Goal: Contribute content: Add original content to the website for others to see

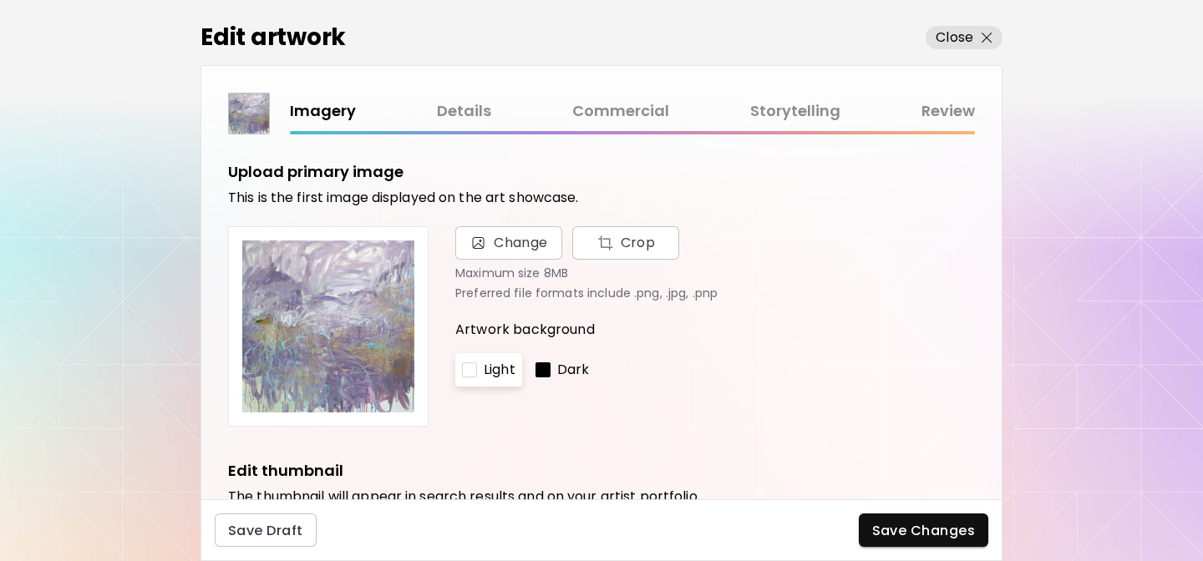
click at [450, 108] on link "Details" at bounding box center [464, 111] width 54 height 24
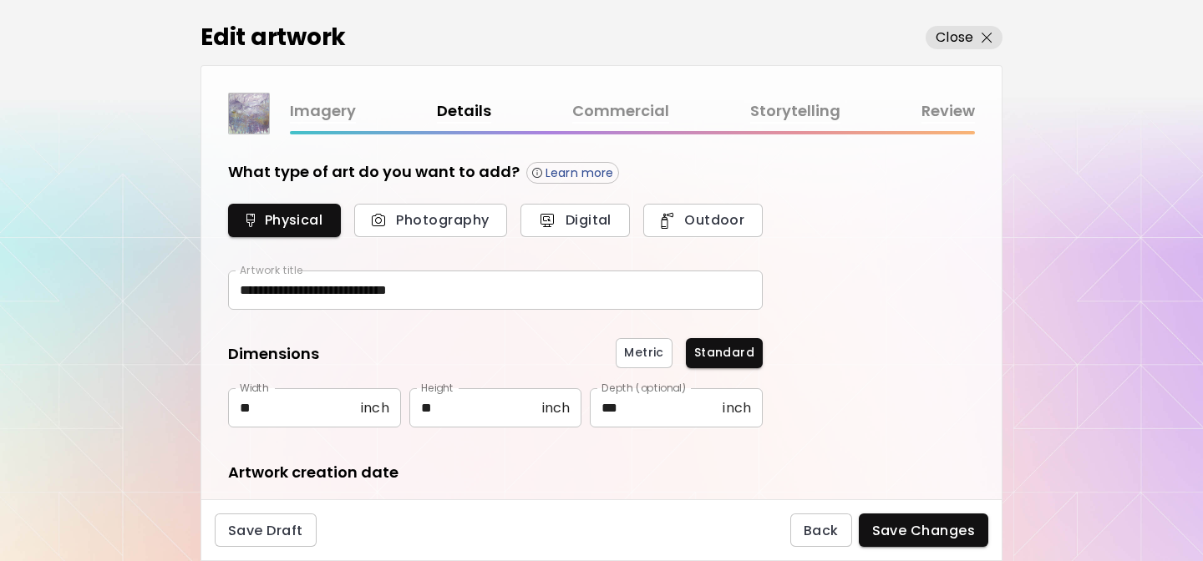
type input "********"
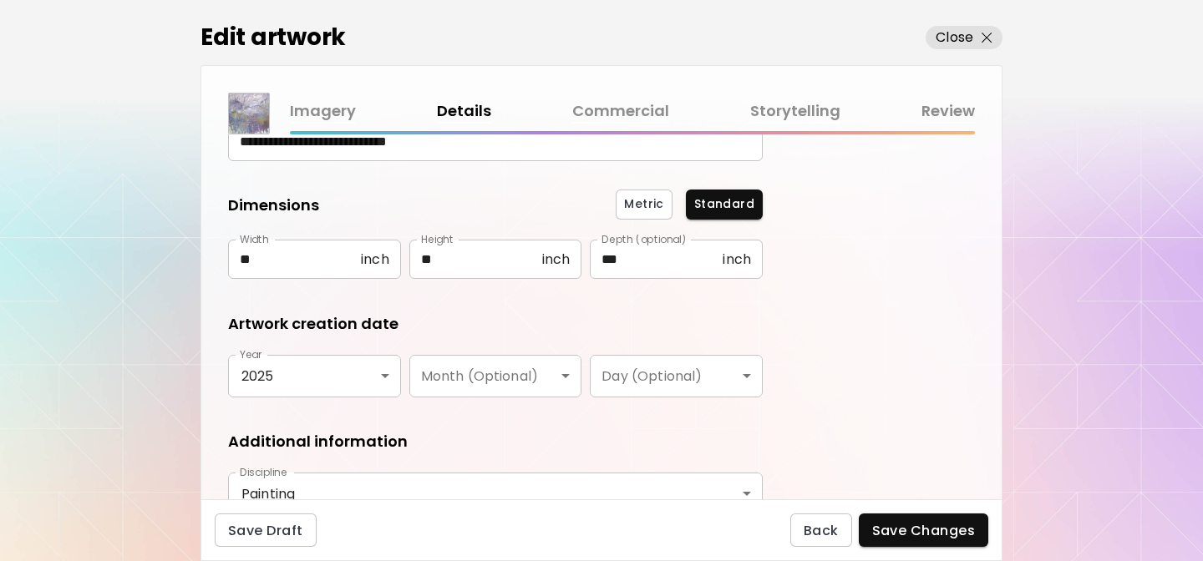
scroll to position [159, 0]
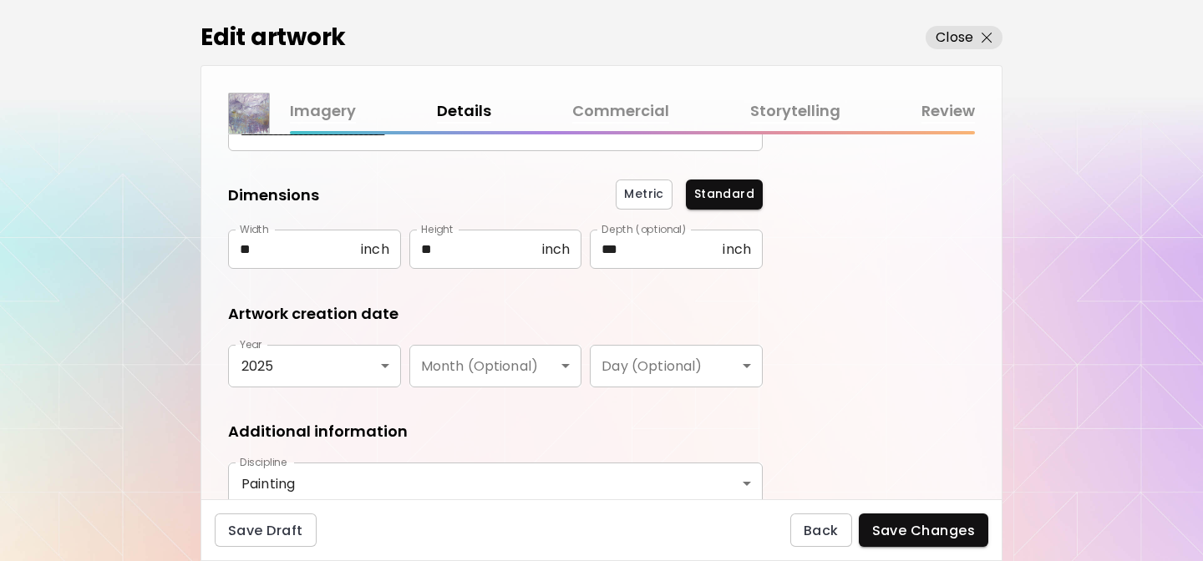
click at [606, 109] on link "Commercial" at bounding box center [620, 111] width 97 height 24
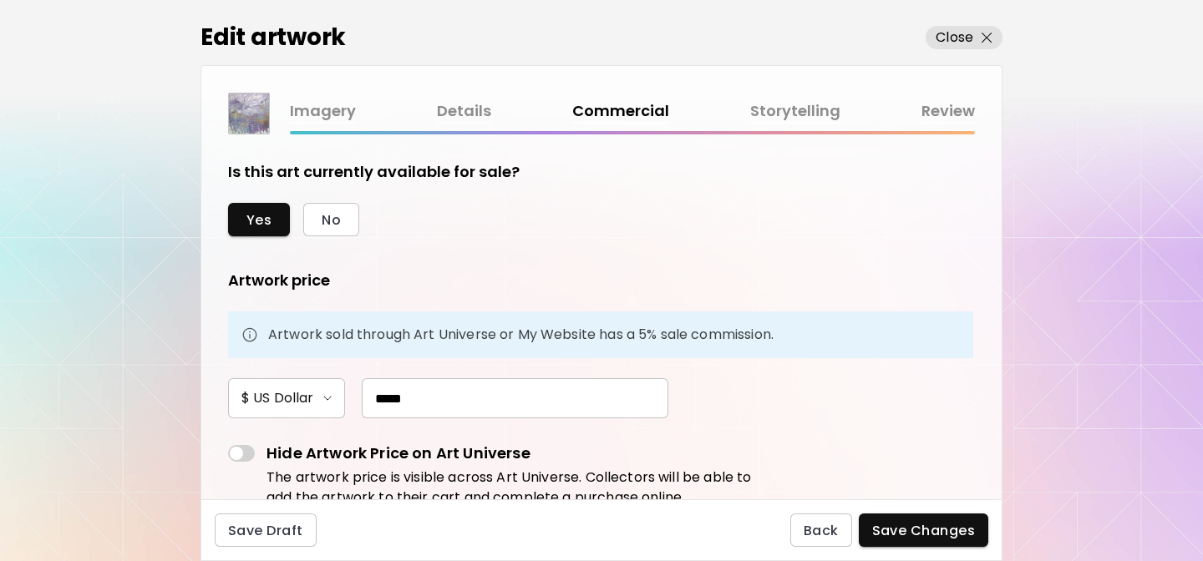
click at [460, 112] on link "Details" at bounding box center [464, 111] width 54 height 24
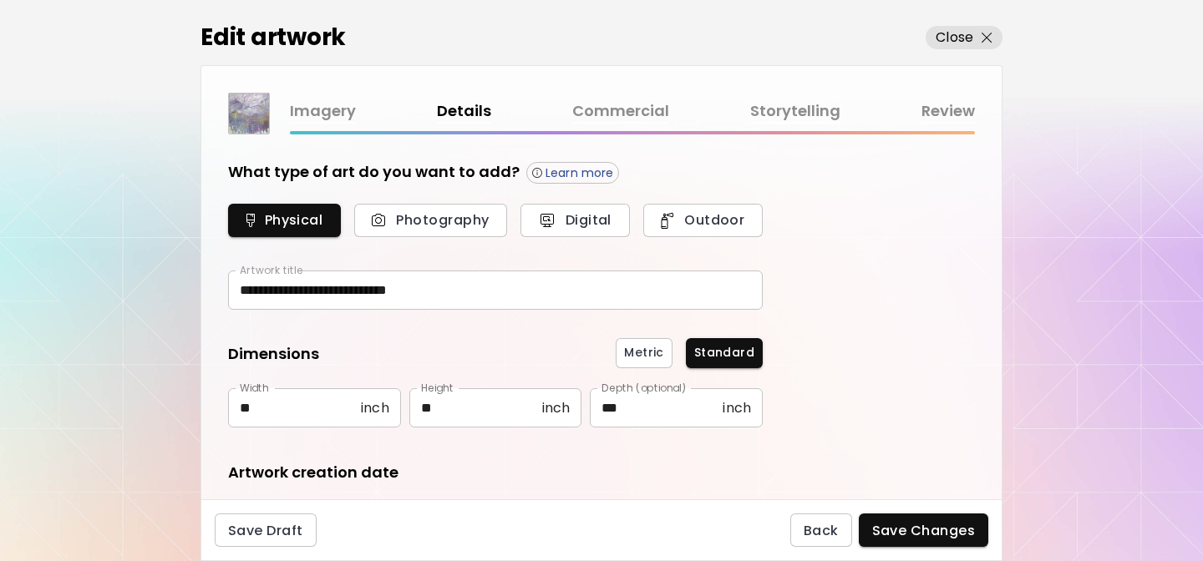
type input "********"
click at [761, 109] on link "Storytelling" at bounding box center [795, 111] width 90 height 24
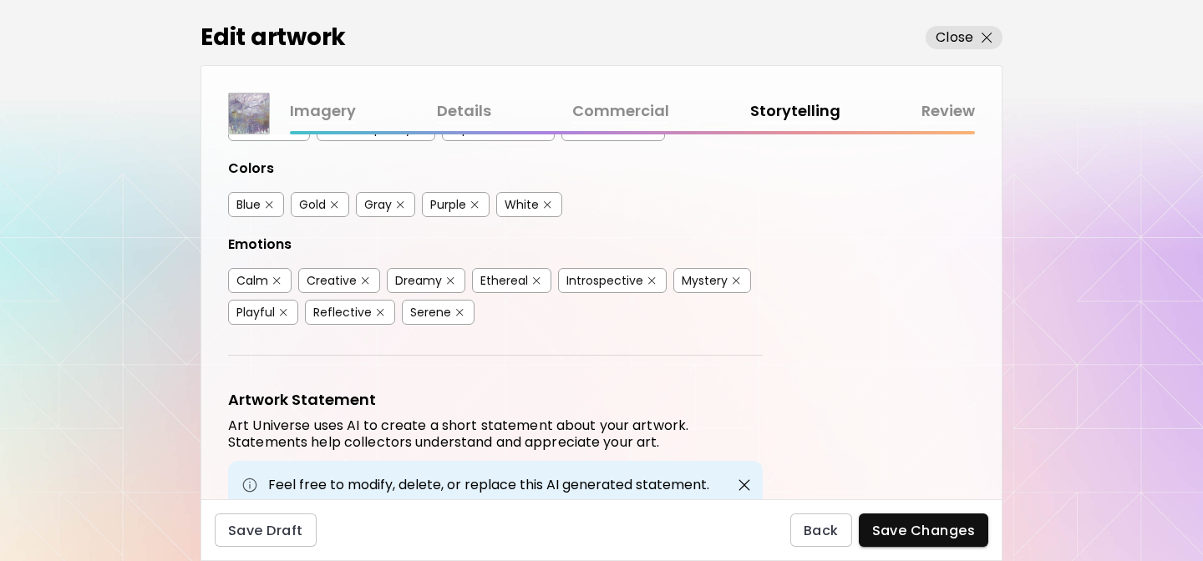
scroll to position [425, 0]
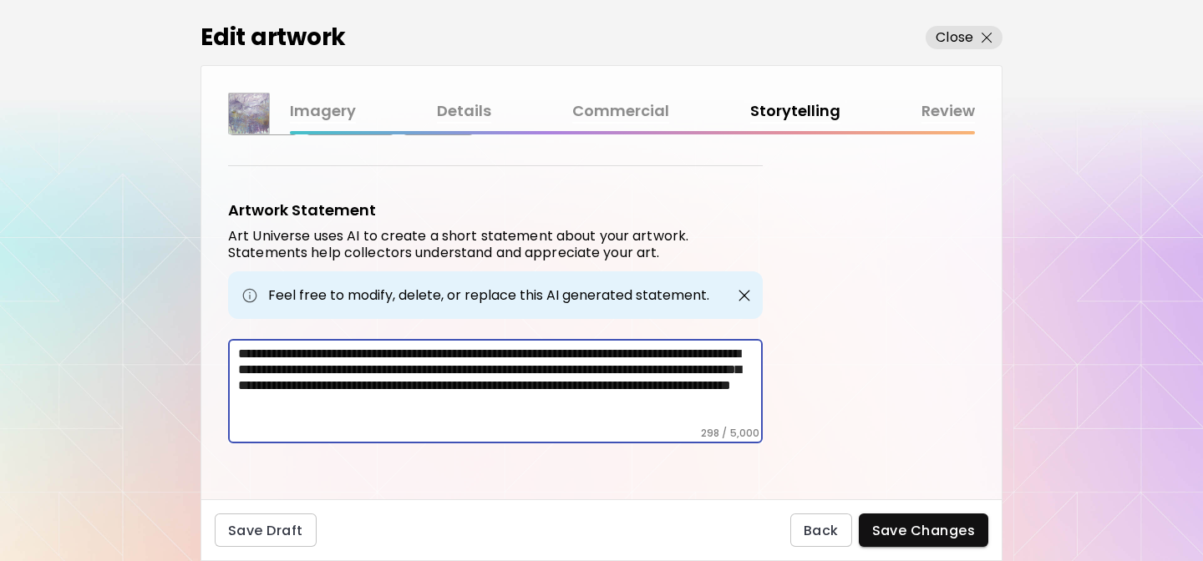
drag, startPoint x: 239, startPoint y: 354, endPoint x: 322, endPoint y: 411, distance: 100.3
click at [322, 410] on textarea "**********" at bounding box center [500, 386] width 525 height 81
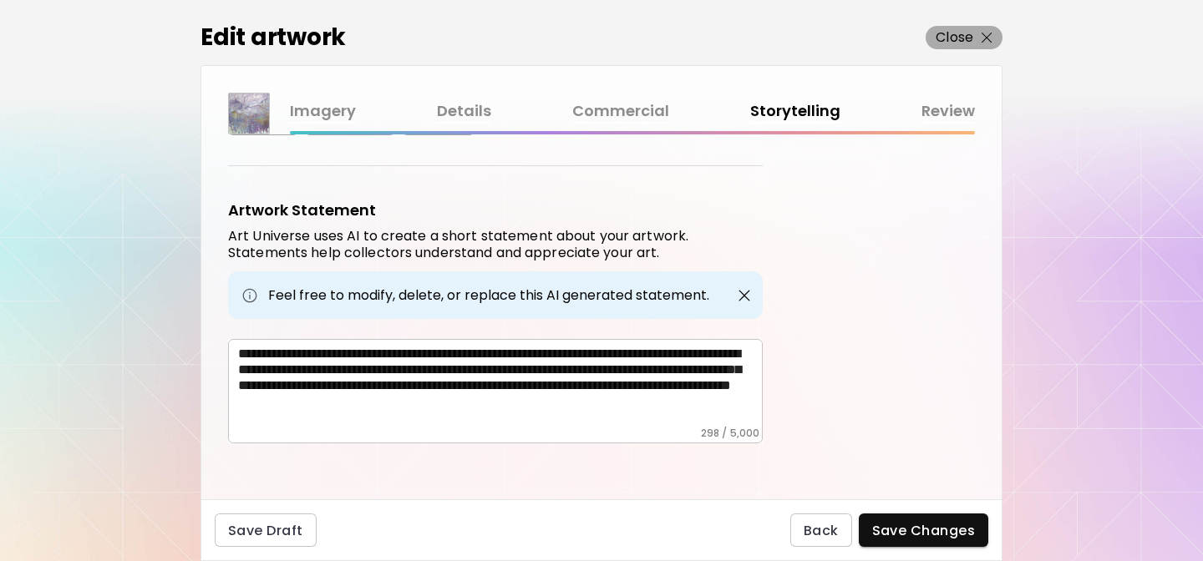
click at [957, 36] on p "Close" at bounding box center [955, 38] width 38 height 20
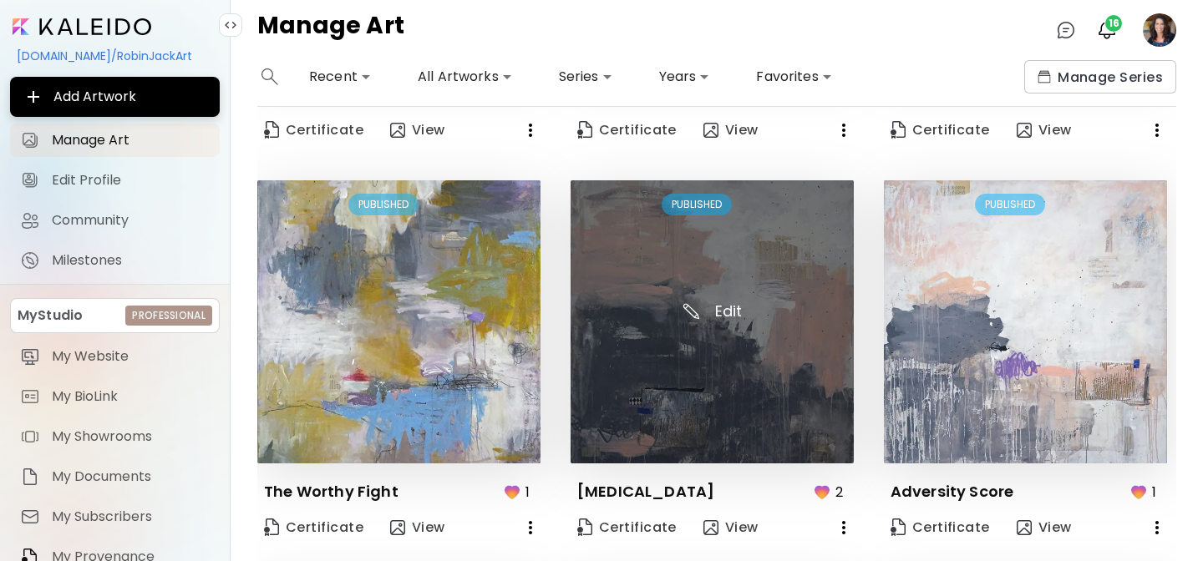
scroll to position [754, 0]
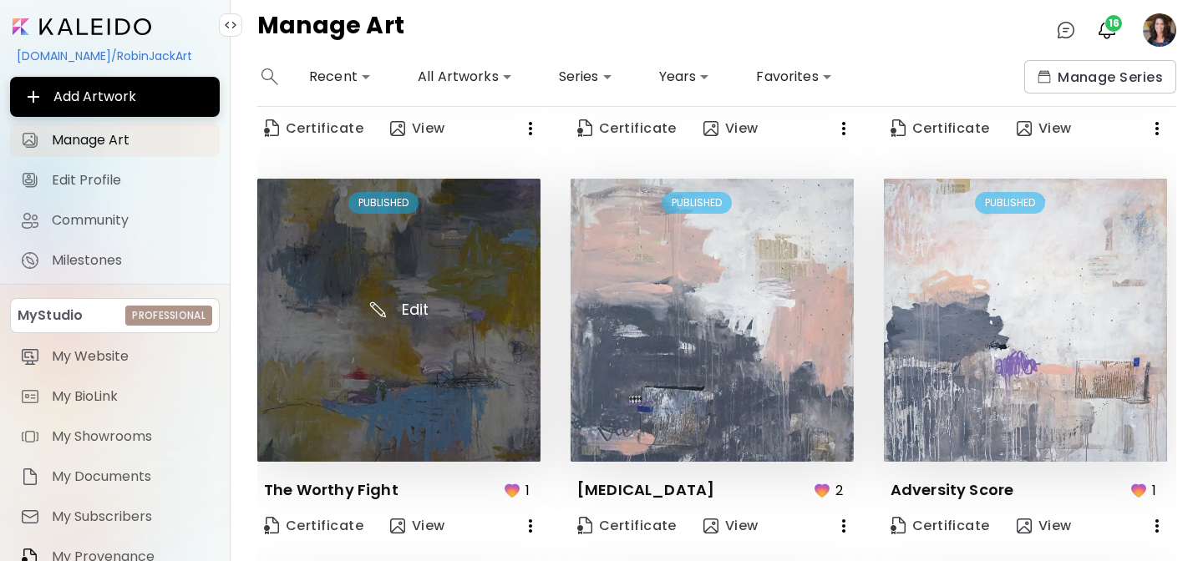
click at [322, 314] on img at bounding box center [398, 320] width 283 height 283
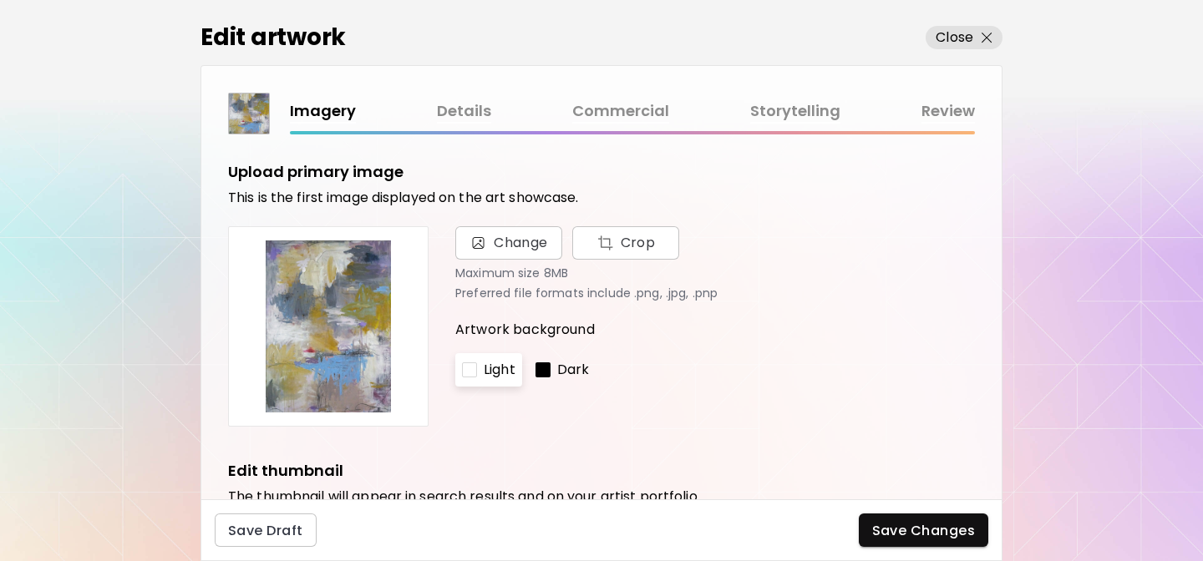
click at [475, 108] on link "Details" at bounding box center [464, 111] width 54 height 24
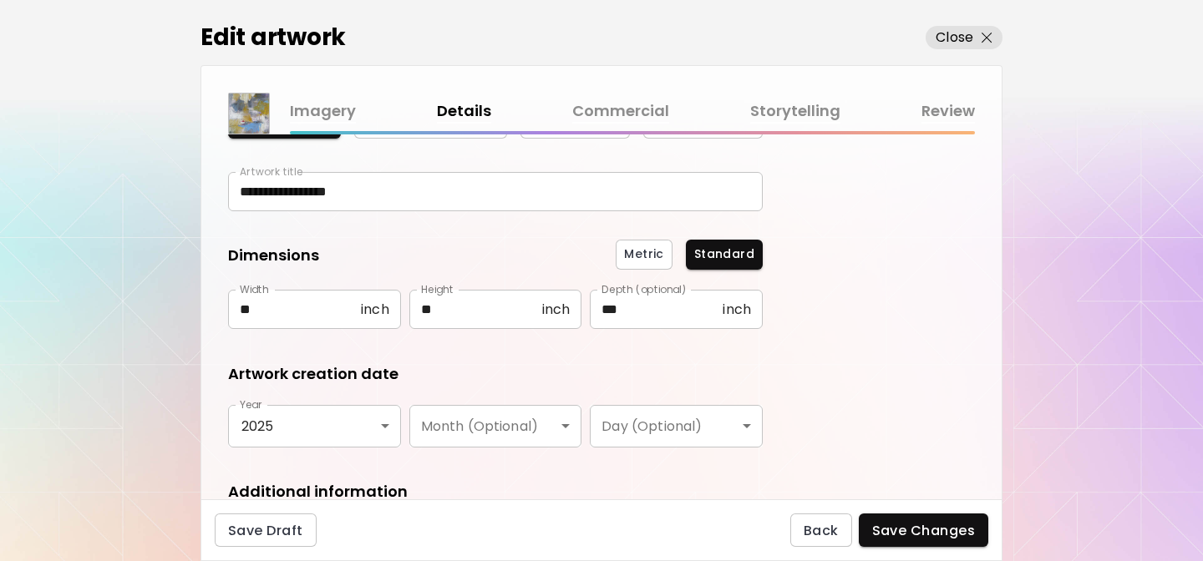
scroll to position [101, 0]
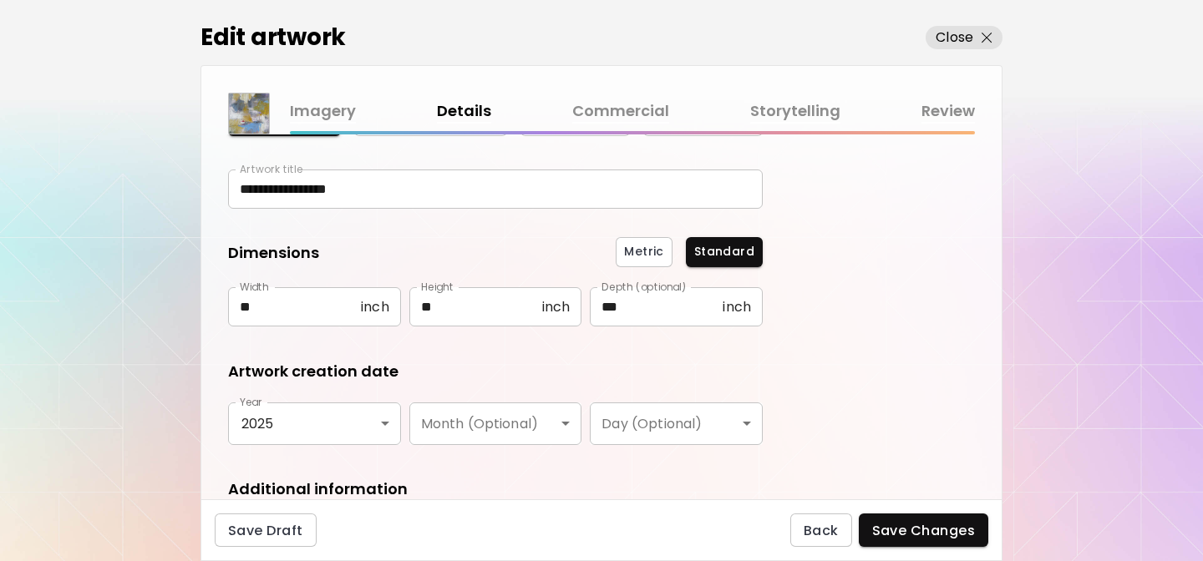
click at [793, 114] on link "Storytelling" at bounding box center [795, 111] width 90 height 24
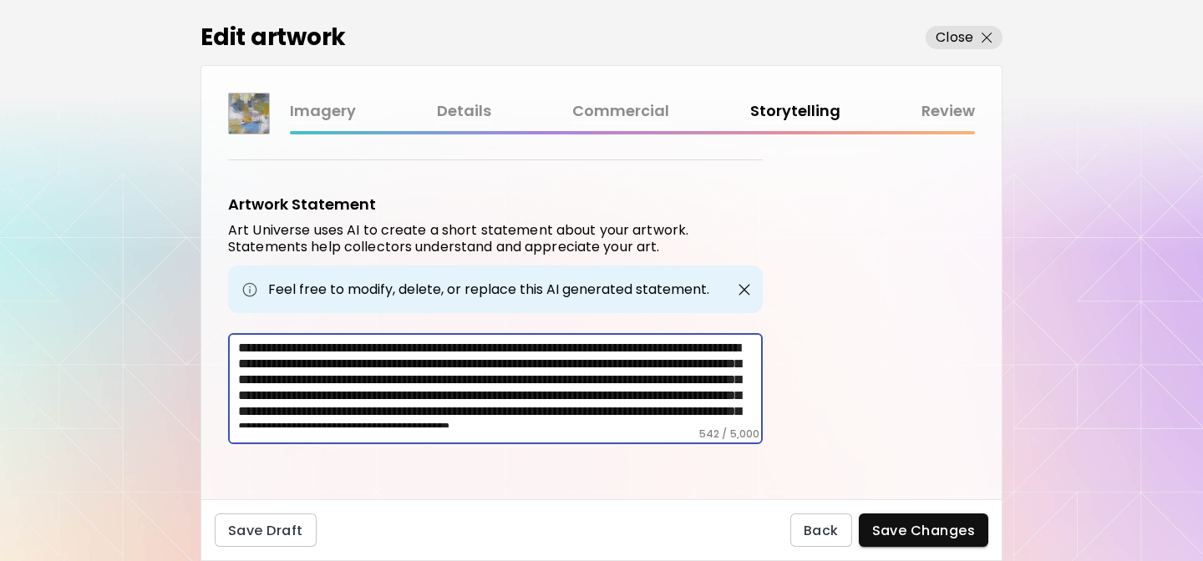
drag, startPoint x: 368, startPoint y: 419, endPoint x: 245, endPoint y: 280, distance: 185.8
click at [245, 280] on div "**********" at bounding box center [495, 319] width 535 height 251
click at [464, 111] on link "Details" at bounding box center [464, 111] width 54 height 24
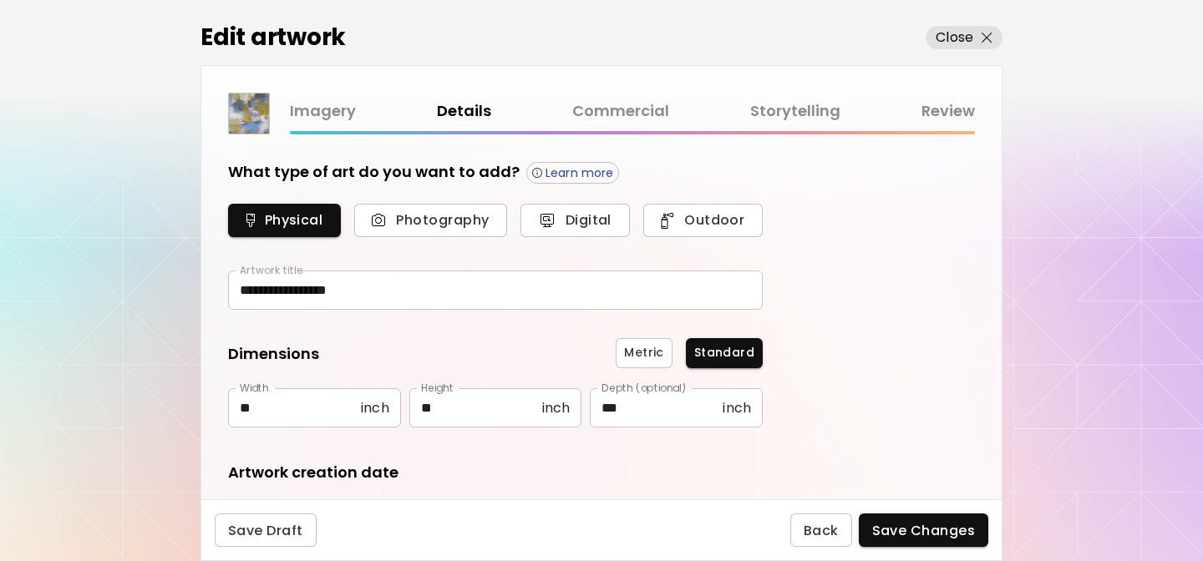
type input "********"
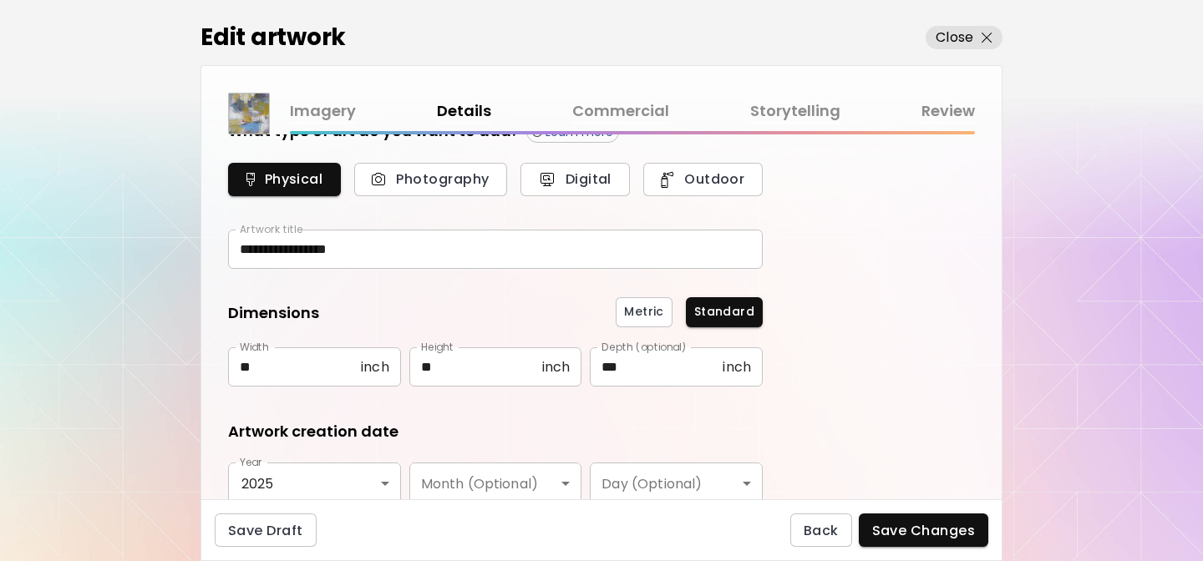
scroll to position [40, 0]
click at [949, 33] on p "Close" at bounding box center [955, 38] width 38 height 20
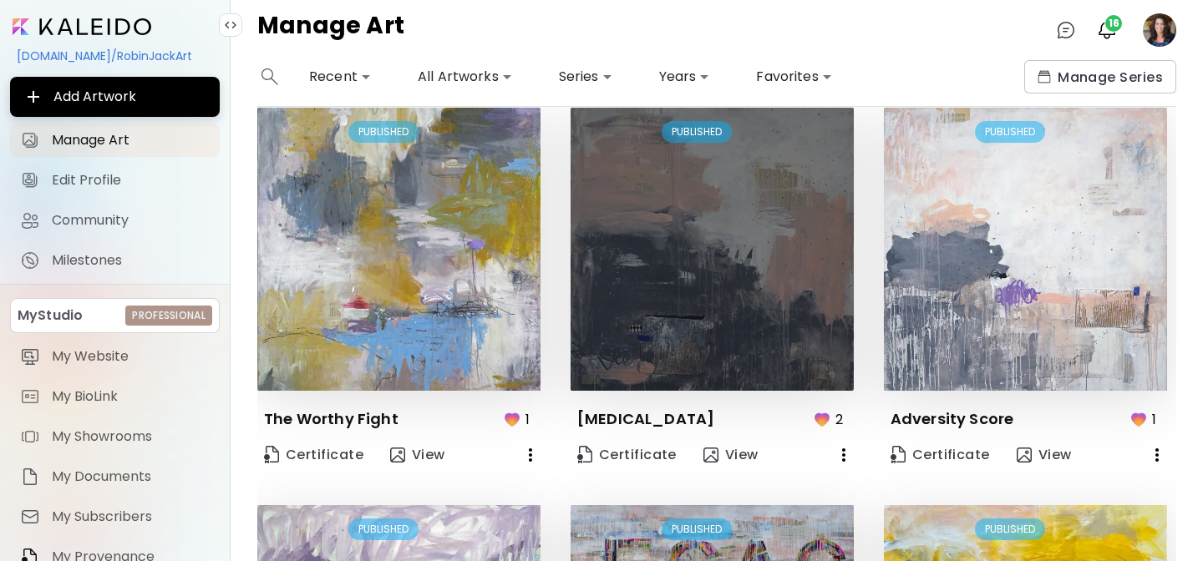
scroll to position [840, 0]
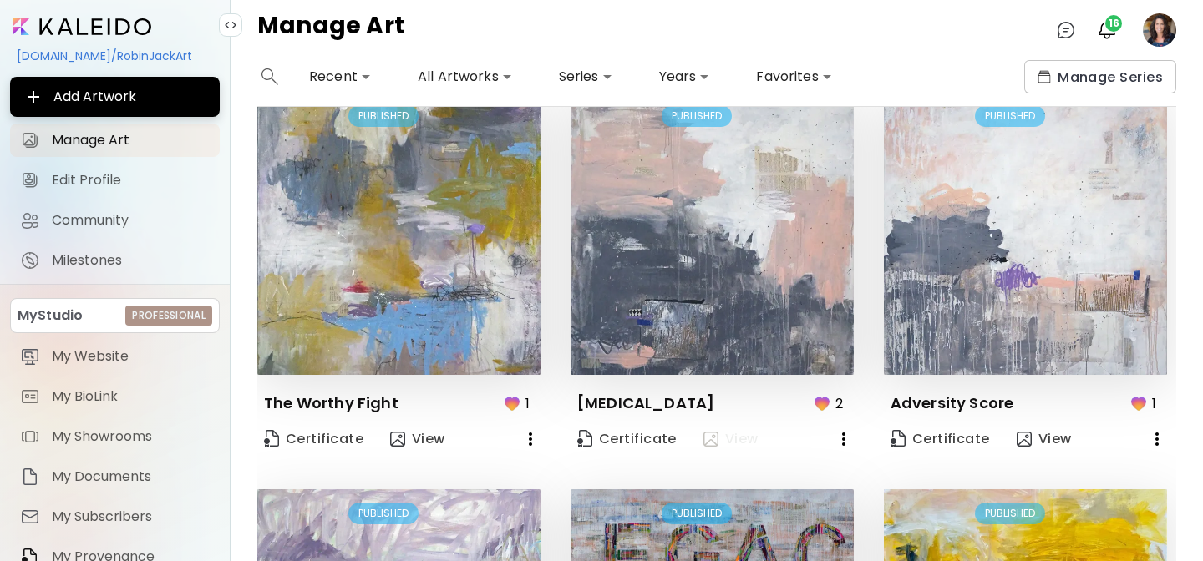
click at [728, 440] on span "View" at bounding box center [730, 439] width 55 height 18
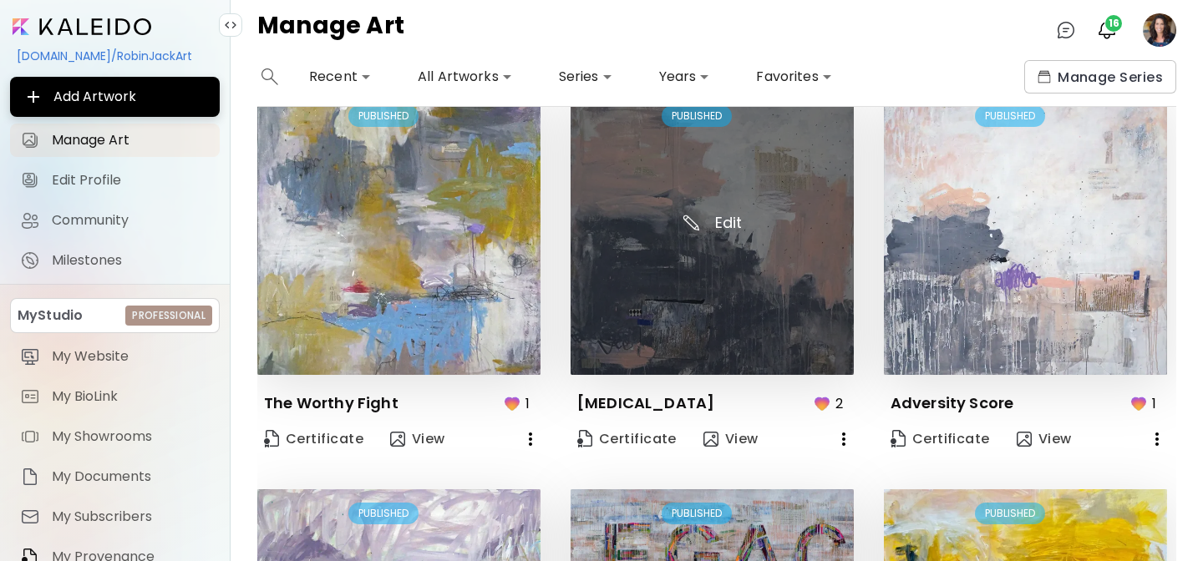
click at [726, 297] on img at bounding box center [712, 233] width 283 height 283
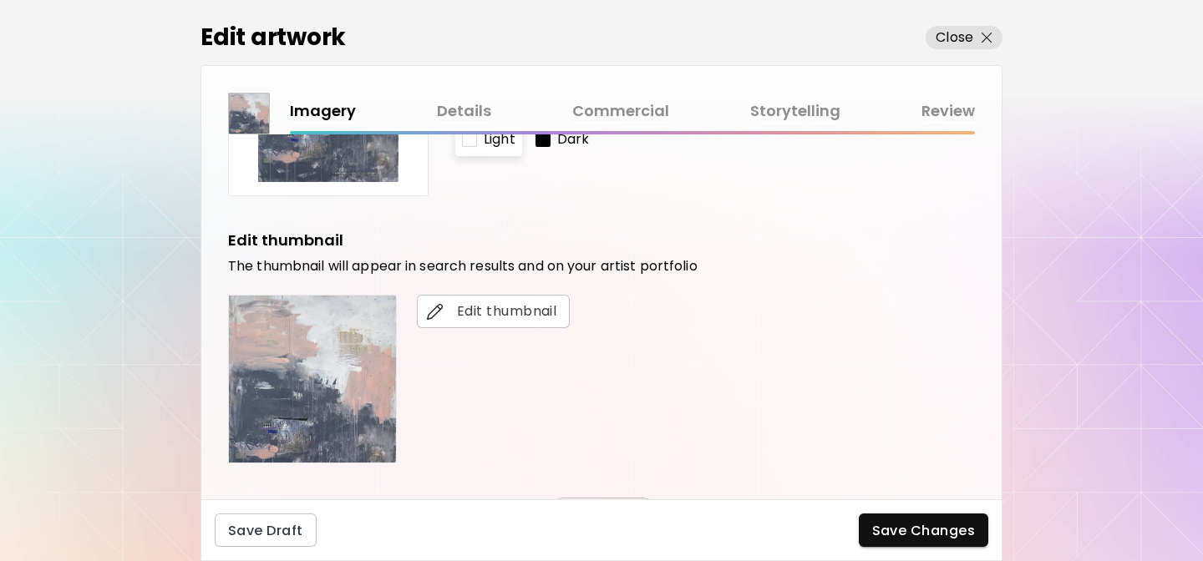
scroll to position [231, 0]
click at [788, 107] on link "Storytelling" at bounding box center [795, 111] width 90 height 24
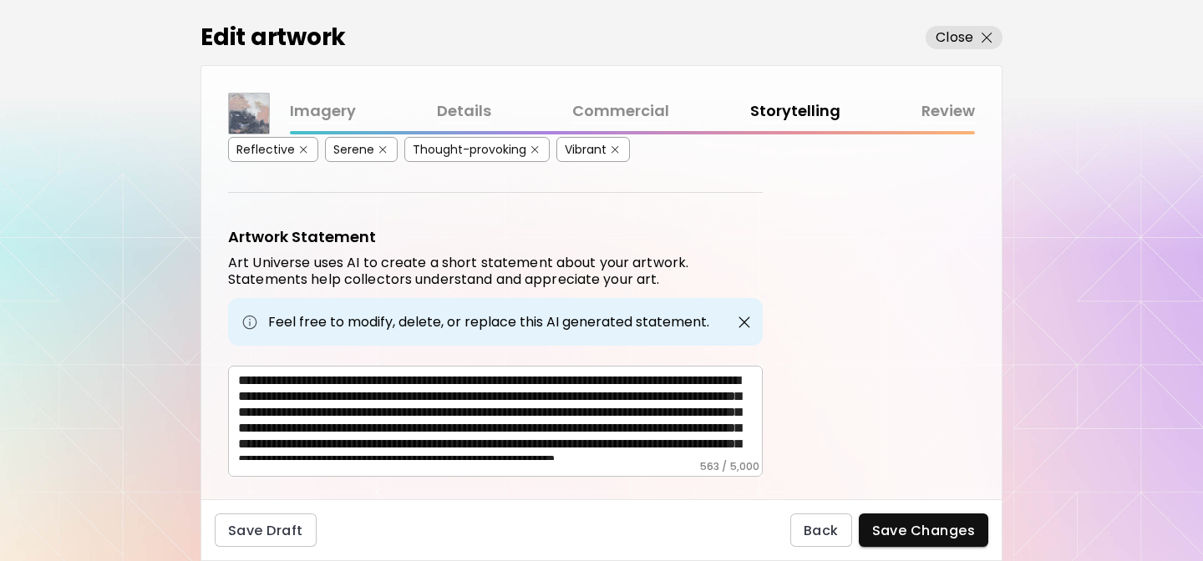
scroll to position [539, 0]
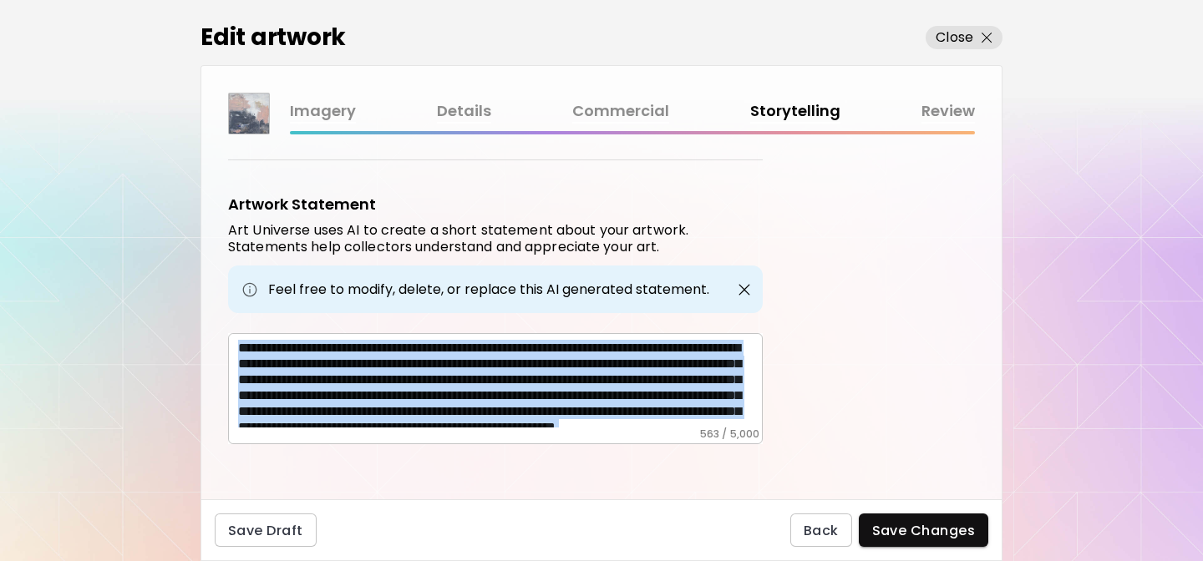
drag, startPoint x: 235, startPoint y: 339, endPoint x: 624, endPoint y: 445, distance: 403.5
click at [624, 445] on div "Artwork Tags Art Universe uses artificial intelligence (AI) to generate a list …" at bounding box center [601, 317] width 800 height 365
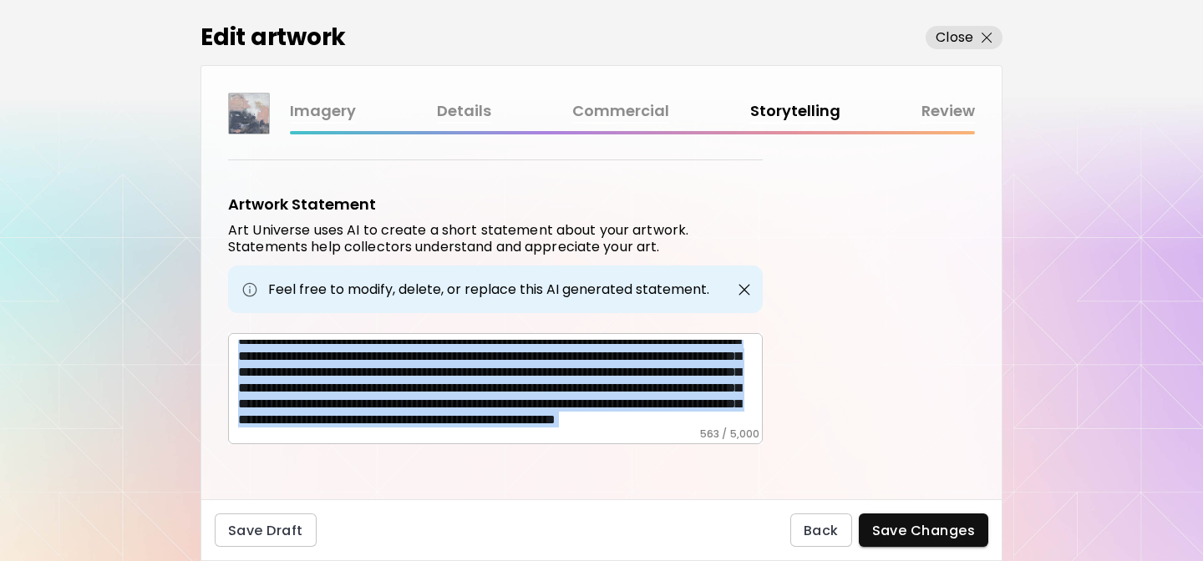
copy div "**********"
click at [943, 33] on p "Close" at bounding box center [955, 38] width 38 height 20
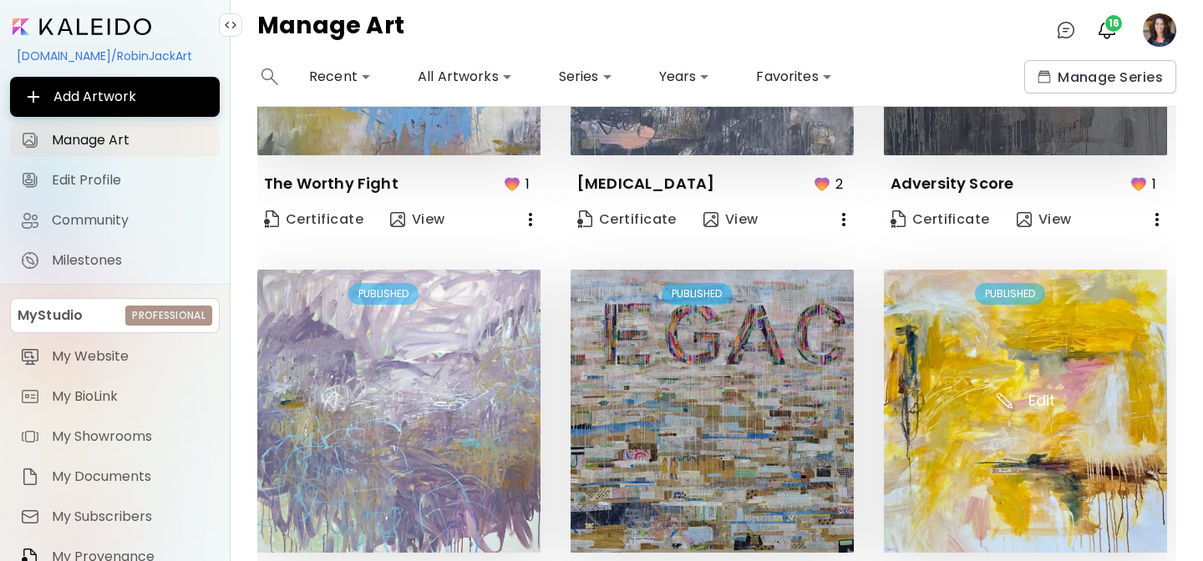
scroll to position [1061, 0]
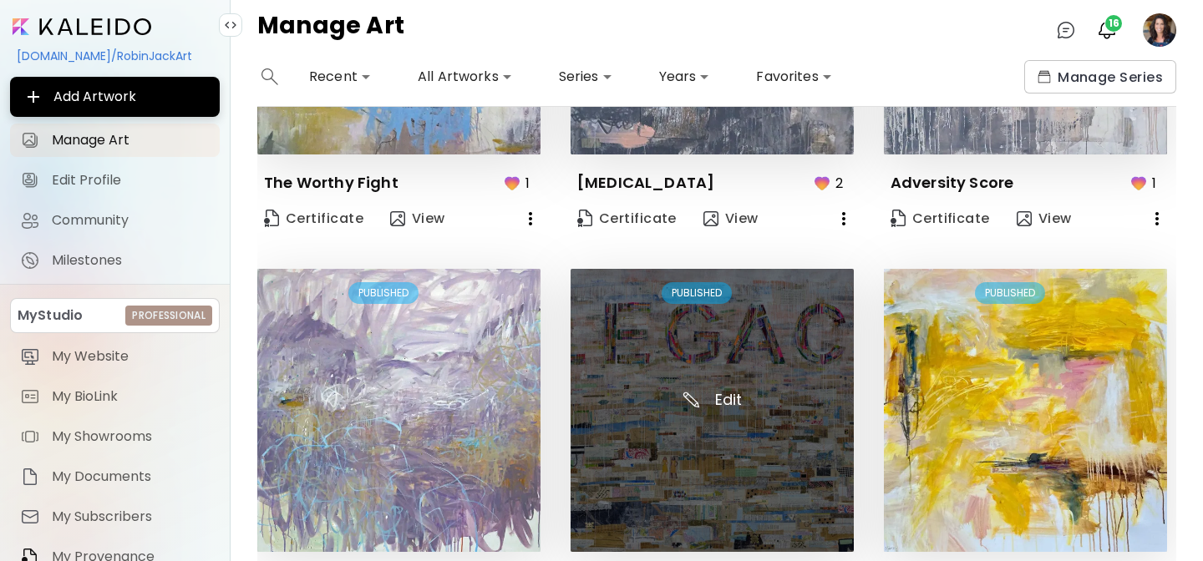
click at [736, 429] on img at bounding box center [712, 410] width 283 height 283
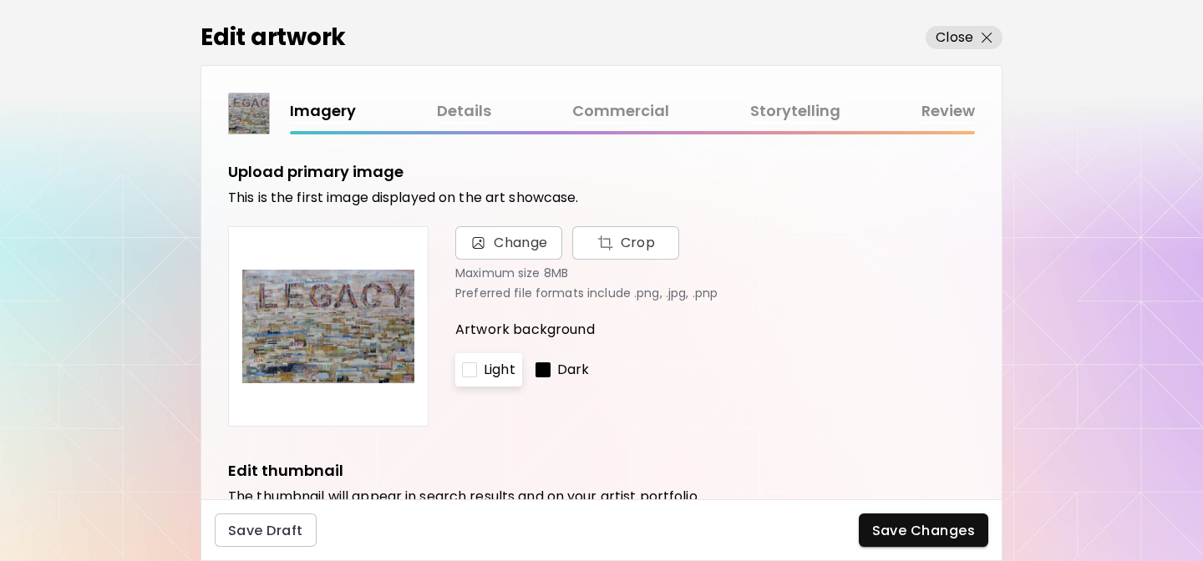
click at [474, 110] on link "Details" at bounding box center [464, 111] width 54 height 24
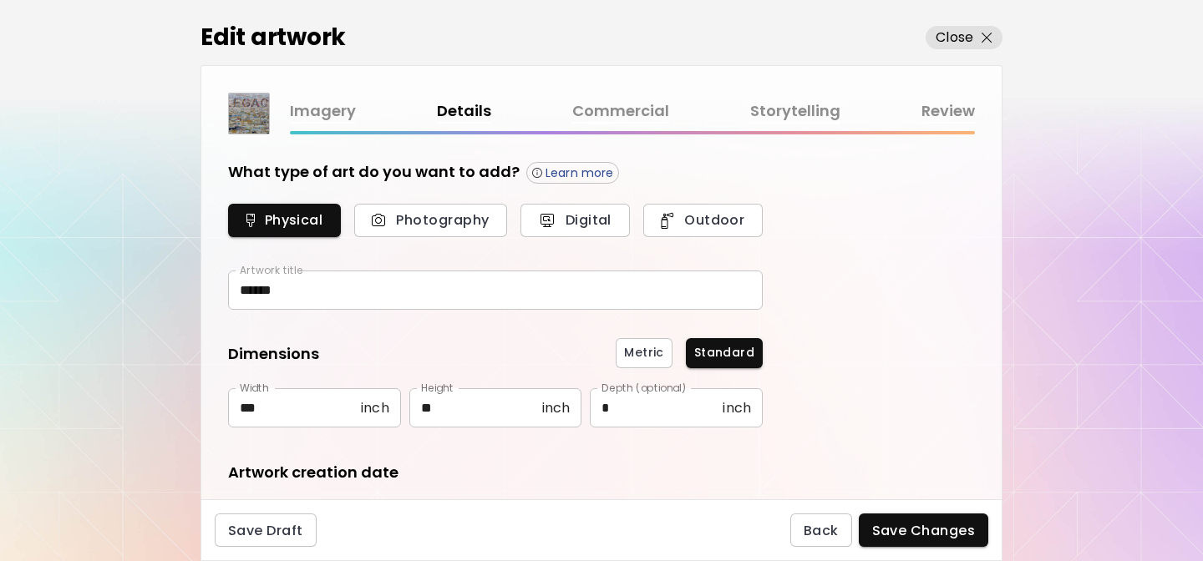
type input "**********"
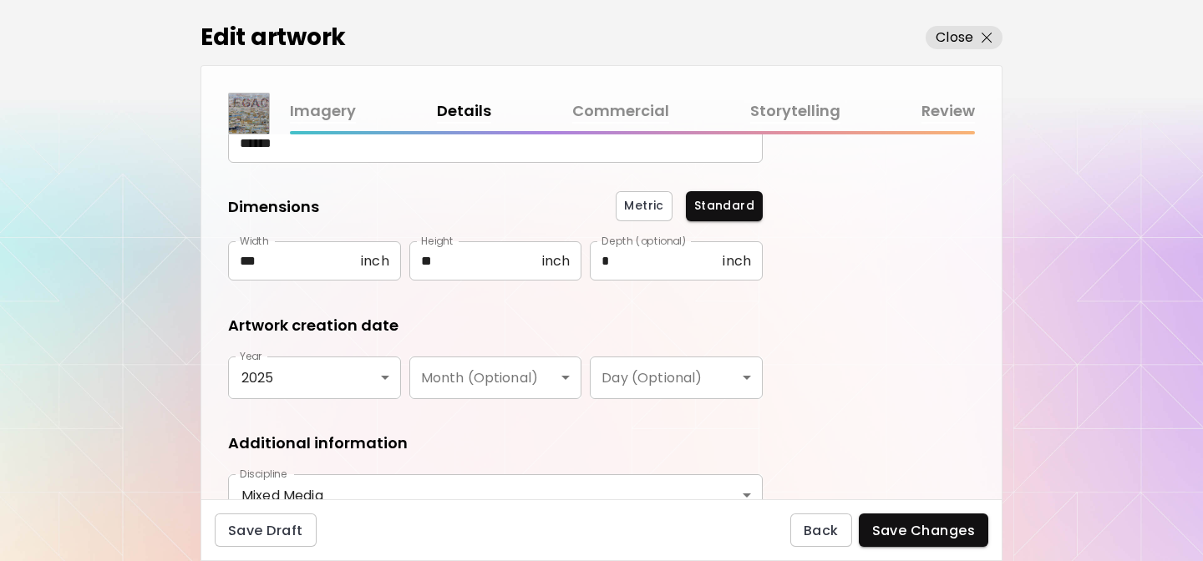
scroll to position [145, 0]
click at [782, 111] on link "Storytelling" at bounding box center [795, 111] width 90 height 24
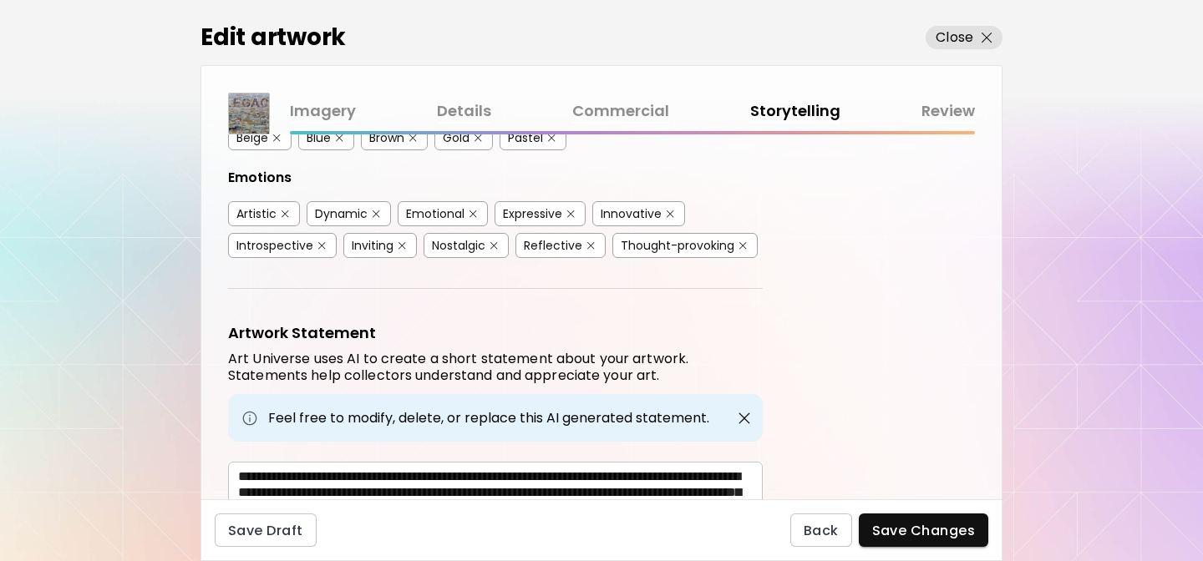
scroll to position [507, 0]
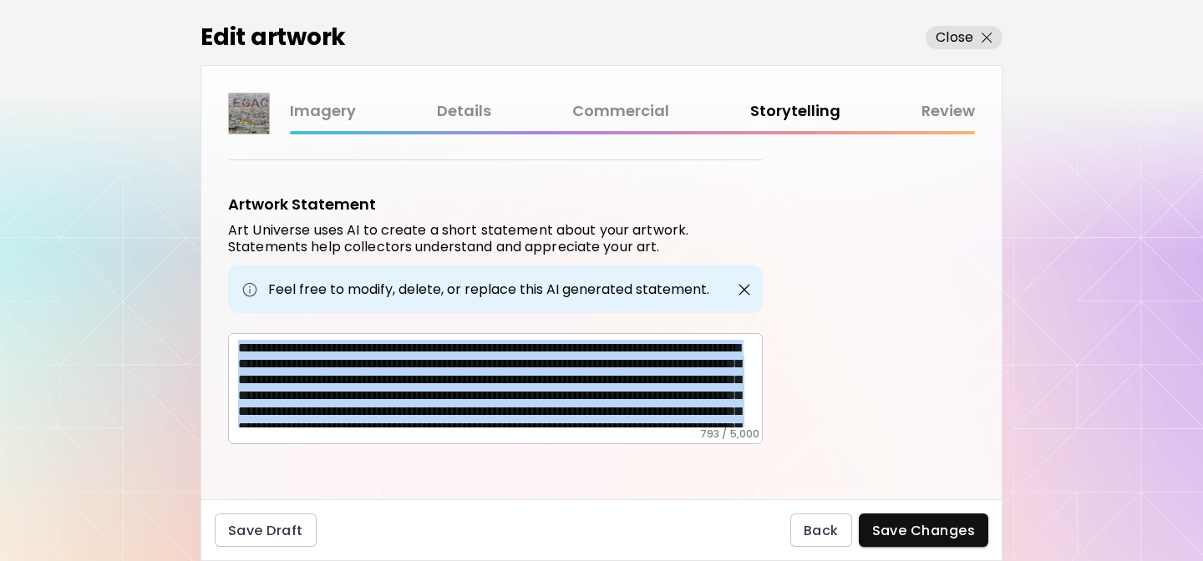
drag, startPoint x: 233, startPoint y: 348, endPoint x: 714, endPoint y: 442, distance: 490.2
click at [714, 442] on div "Artwork Tags Art Universe uses artificial intelligence (AI) to generate a list …" at bounding box center [601, 317] width 800 height 365
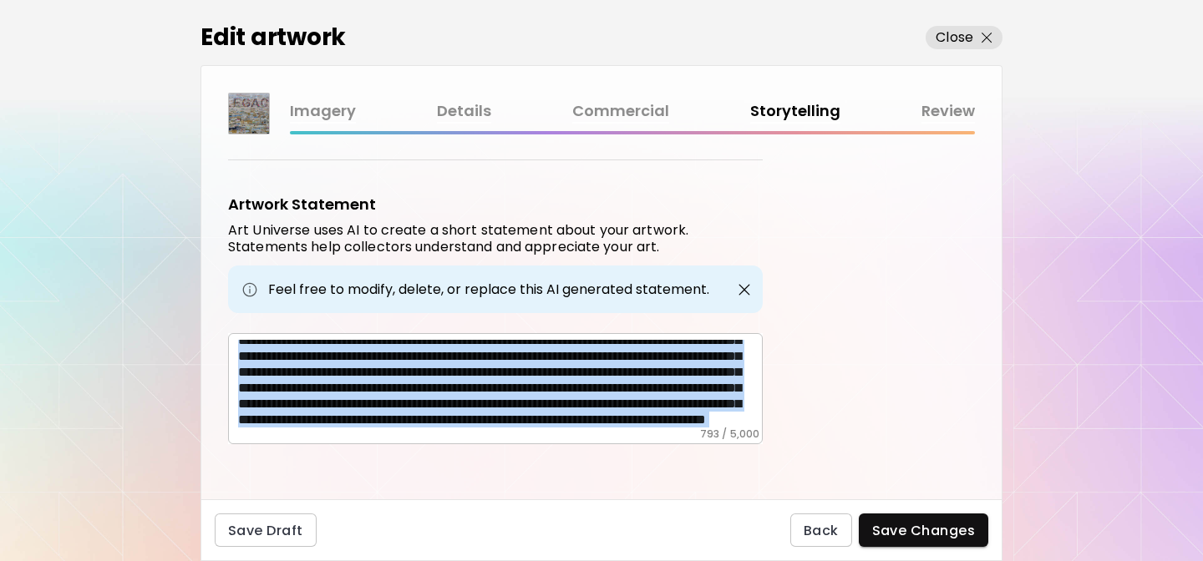
copy div "**********"
click at [937, 36] on p "Close" at bounding box center [955, 38] width 38 height 20
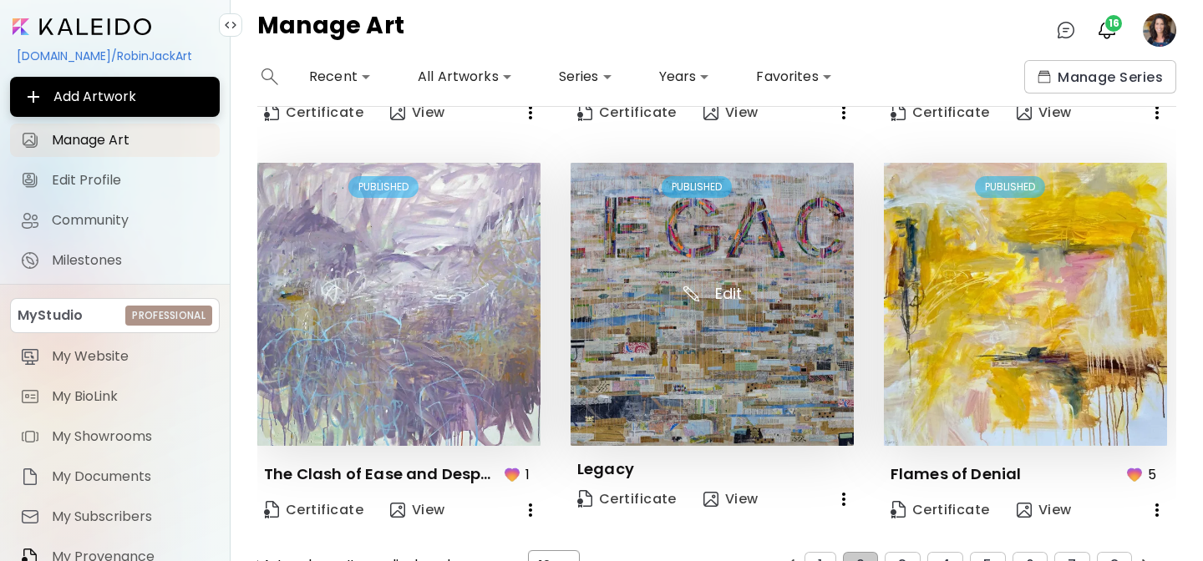
scroll to position [1174, 0]
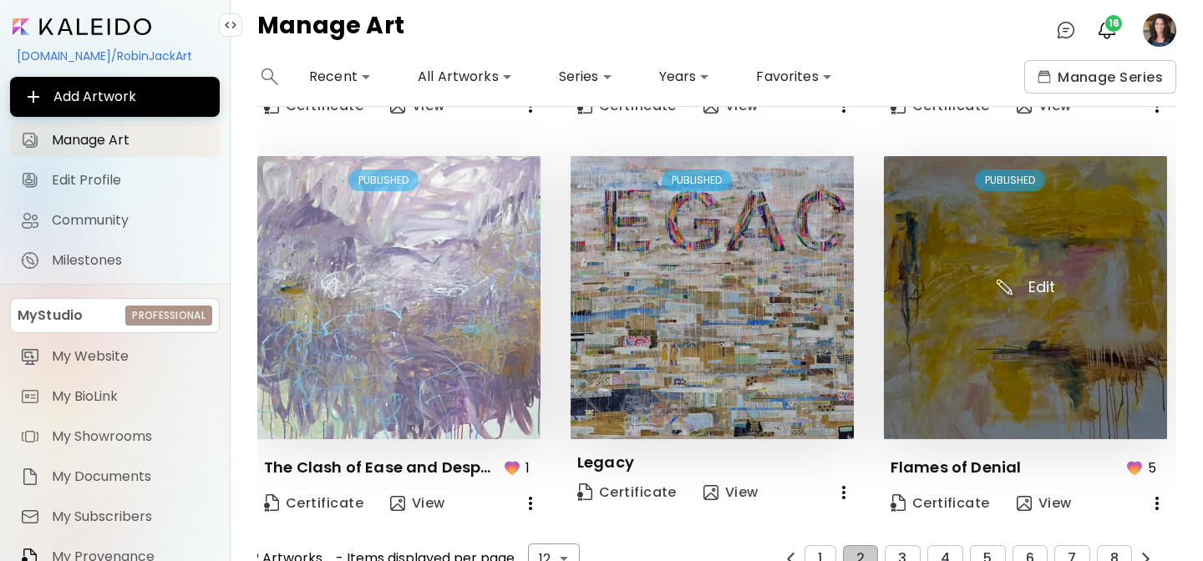
click at [999, 383] on img at bounding box center [1025, 297] width 283 height 283
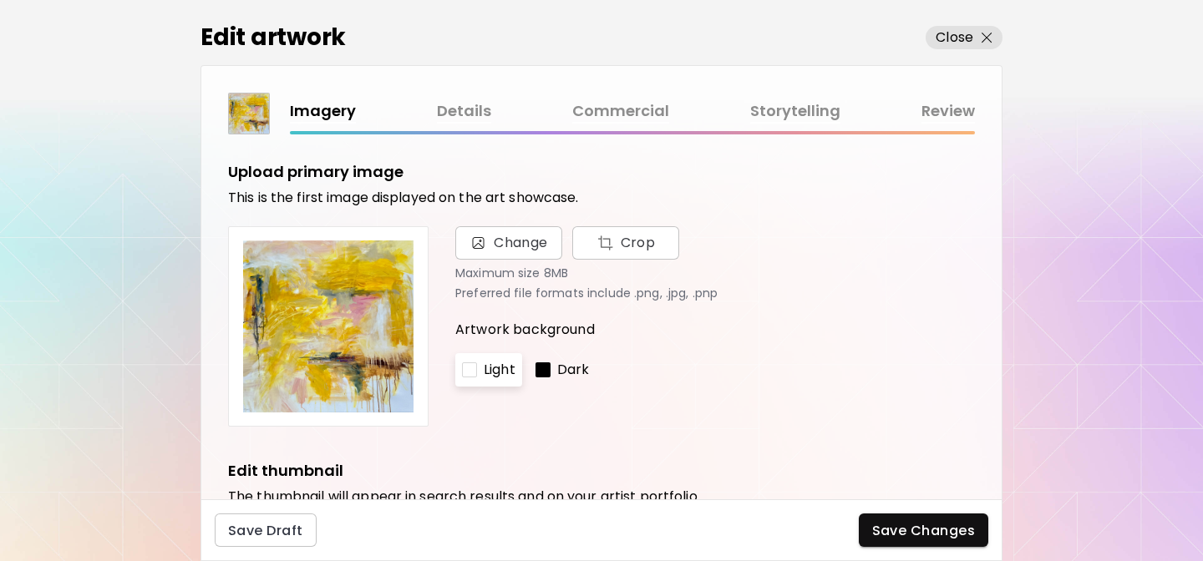
click at [466, 110] on link "Details" at bounding box center [464, 111] width 54 height 24
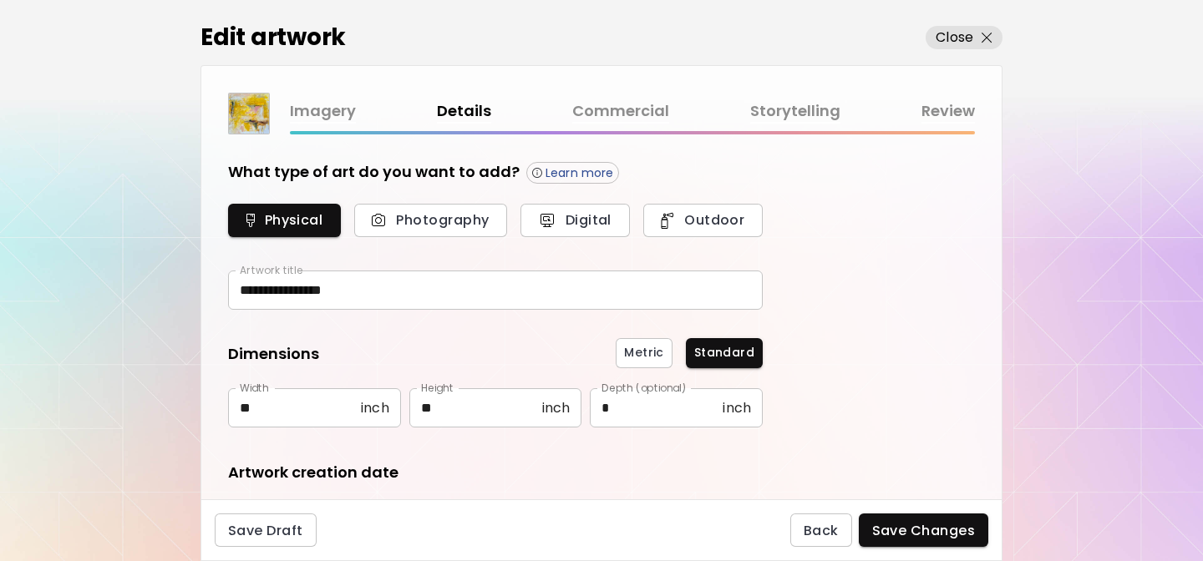
type input "**********"
click at [800, 106] on link "Storytelling" at bounding box center [795, 111] width 90 height 24
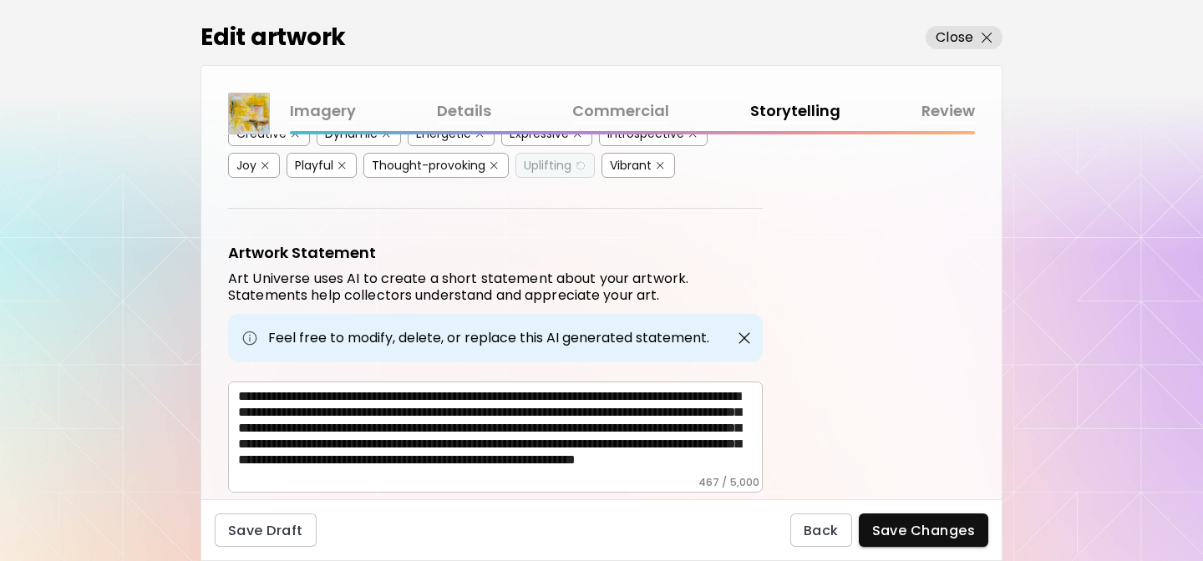
scroll to position [507, 0]
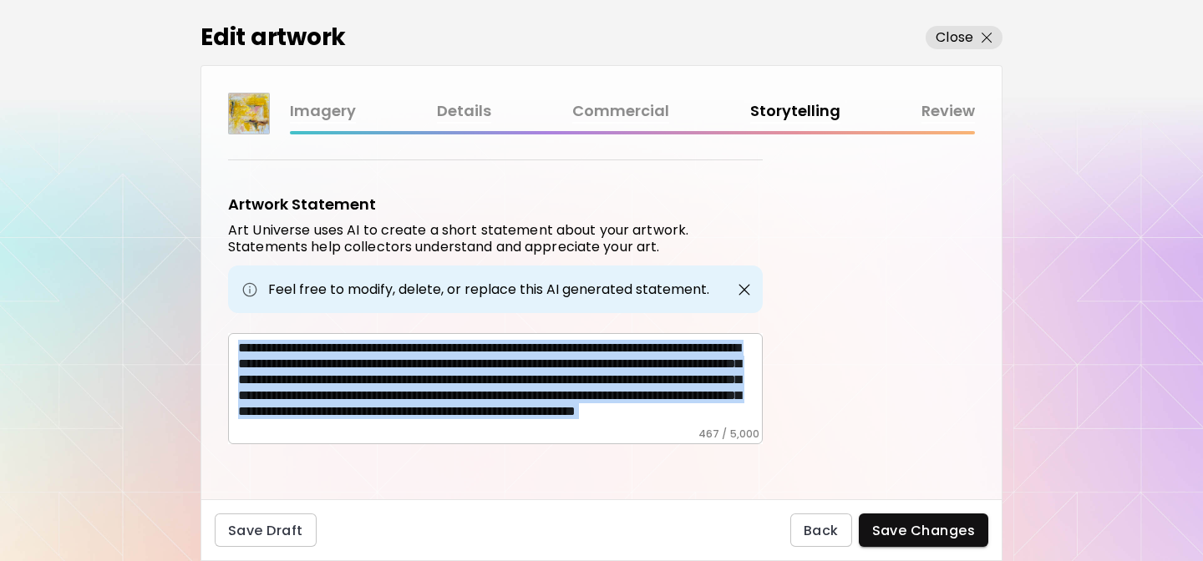
drag, startPoint x: 236, startPoint y: 342, endPoint x: 664, endPoint y: 471, distance: 447.7
click at [664, 471] on div "Artwork Tags Art Universe uses artificial intelligence (AI) to generate a list …" at bounding box center [601, 317] width 800 height 365
copy div "**********"
click at [959, 33] on p "Close" at bounding box center [955, 38] width 38 height 20
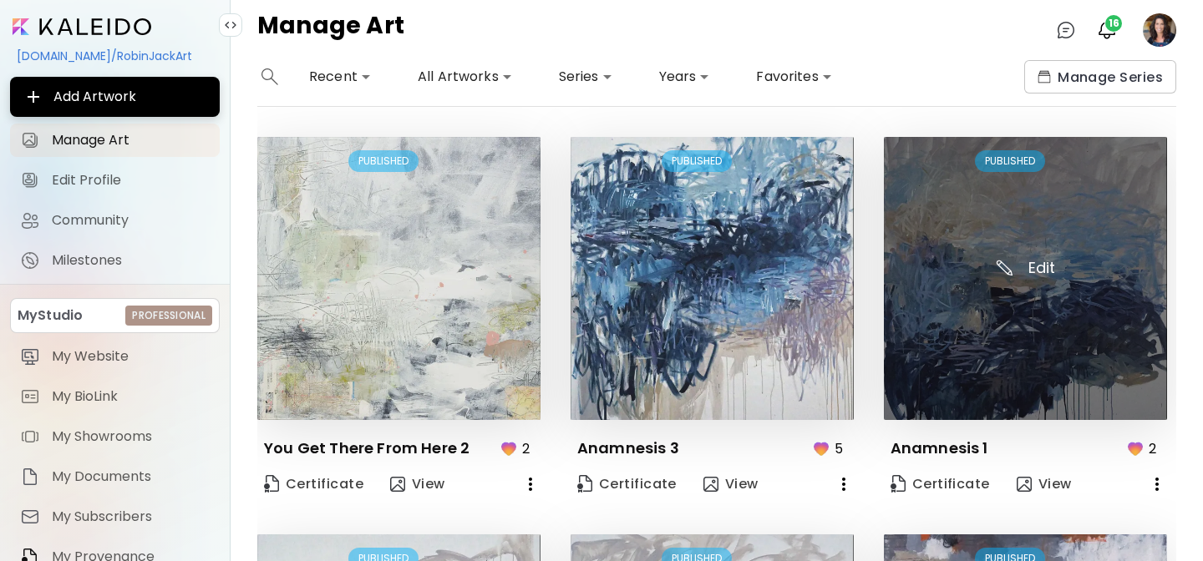
scroll to position [1203, 0]
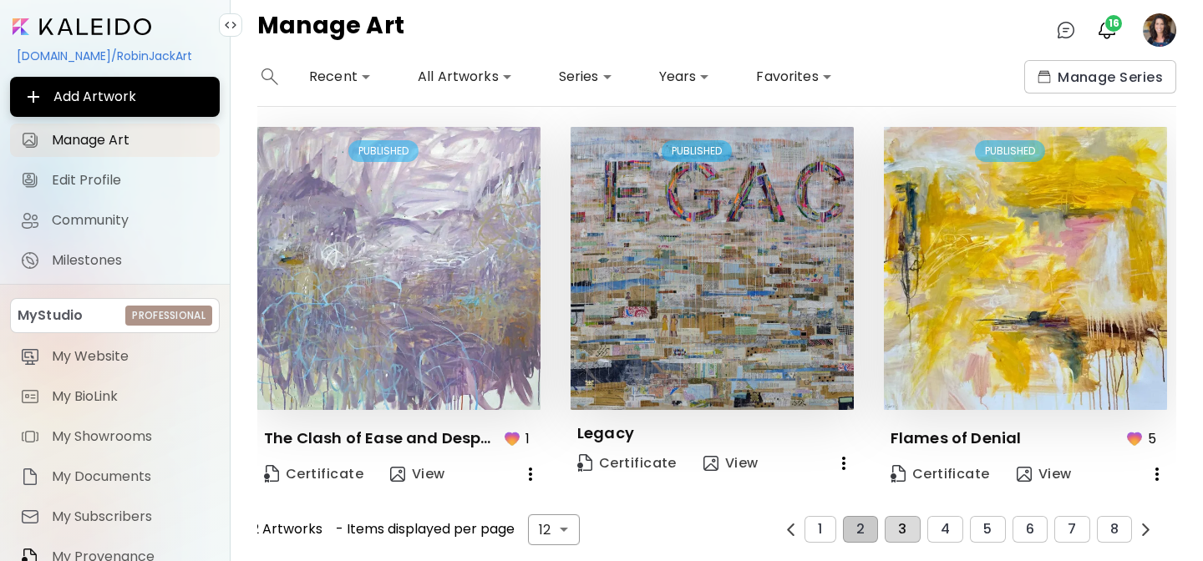
click at [911, 537] on button "3" at bounding box center [902, 529] width 35 height 27
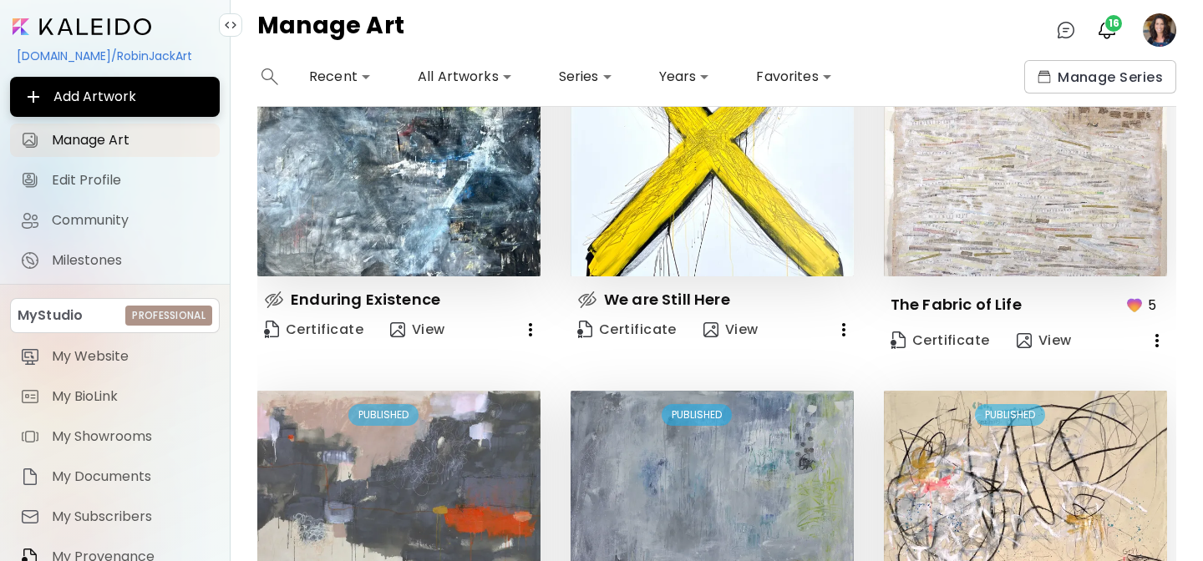
scroll to position [0, 0]
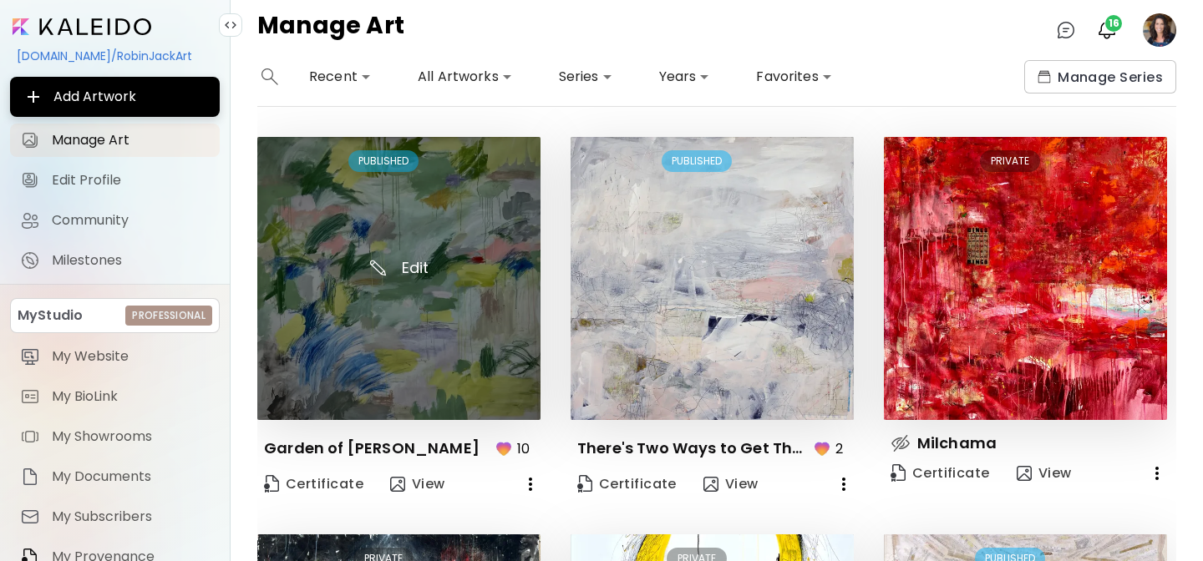
click at [419, 353] on img at bounding box center [398, 278] width 283 height 283
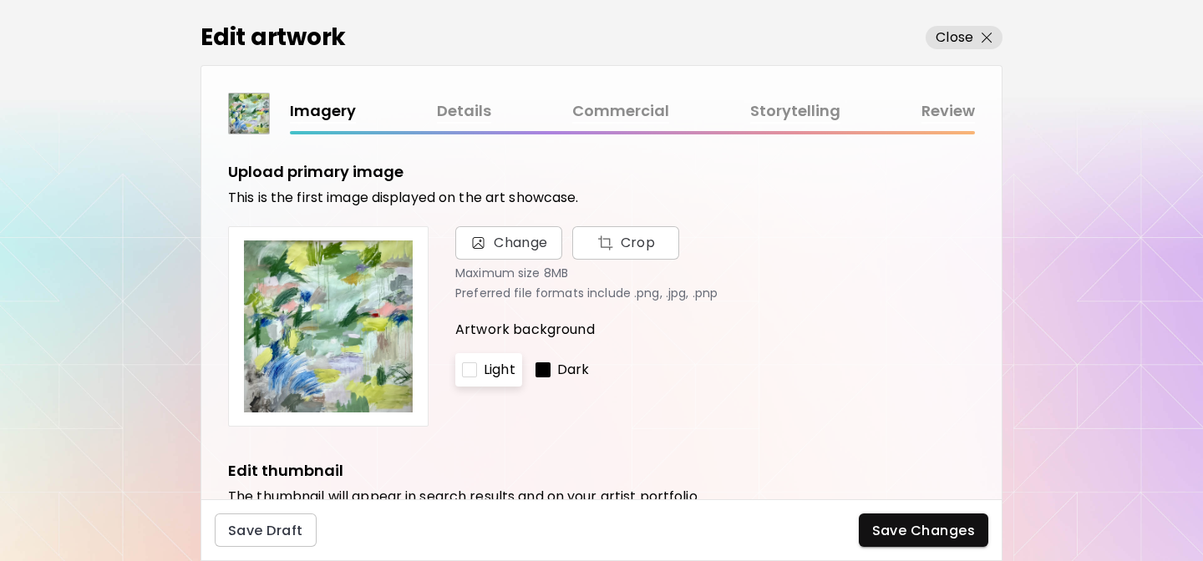
click at [450, 110] on link "Details" at bounding box center [464, 111] width 54 height 24
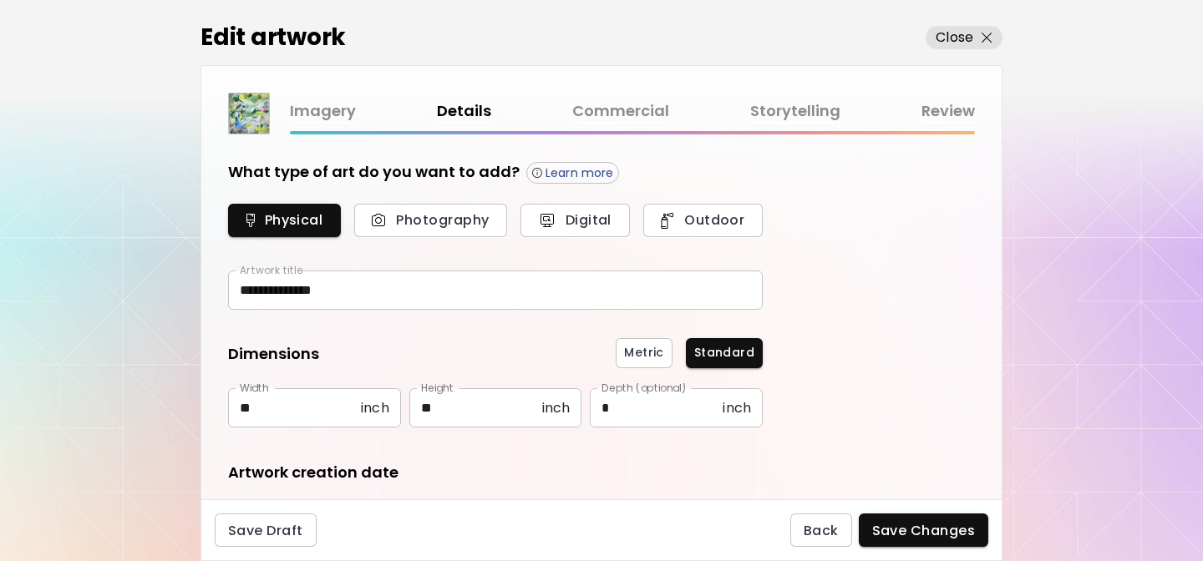
type input "********"
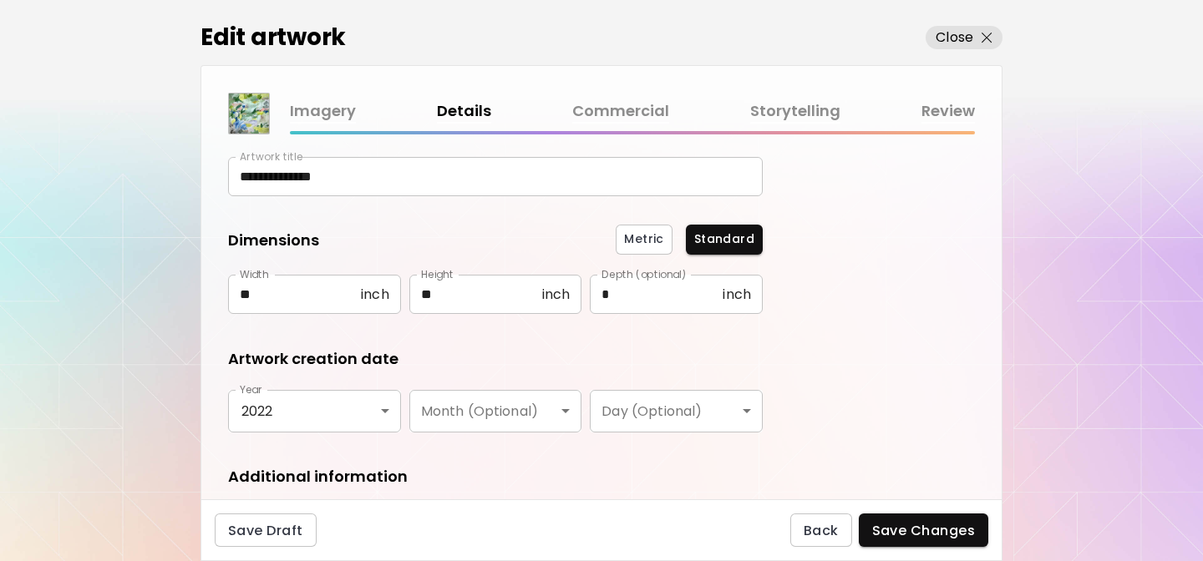
scroll to position [113, 0]
click at [796, 111] on link "Storytelling" at bounding box center [795, 111] width 90 height 24
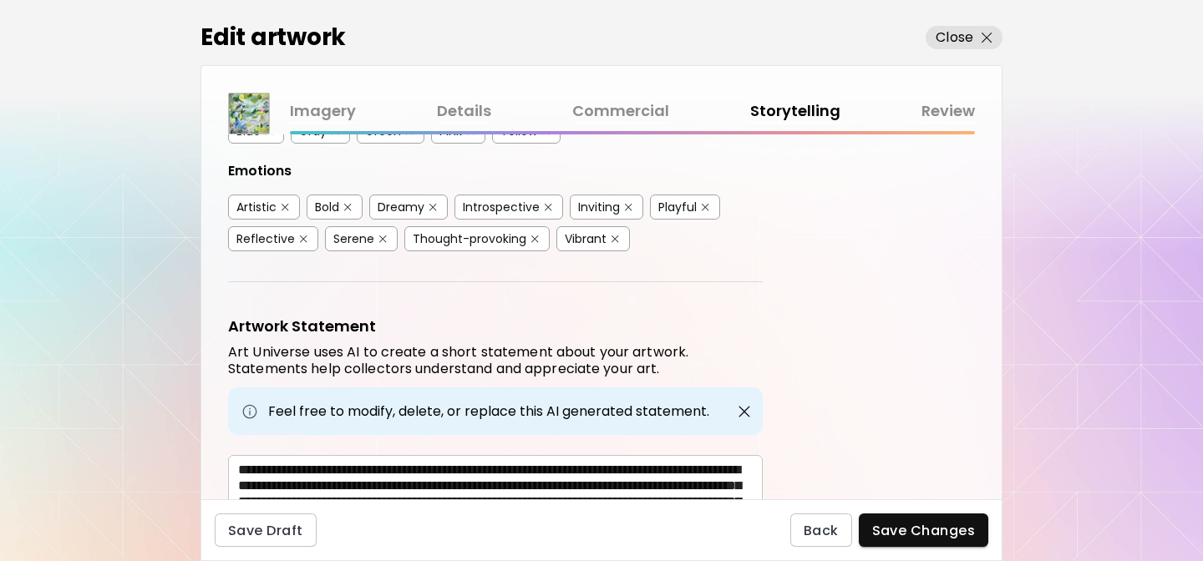
scroll to position [507, 0]
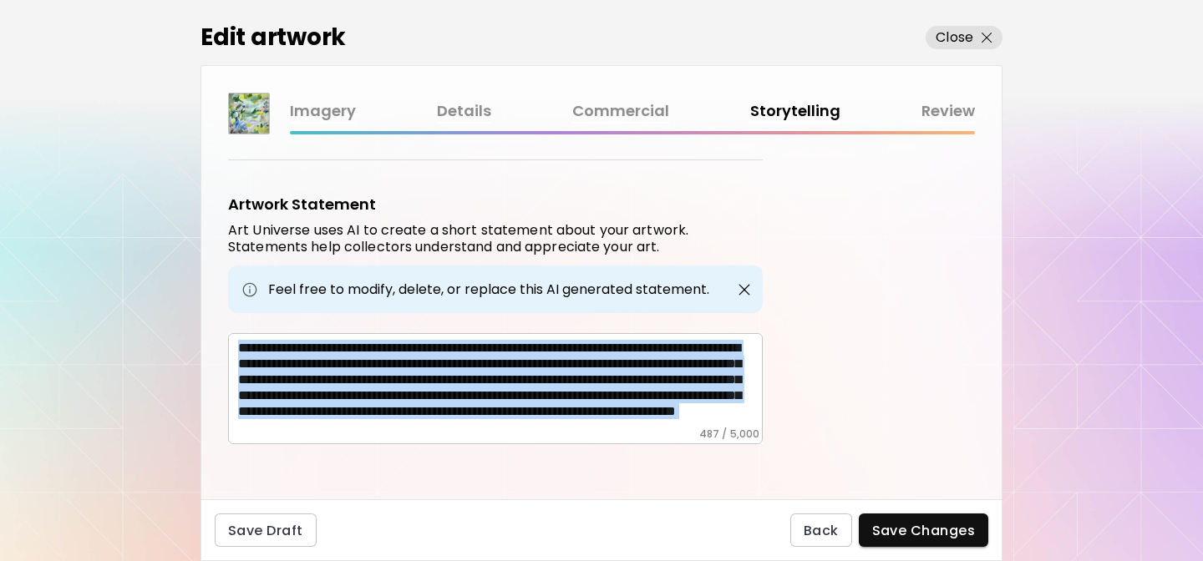
drag, startPoint x: 234, startPoint y: 344, endPoint x: 620, endPoint y: 444, distance: 398.6
click at [620, 444] on div "Artwork Tags Art Universe uses artificial intelligence (AI) to generate a list …" at bounding box center [601, 317] width 800 height 365
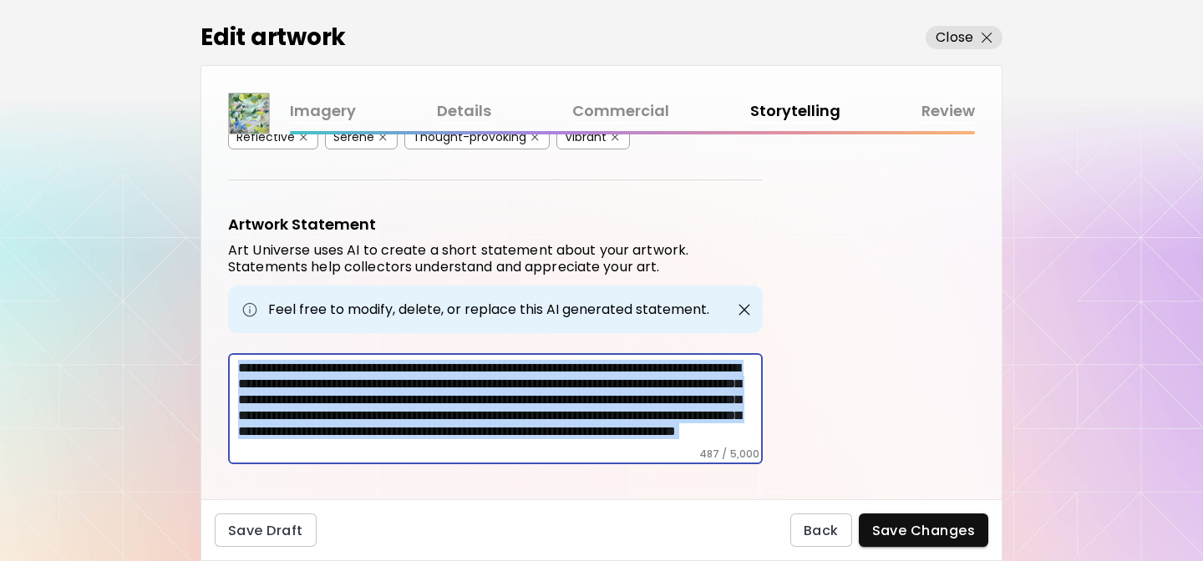
click at [601, 435] on textarea "**********" at bounding box center [500, 404] width 525 height 88
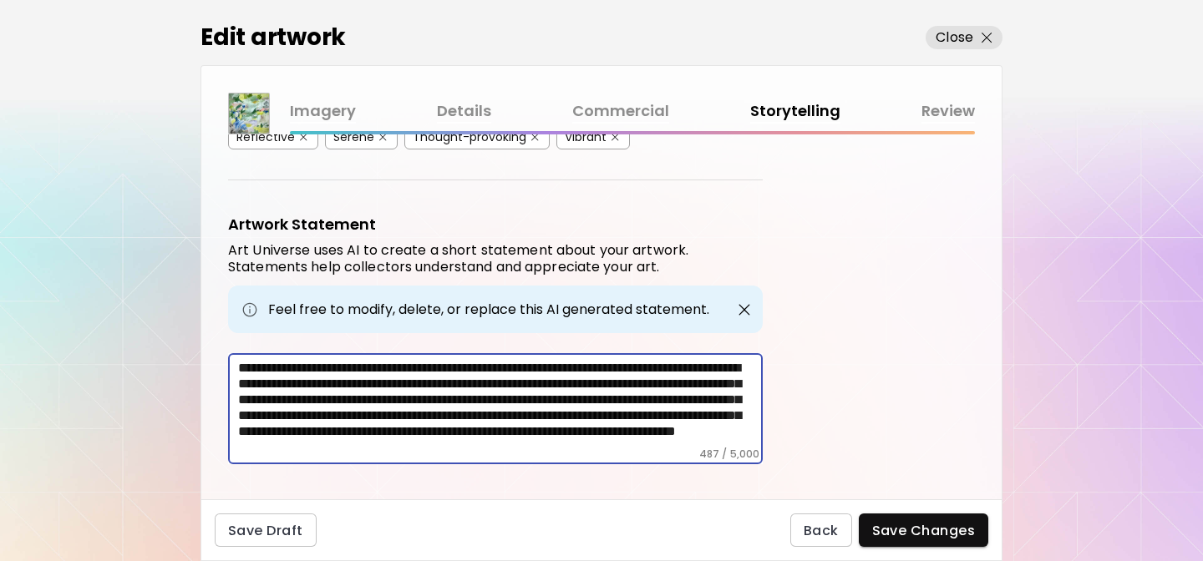
scroll to position [0, 0]
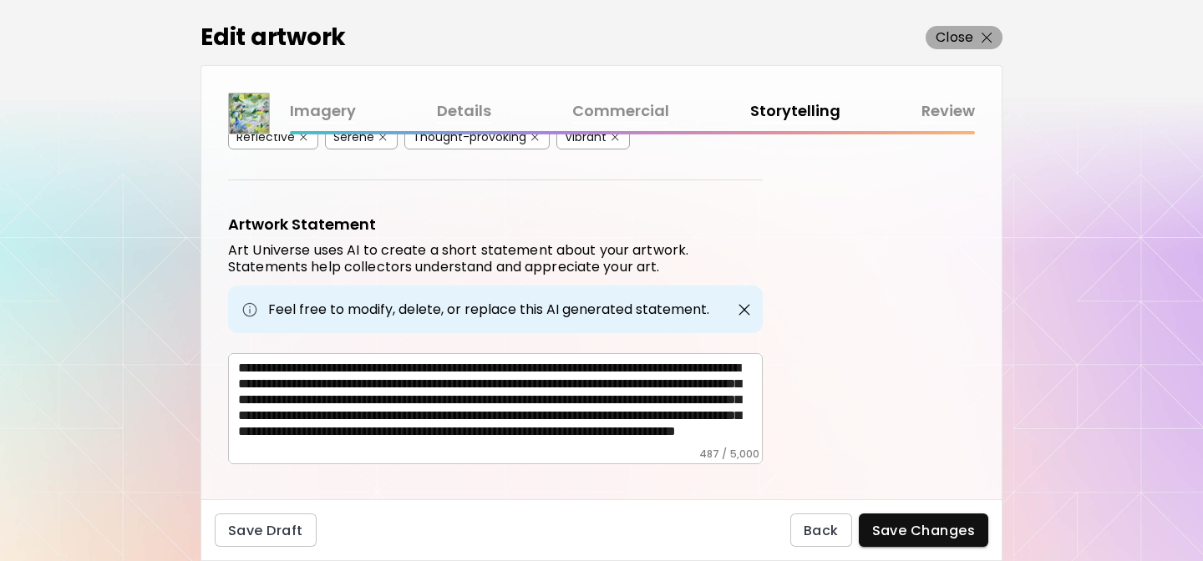
click at [956, 33] on p "Close" at bounding box center [955, 38] width 38 height 20
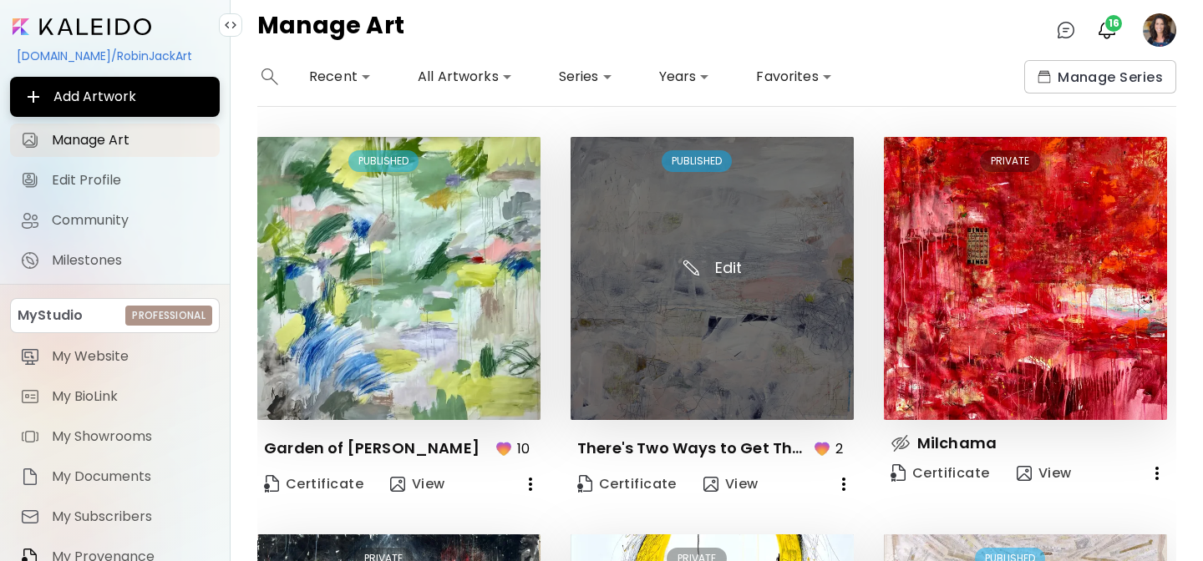
click at [787, 378] on img at bounding box center [712, 278] width 283 height 283
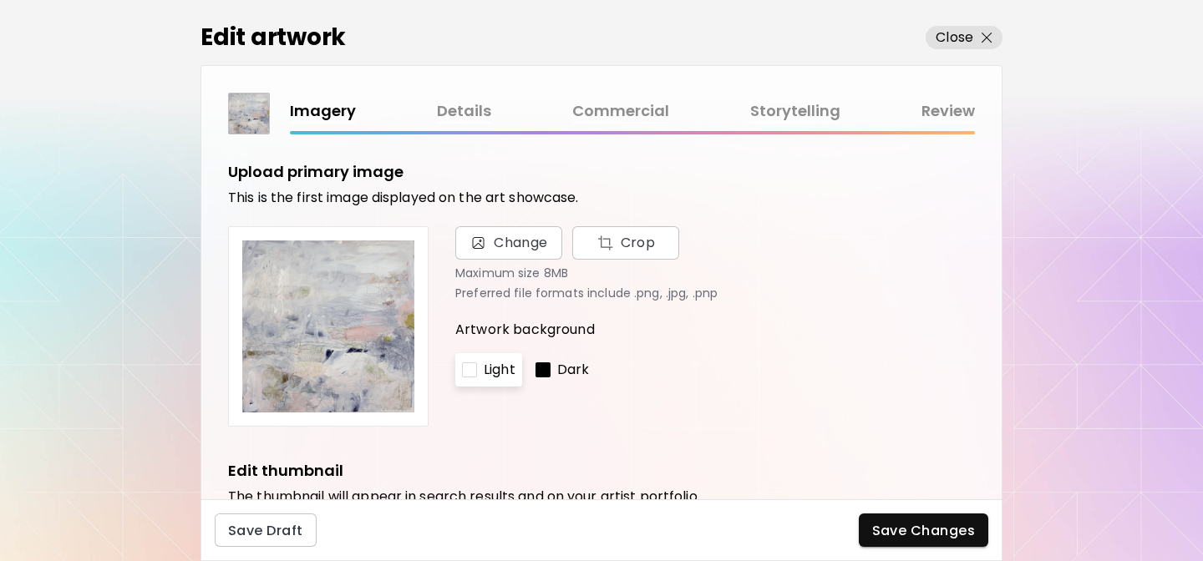
click at [461, 109] on link "Details" at bounding box center [464, 111] width 54 height 24
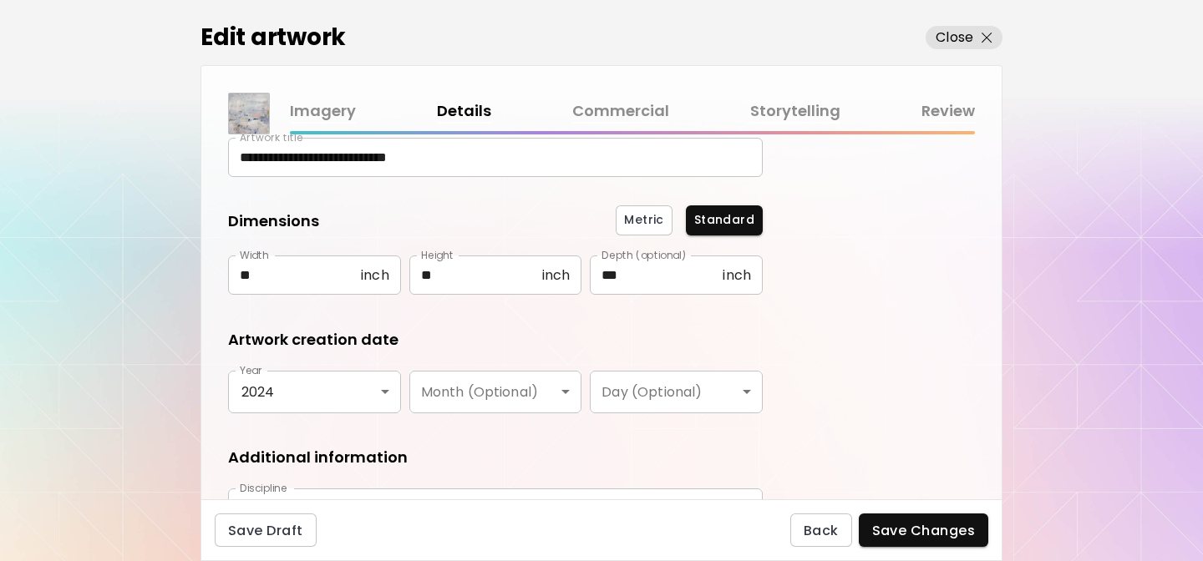
scroll to position [136, 0]
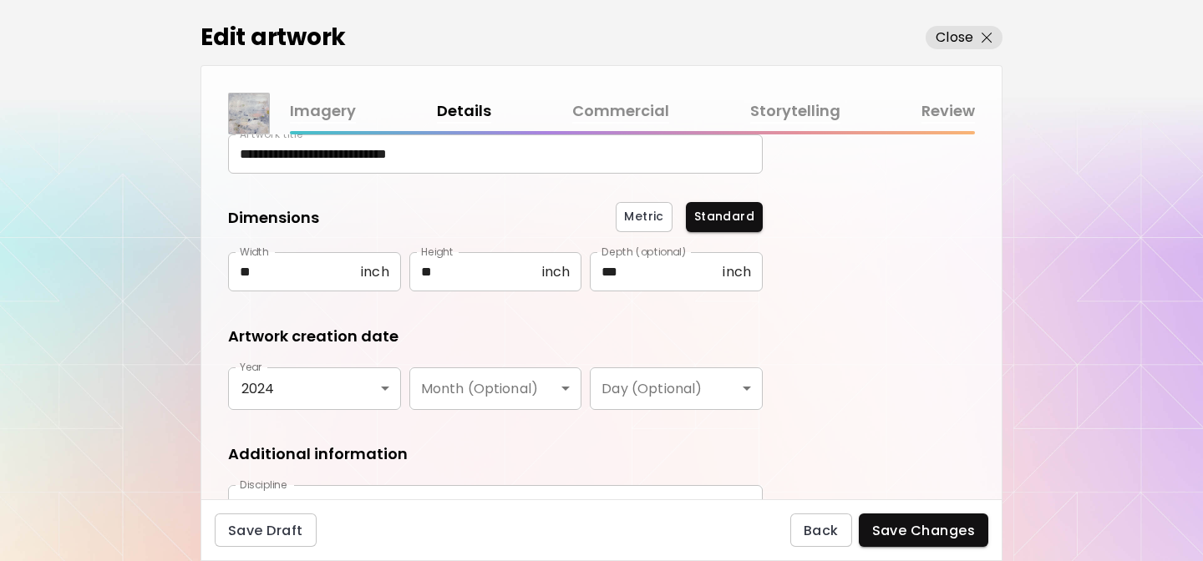
click at [791, 110] on link "Storytelling" at bounding box center [795, 111] width 90 height 24
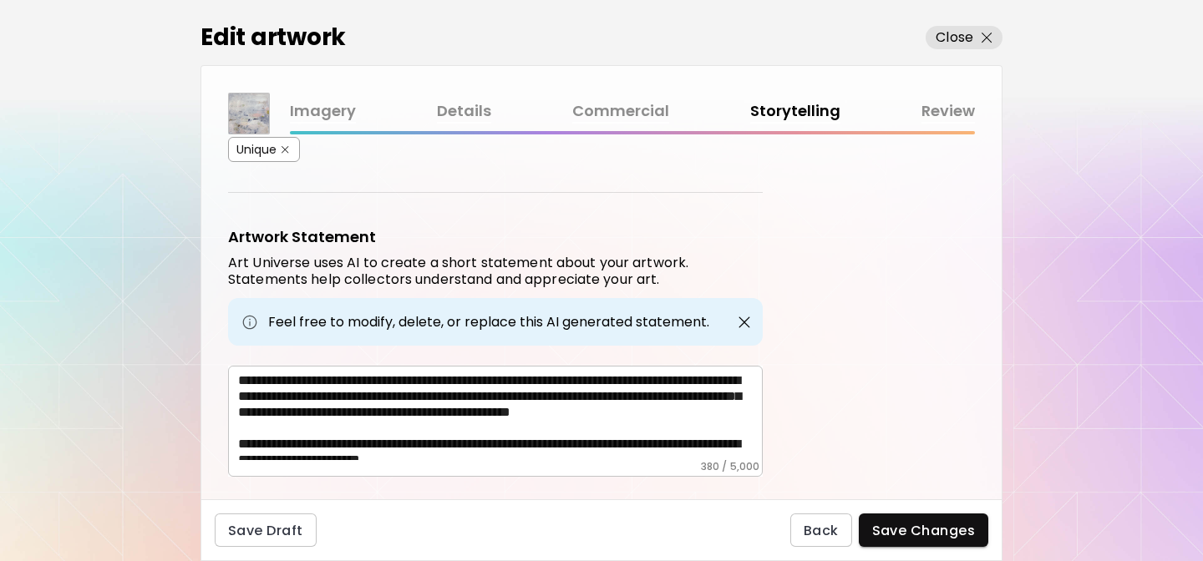
scroll to position [586, 0]
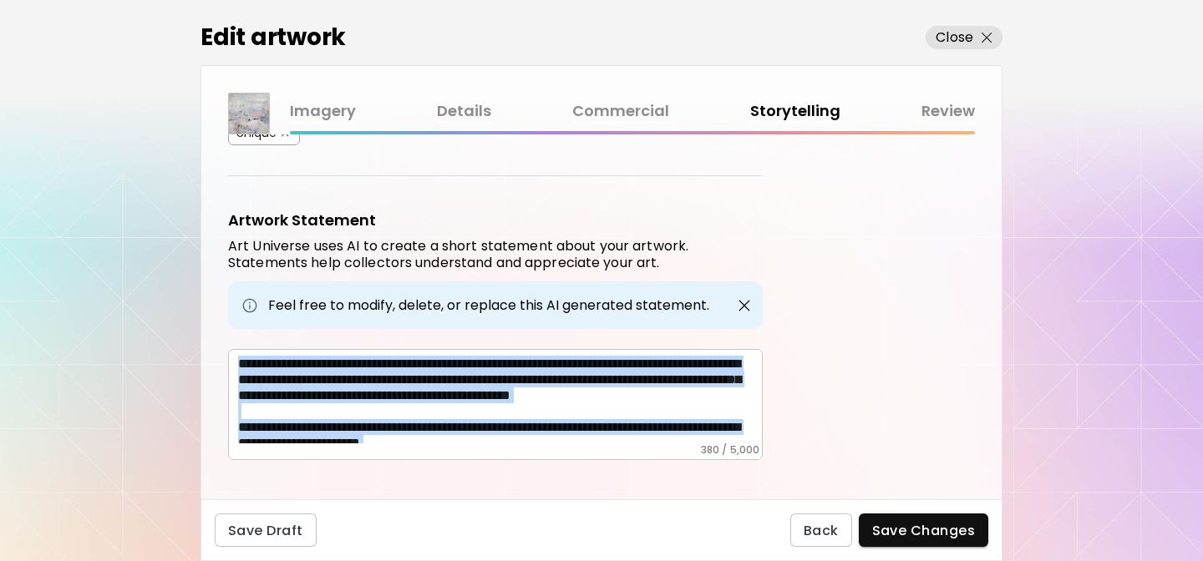
drag, startPoint x: 234, startPoint y: 361, endPoint x: 702, endPoint y: 439, distance: 474.2
click at [702, 439] on div "**********" at bounding box center [495, 404] width 535 height 111
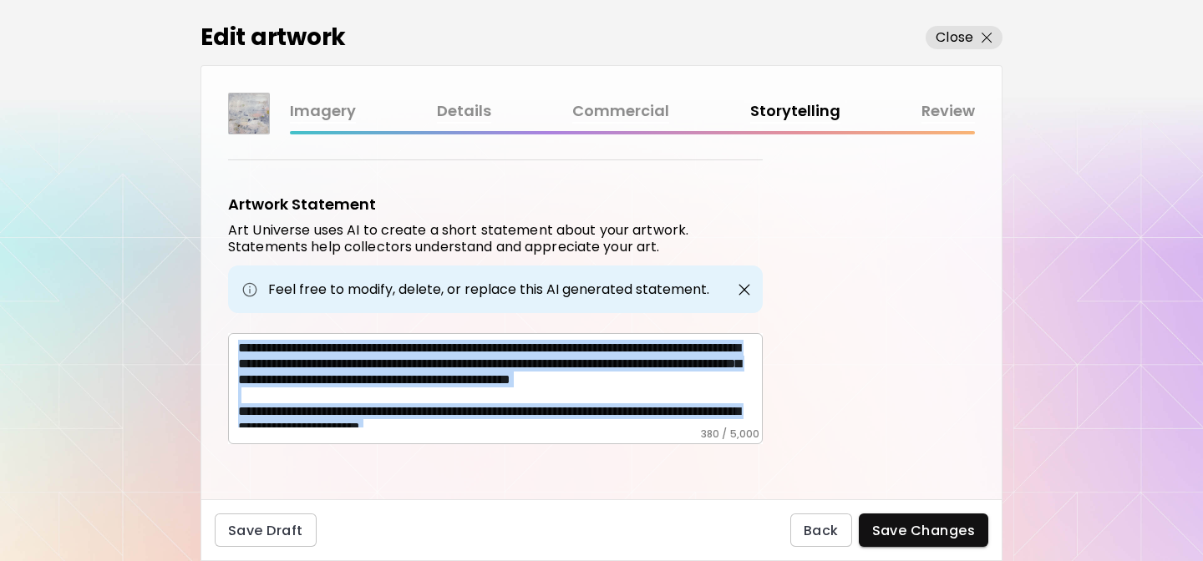
scroll to position [24, 0]
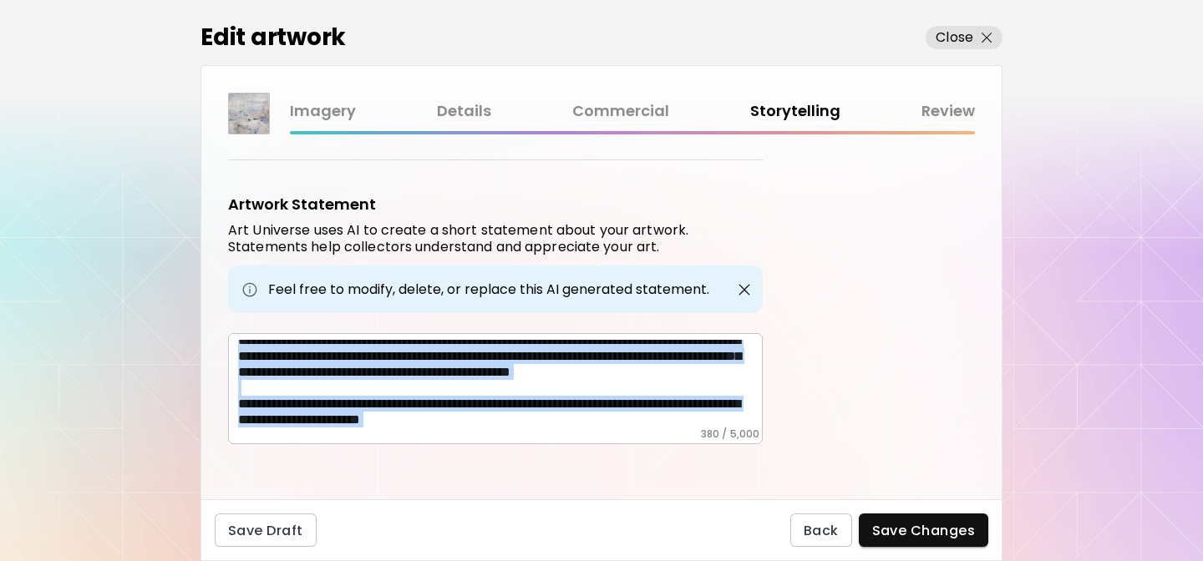
copy div "**********"
click at [945, 41] on p "Close" at bounding box center [955, 38] width 38 height 20
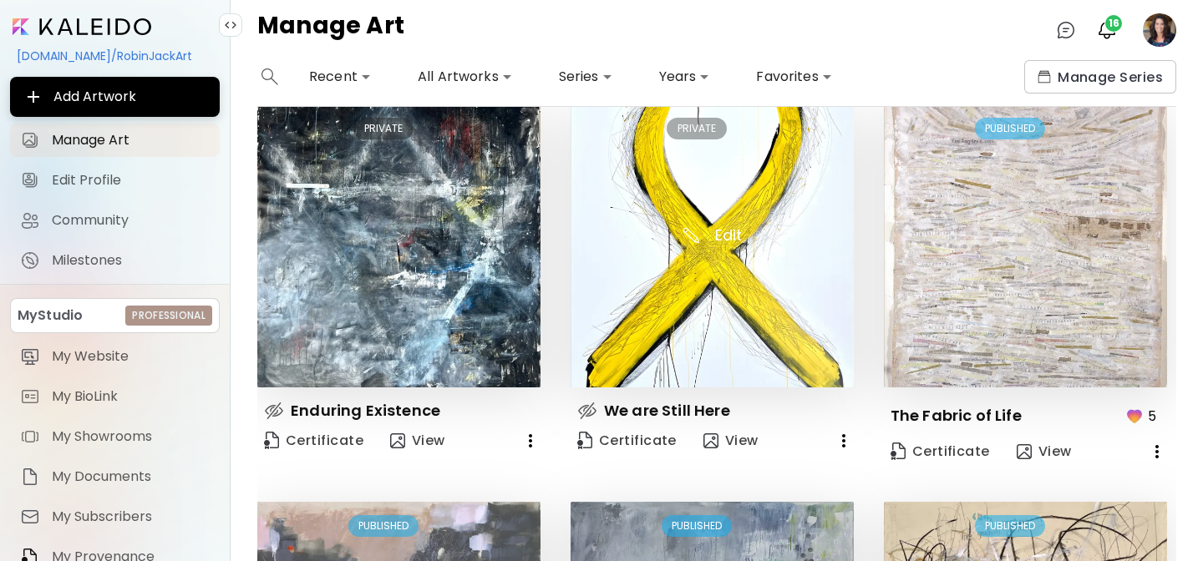
scroll to position [431, 0]
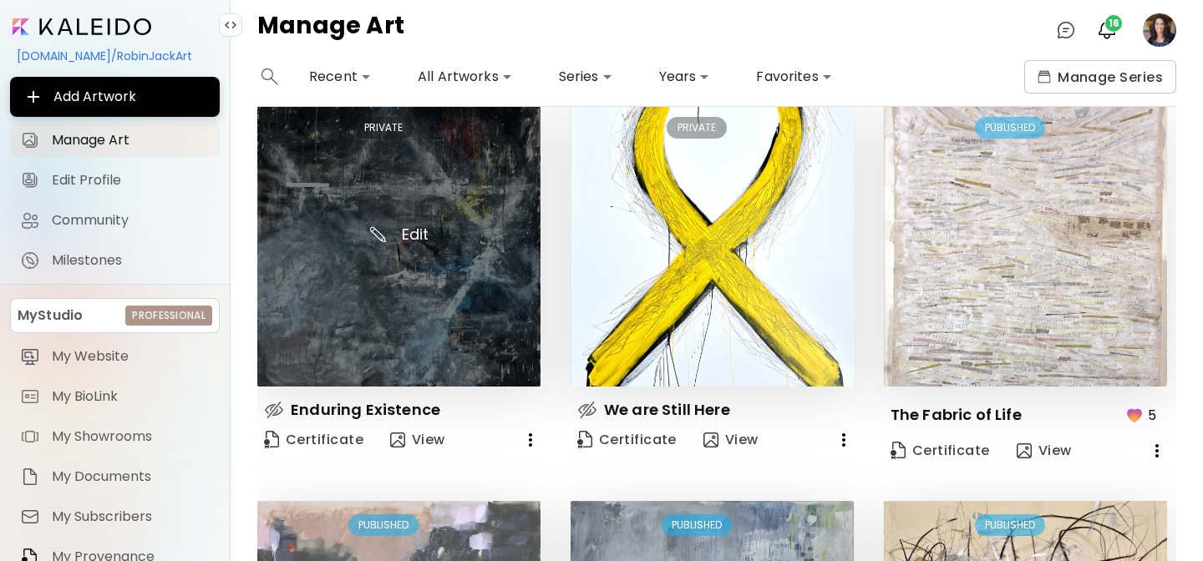
click at [446, 294] on img at bounding box center [398, 245] width 283 height 283
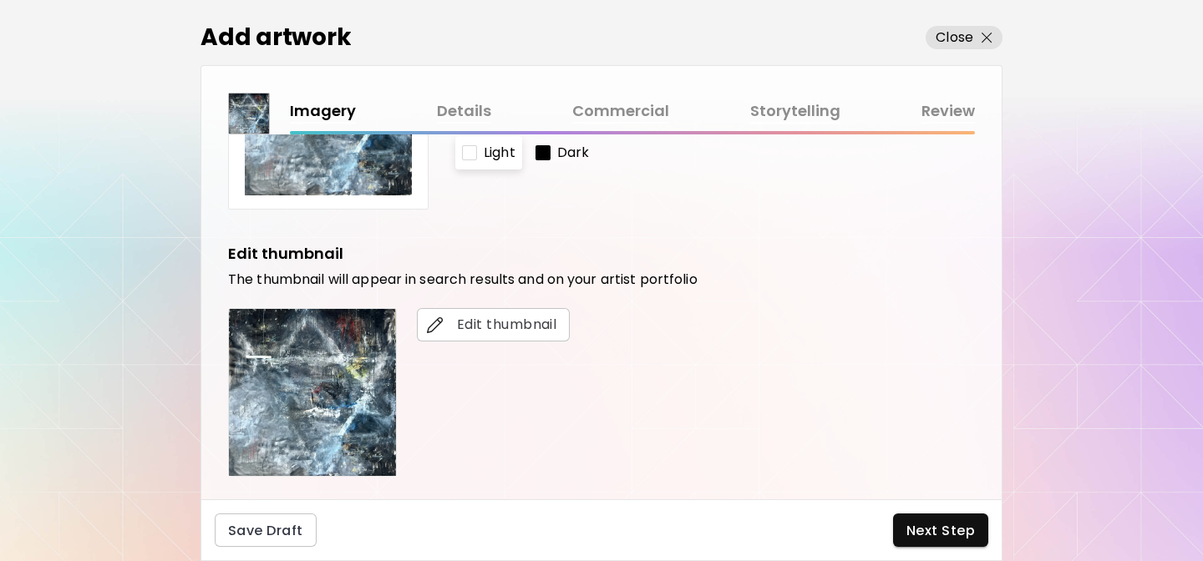
scroll to position [218, 0]
click at [464, 111] on link "Details" at bounding box center [464, 111] width 54 height 24
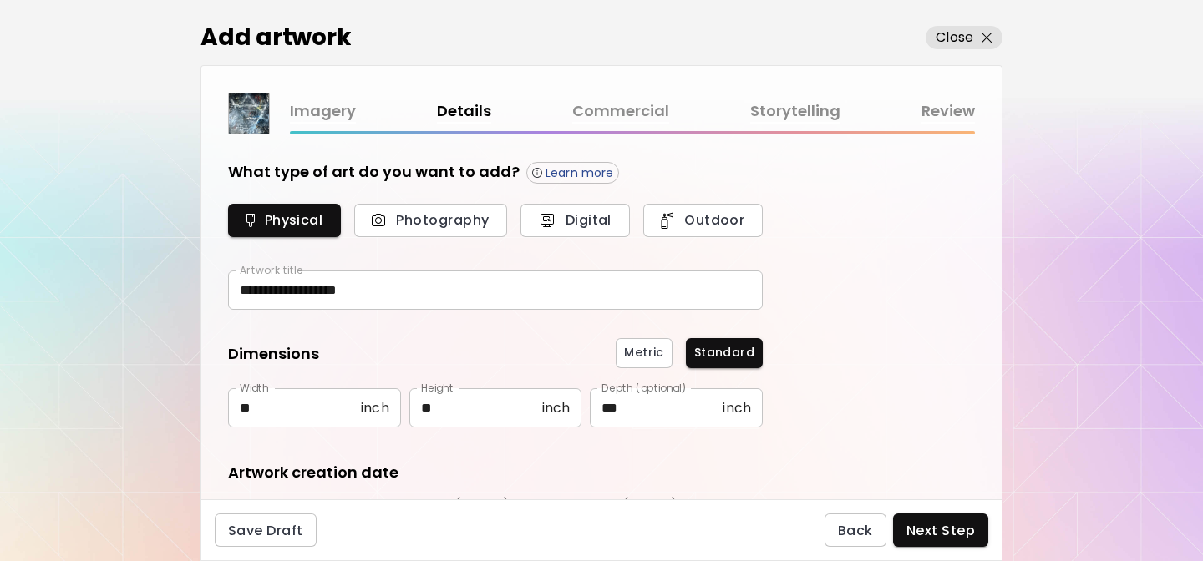
type input "********"
click at [771, 104] on link "Storytelling" at bounding box center [795, 111] width 90 height 24
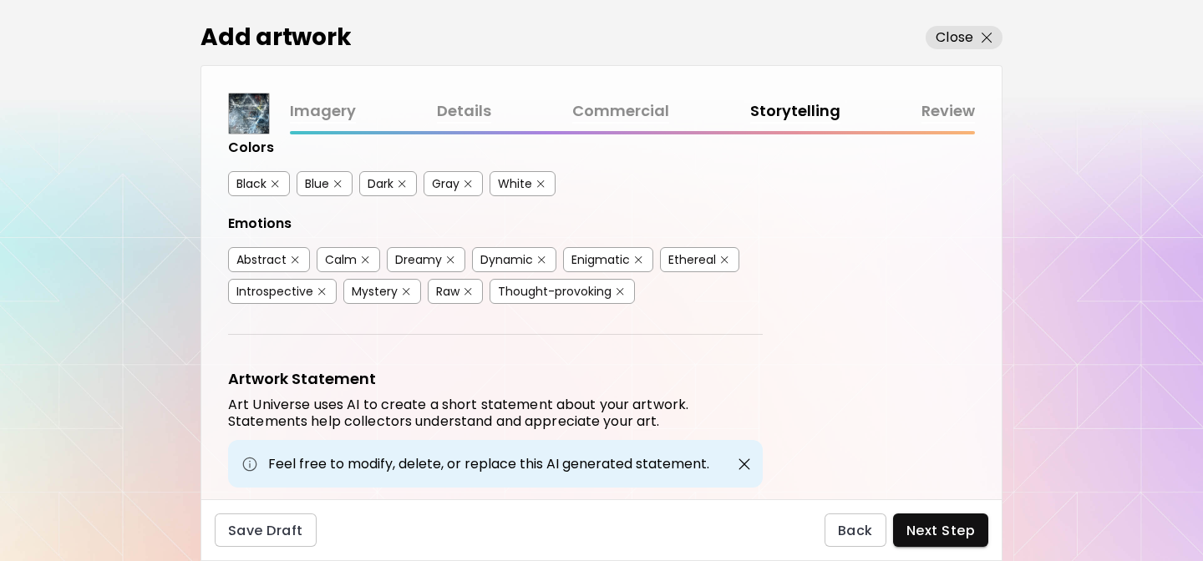
scroll to position [571, 0]
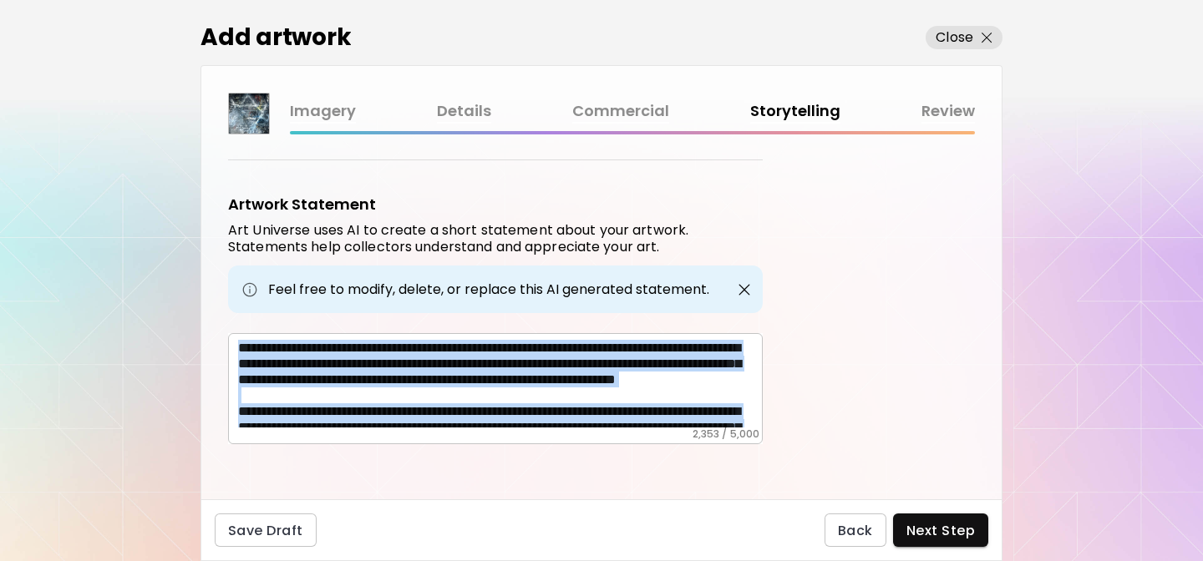
drag, startPoint x: 236, startPoint y: 338, endPoint x: 615, endPoint y: 450, distance: 395.5
click at [615, 450] on div "Artwork Tags Art Universe uses artificial intelligence (AI) to generate a list …" at bounding box center [601, 317] width 800 height 365
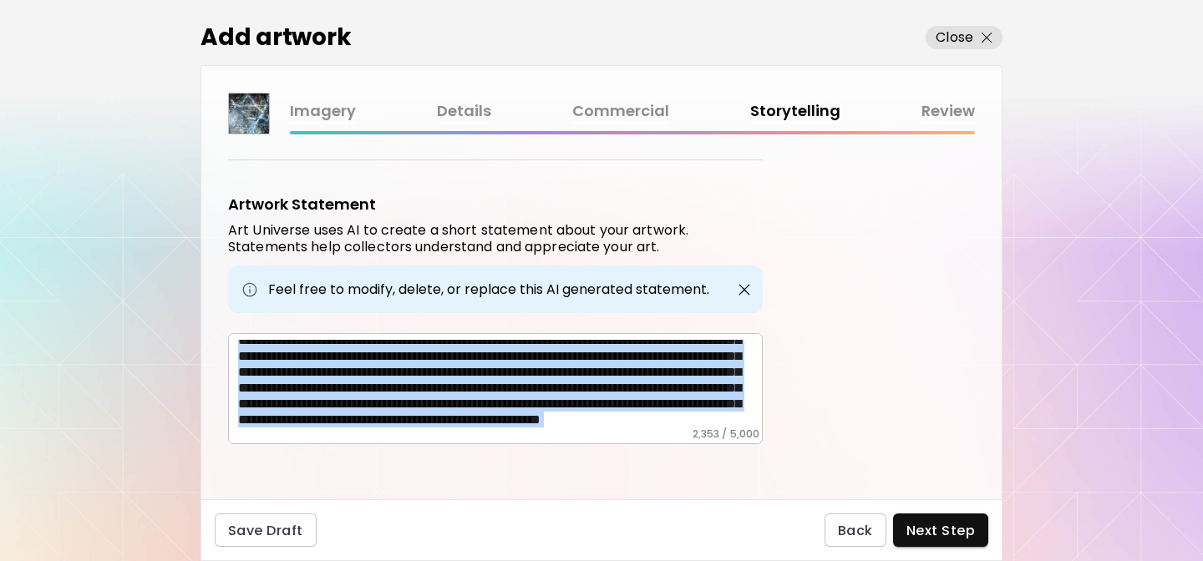
scroll to position [515, 0]
copy div "**********"
click at [959, 32] on p "Close" at bounding box center [955, 38] width 38 height 20
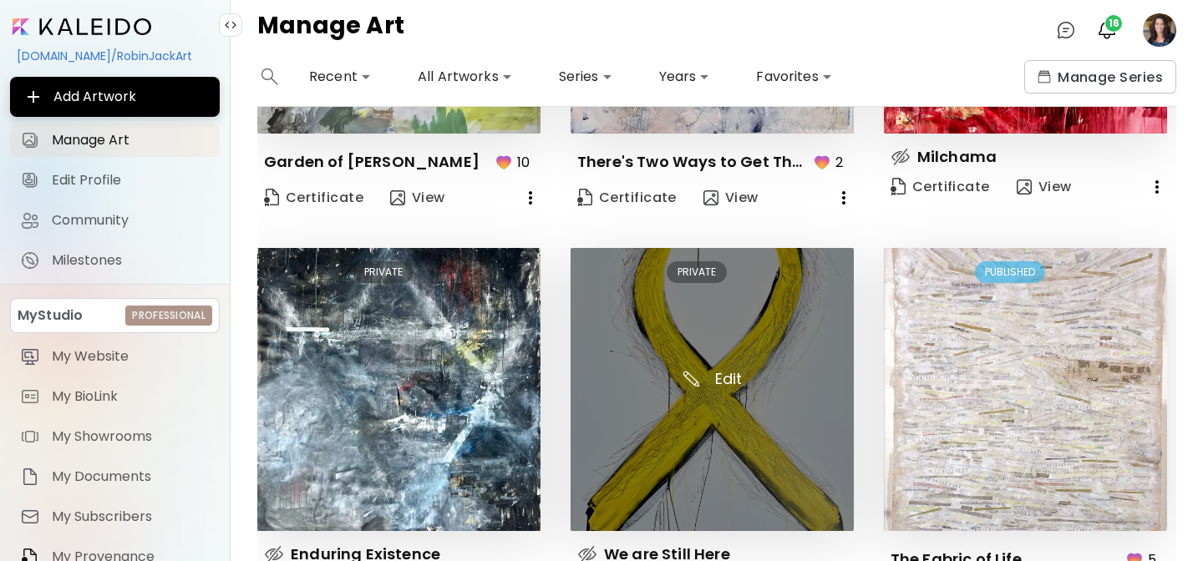
scroll to position [429, 0]
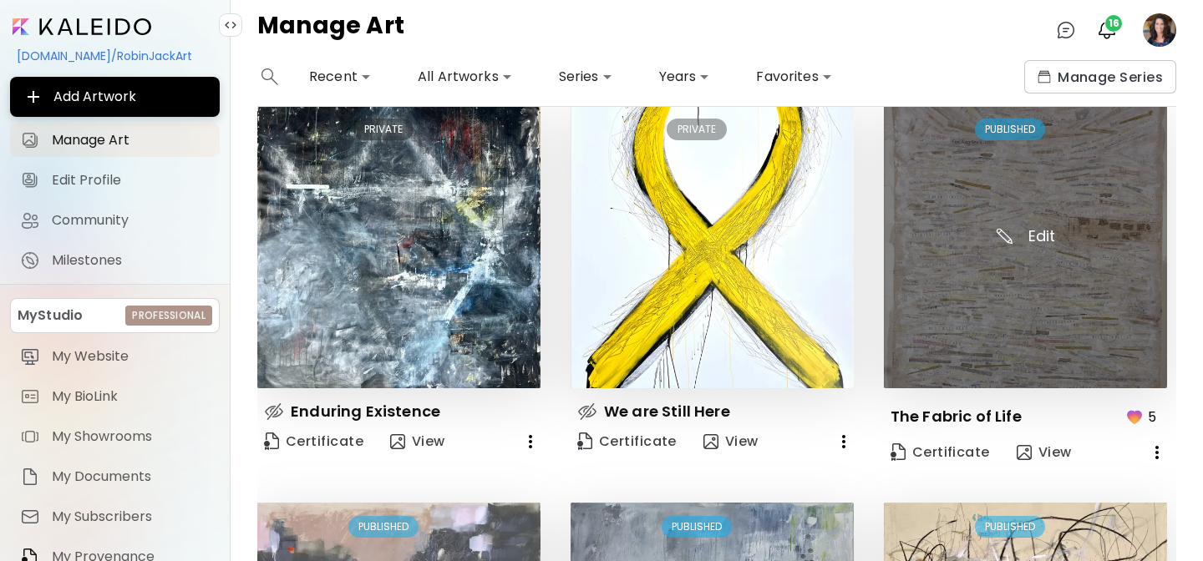
click at [1040, 316] on img at bounding box center [1025, 246] width 283 height 283
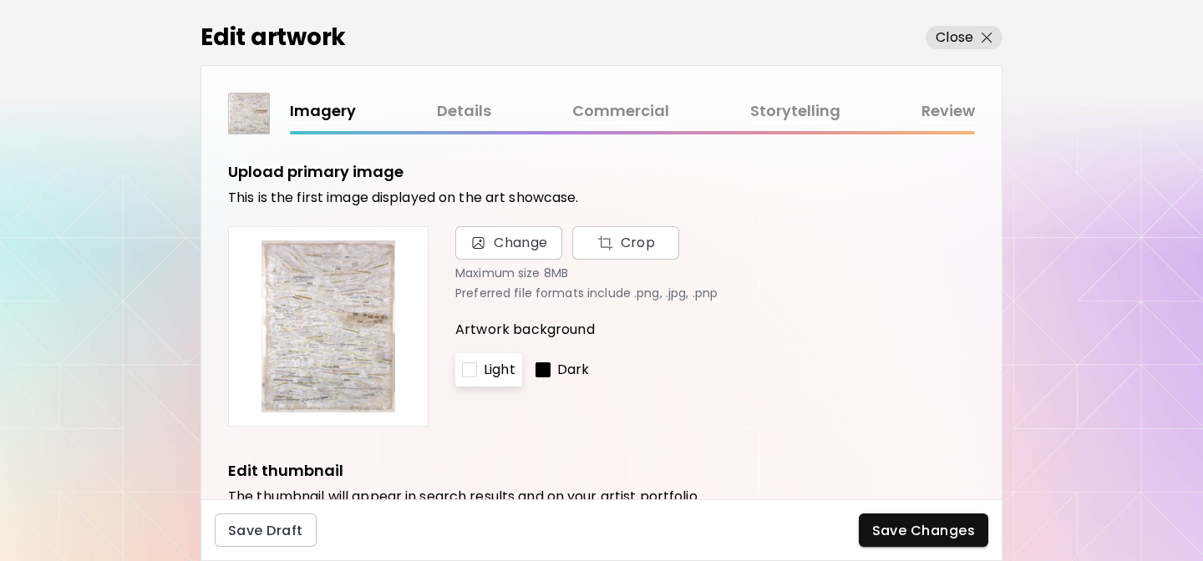
click at [811, 108] on link "Storytelling" at bounding box center [795, 111] width 90 height 24
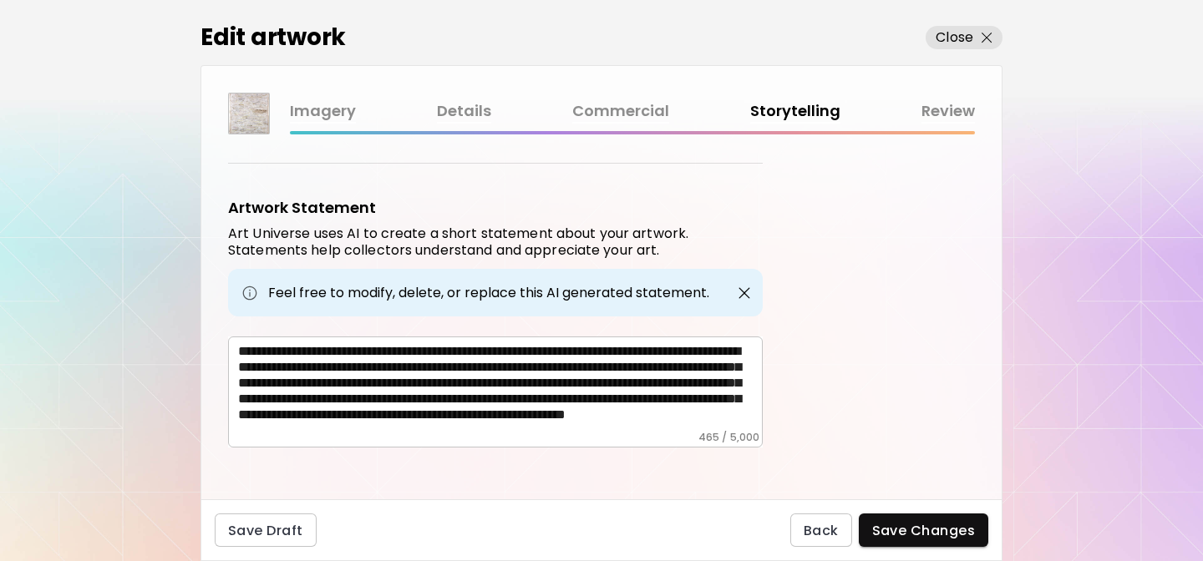
scroll to position [571, 0]
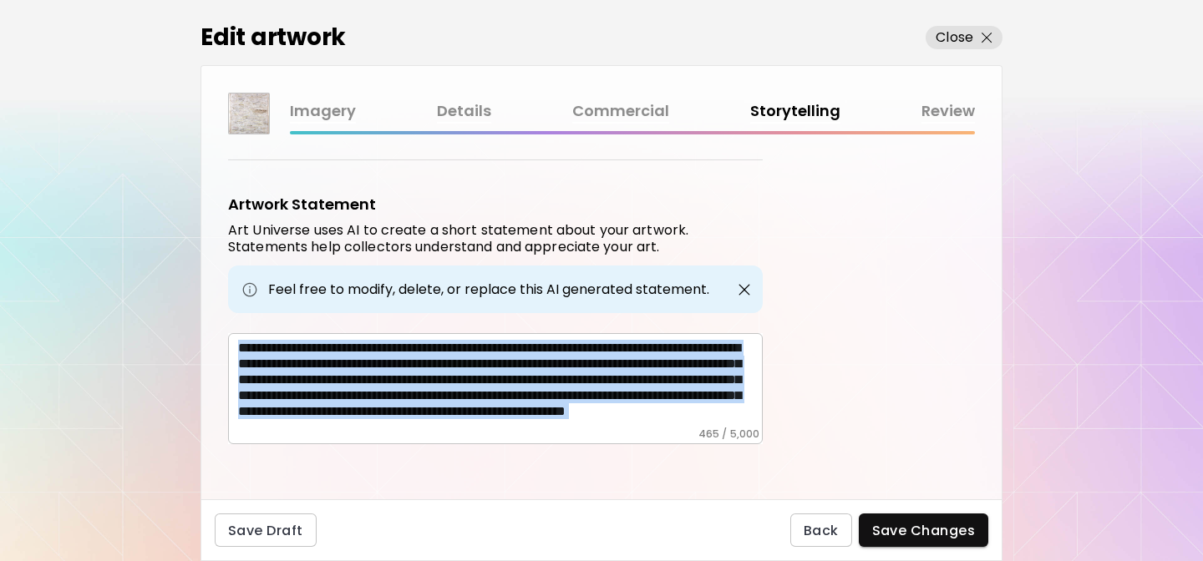
drag, startPoint x: 235, startPoint y: 341, endPoint x: 753, endPoint y: 472, distance: 534.3
click at [753, 472] on div "Artwork Tags Art Universe uses artificial intelligence (AI) to generate a list …" at bounding box center [601, 317] width 800 height 365
copy div "**********"
click at [947, 31] on p "Close" at bounding box center [955, 38] width 38 height 20
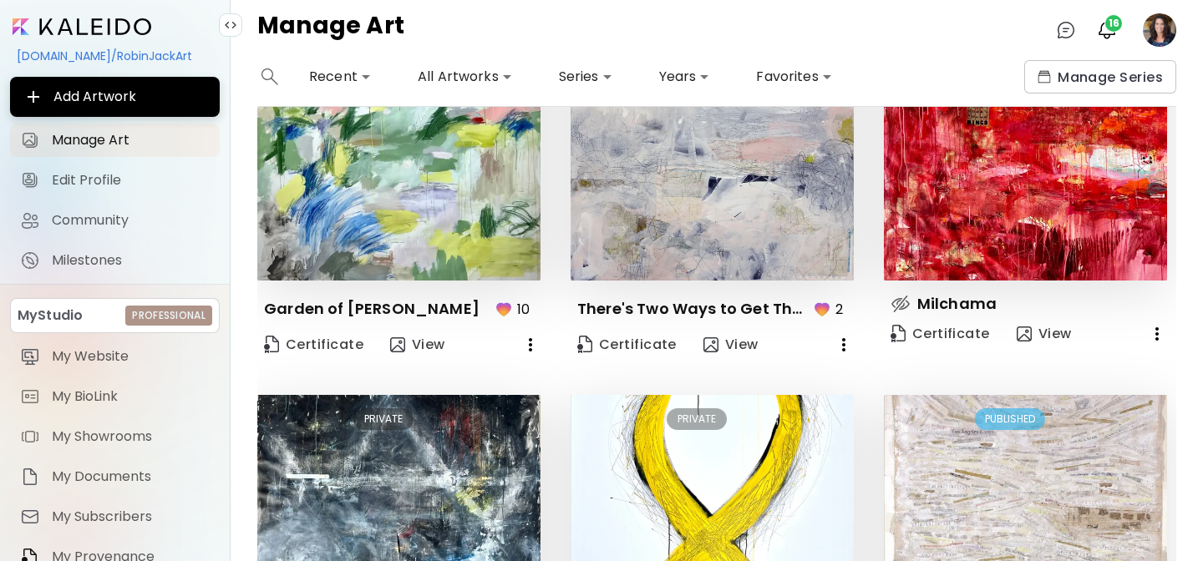
scroll to position [138, 0]
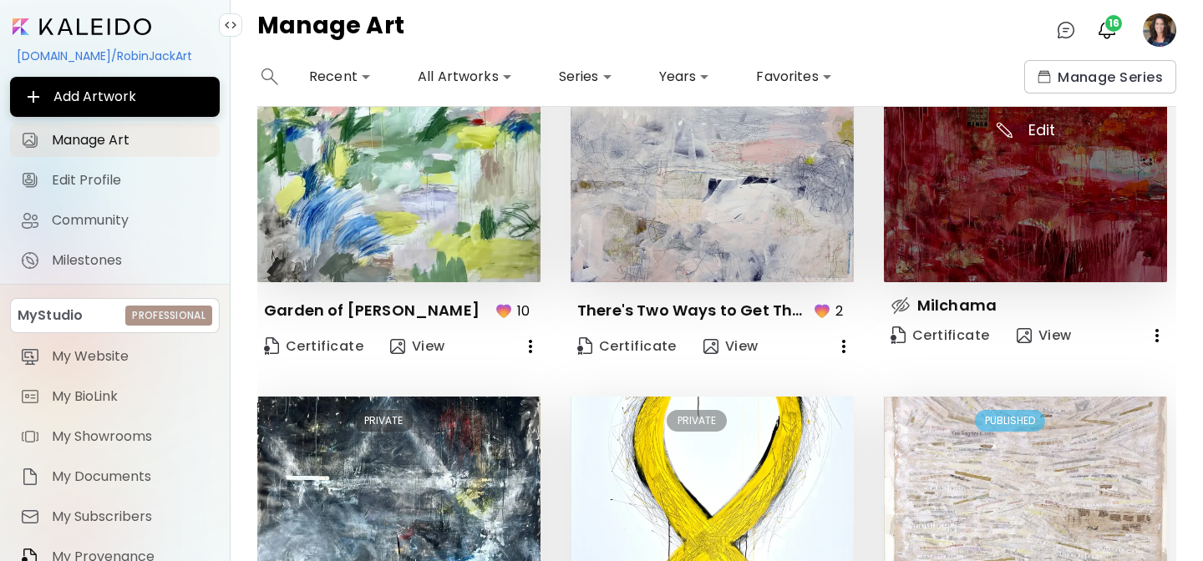
click at [1038, 195] on img at bounding box center [1025, 140] width 283 height 283
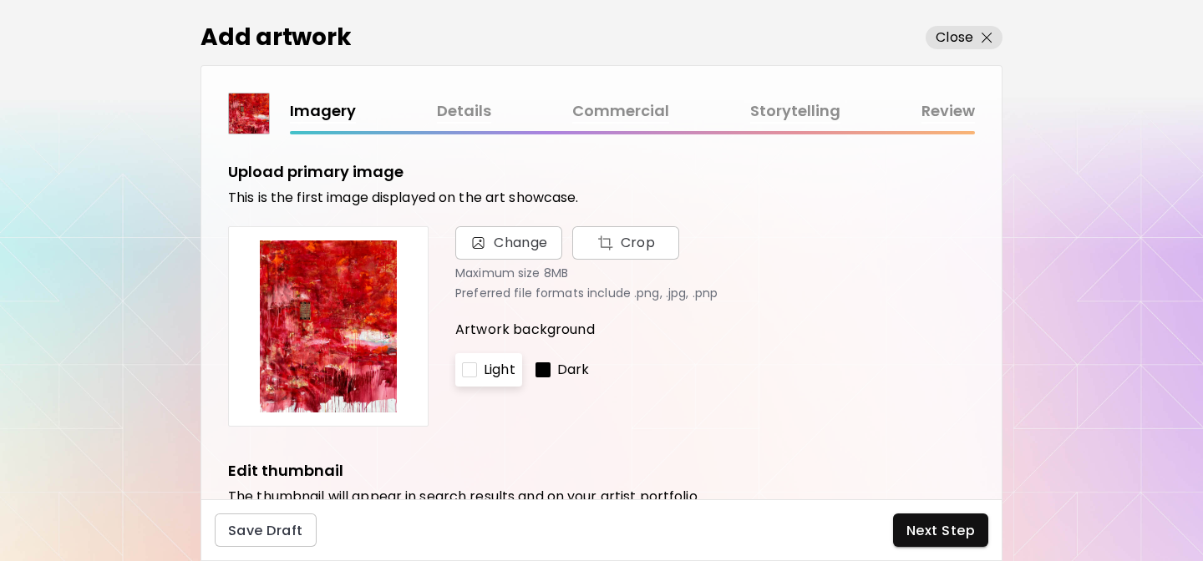
click at [454, 114] on link "Details" at bounding box center [464, 111] width 54 height 24
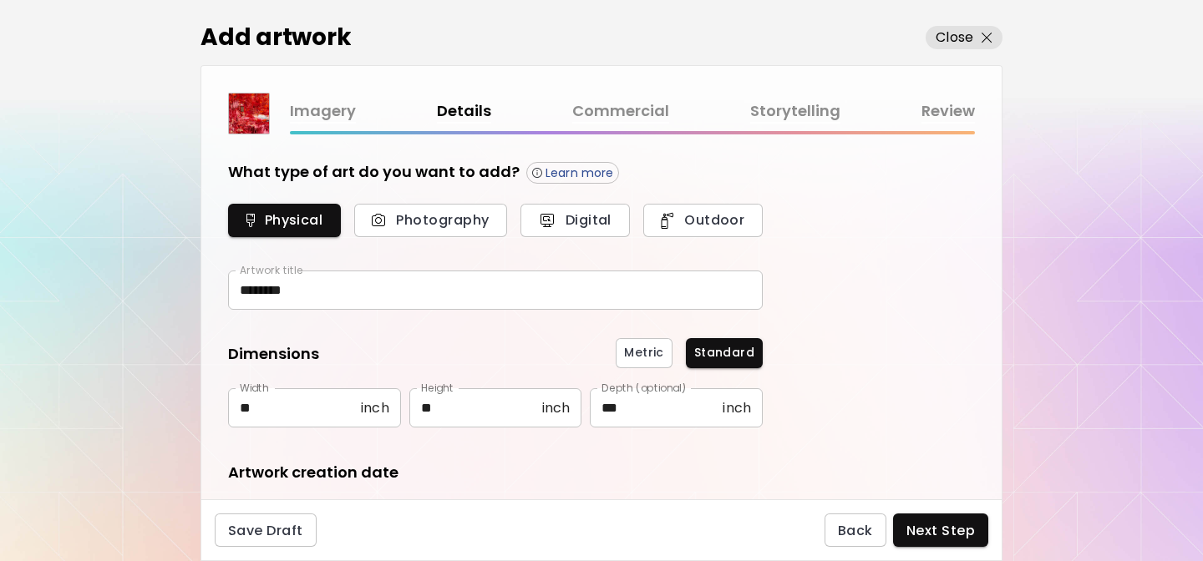
type input "********"
click at [799, 101] on link "Storytelling" at bounding box center [795, 111] width 90 height 24
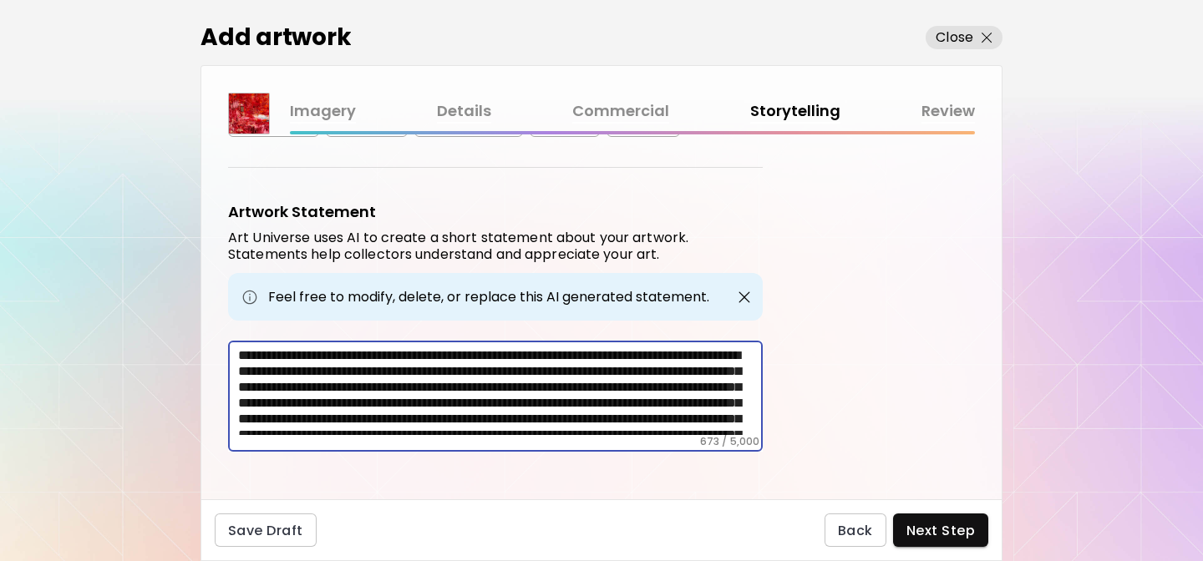
scroll to position [72, 0]
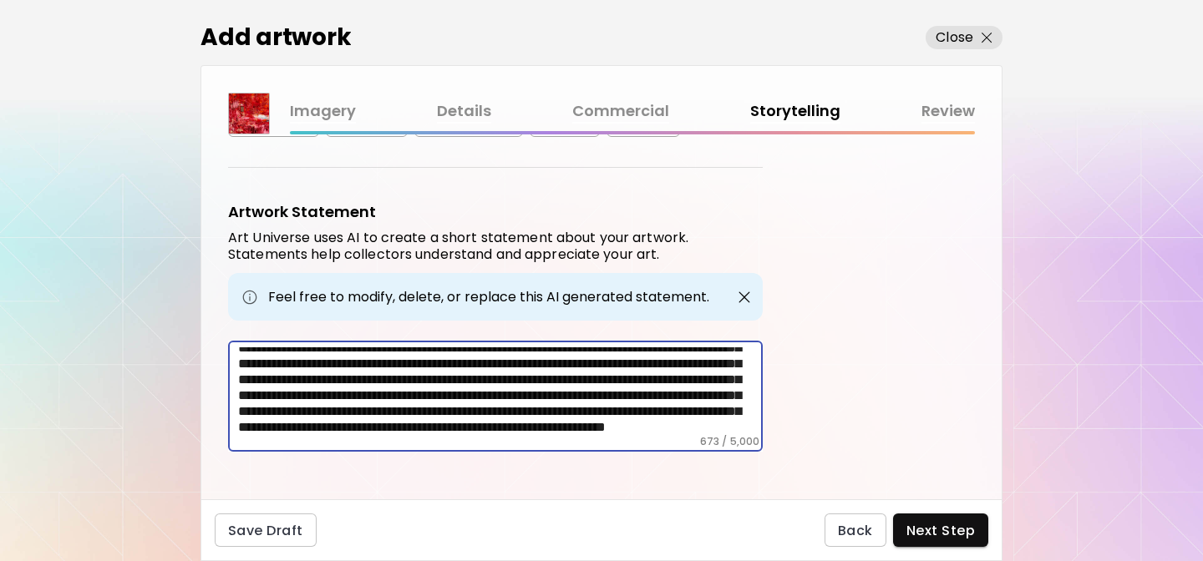
drag, startPoint x: 239, startPoint y: 353, endPoint x: 750, endPoint y: 483, distance: 527.6
click at [750, 483] on div "Artwork Tags Art Universe uses artificial intelligence (AI) to generate a list …" at bounding box center [601, 317] width 800 height 365
click at [952, 32] on p "Close" at bounding box center [955, 38] width 38 height 20
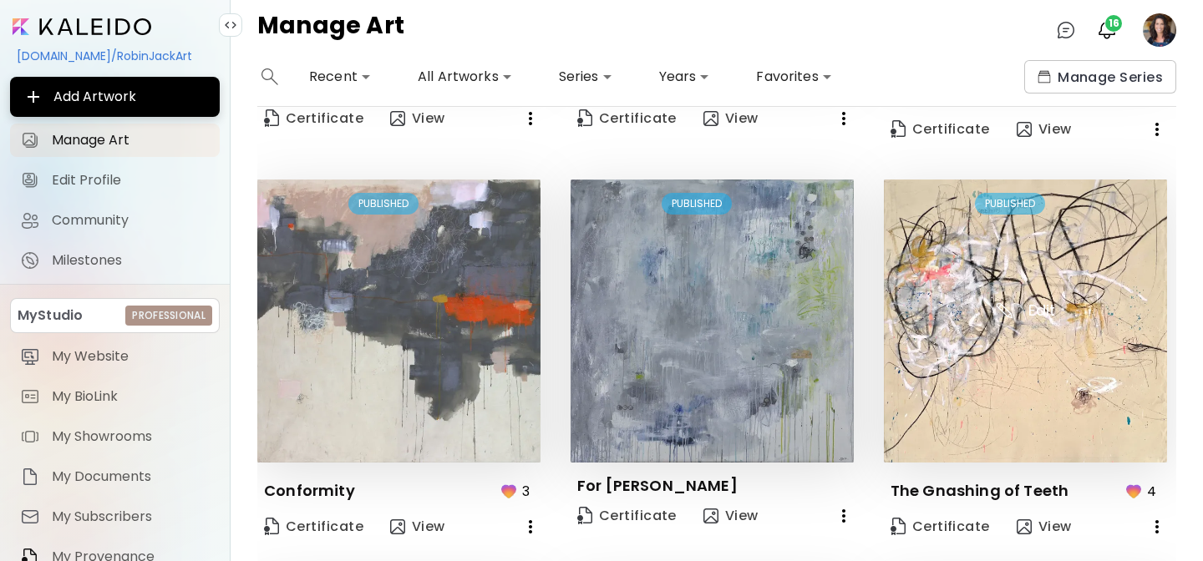
scroll to position [797, 0]
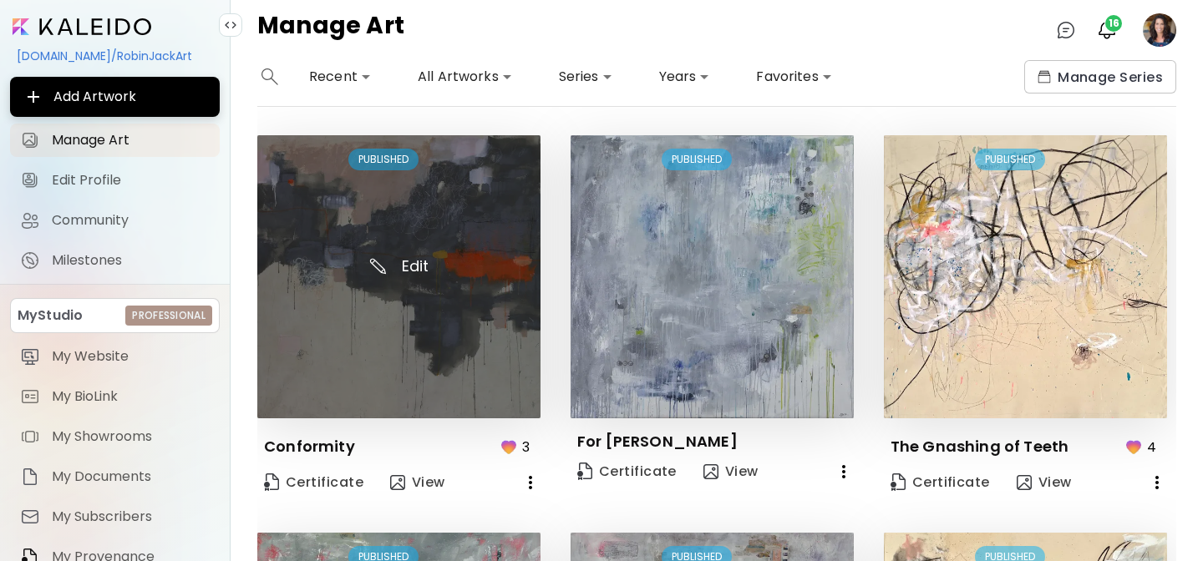
click at [387, 347] on img at bounding box center [398, 276] width 283 height 283
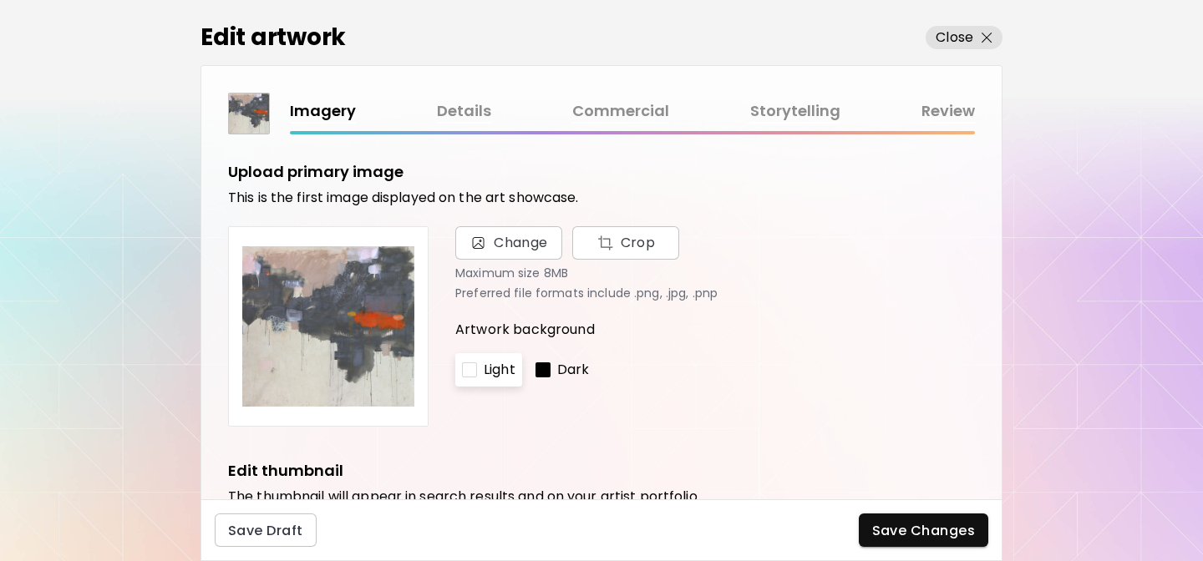
click at [469, 116] on link "Details" at bounding box center [464, 111] width 54 height 24
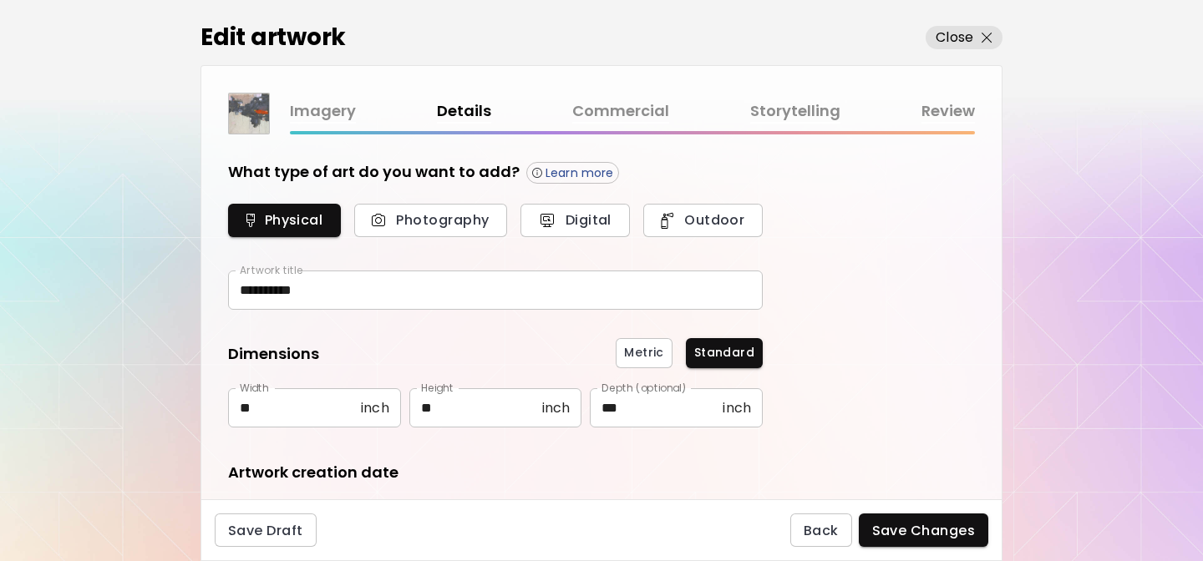
click at [793, 100] on link "Storytelling" at bounding box center [795, 111] width 90 height 24
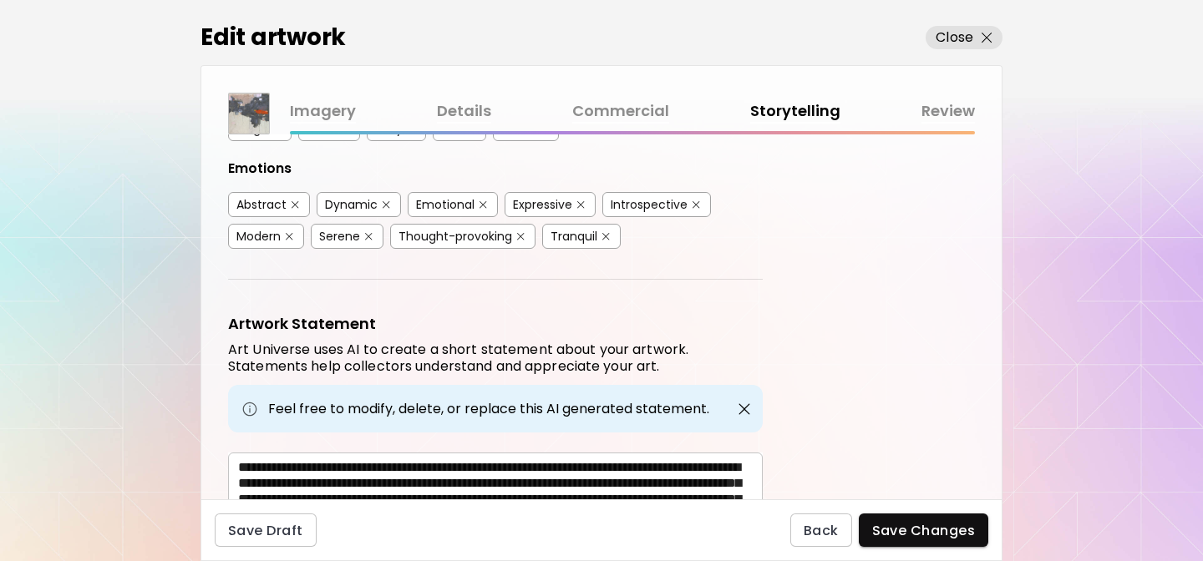
scroll to position [507, 0]
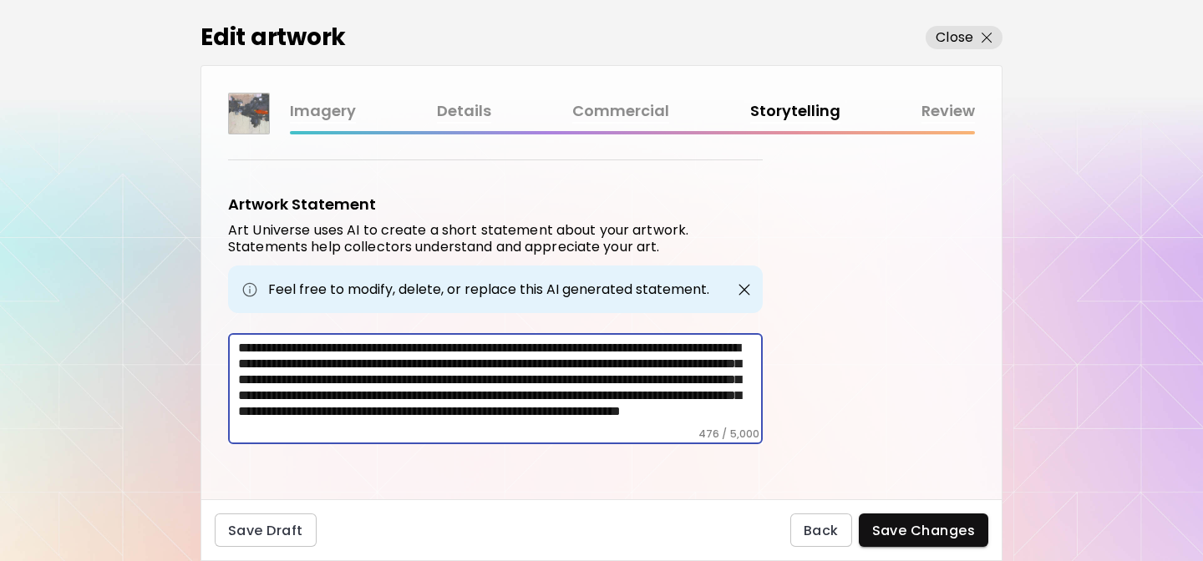
drag, startPoint x: 232, startPoint y: 343, endPoint x: 600, endPoint y: 437, distance: 379.5
click at [600, 437] on div "**********" at bounding box center [495, 388] width 535 height 111
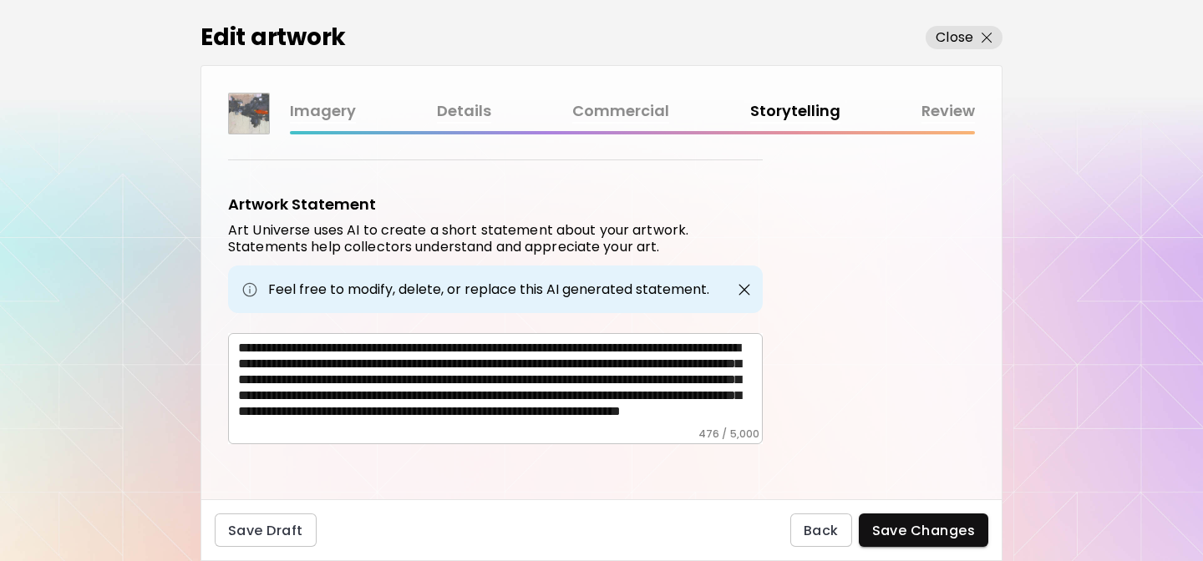
click at [235, 342] on div "**********" at bounding box center [495, 388] width 535 height 111
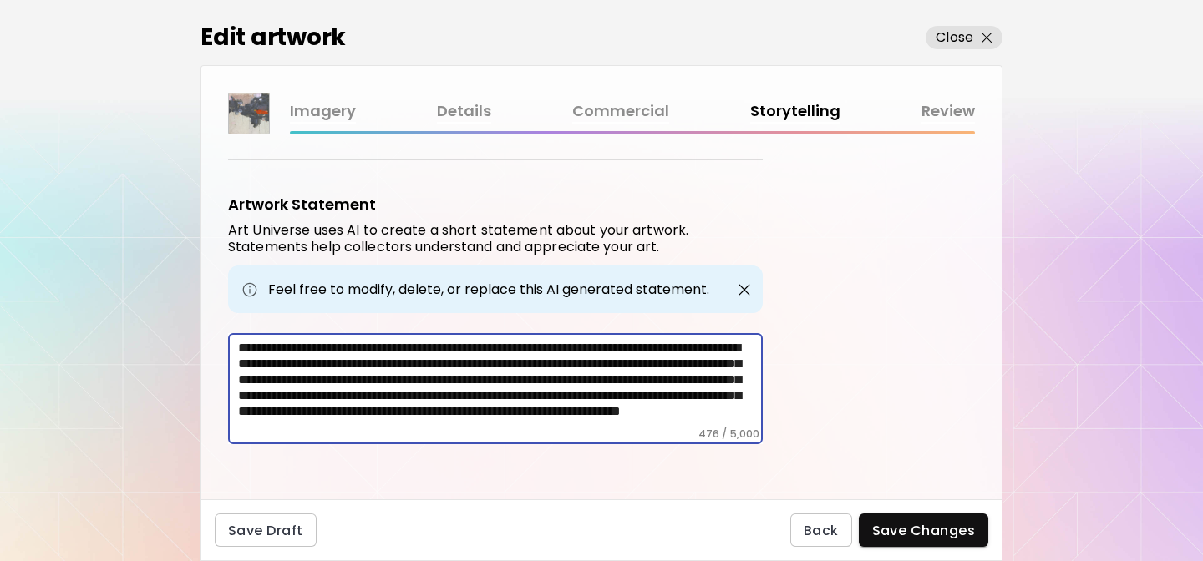
click at [230, 372] on div "**********" at bounding box center [495, 388] width 535 height 111
click at [241, 342] on textarea "**********" at bounding box center [500, 384] width 525 height 88
drag, startPoint x: 241, startPoint y: 342, endPoint x: 668, endPoint y: 480, distance: 448.6
click at [668, 480] on div "Artwork Tags Art Universe uses artificial intelligence (AI) to generate a list …" at bounding box center [601, 317] width 800 height 365
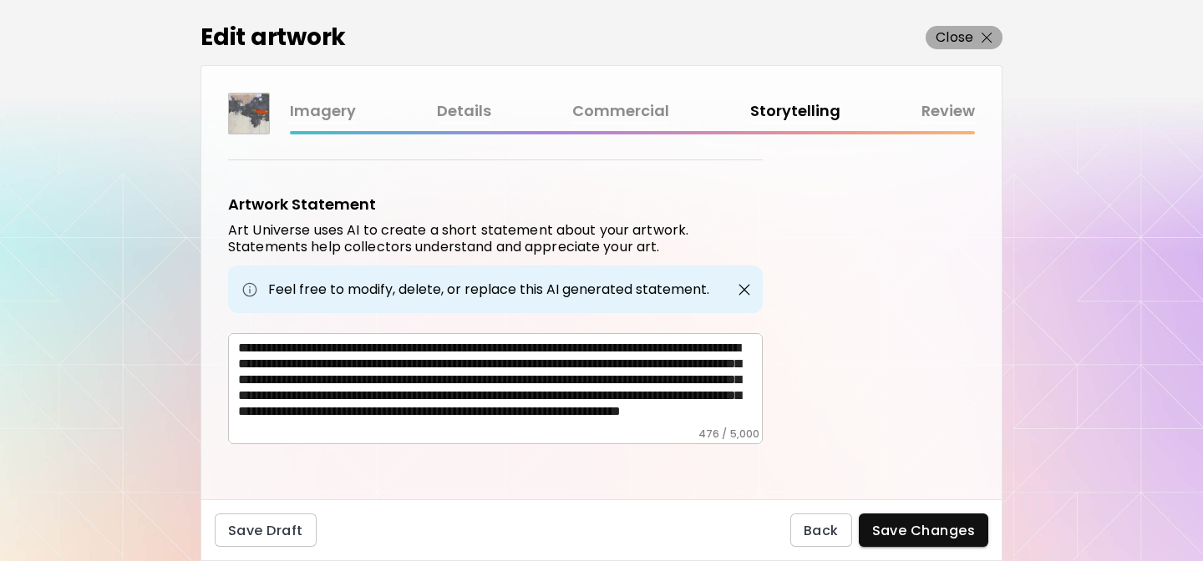
click at [962, 37] on p "Close" at bounding box center [955, 38] width 38 height 20
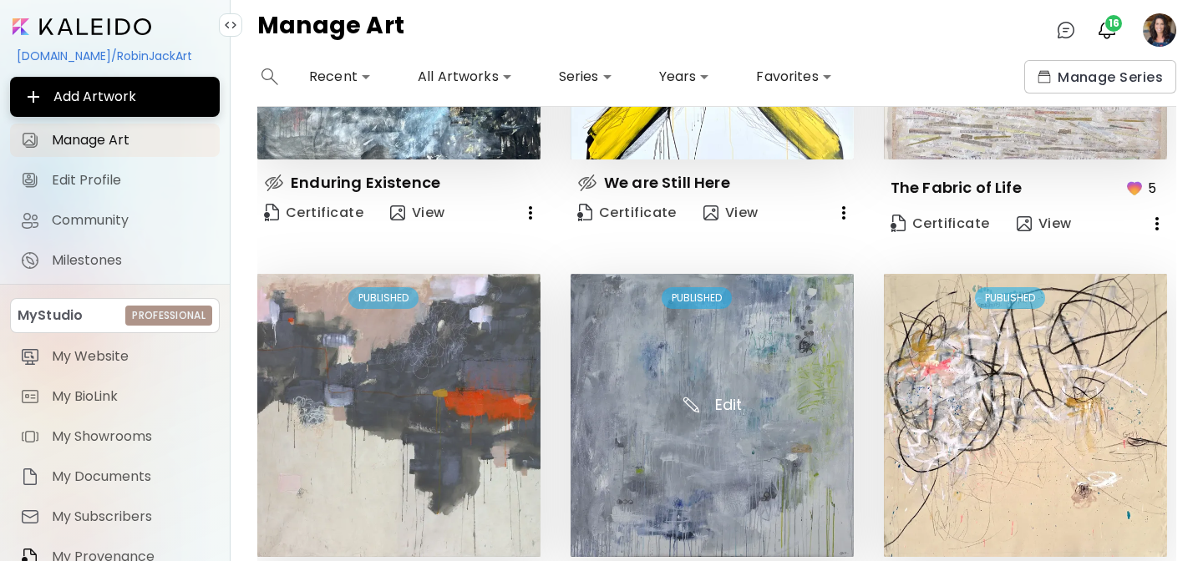
scroll to position [783, 0]
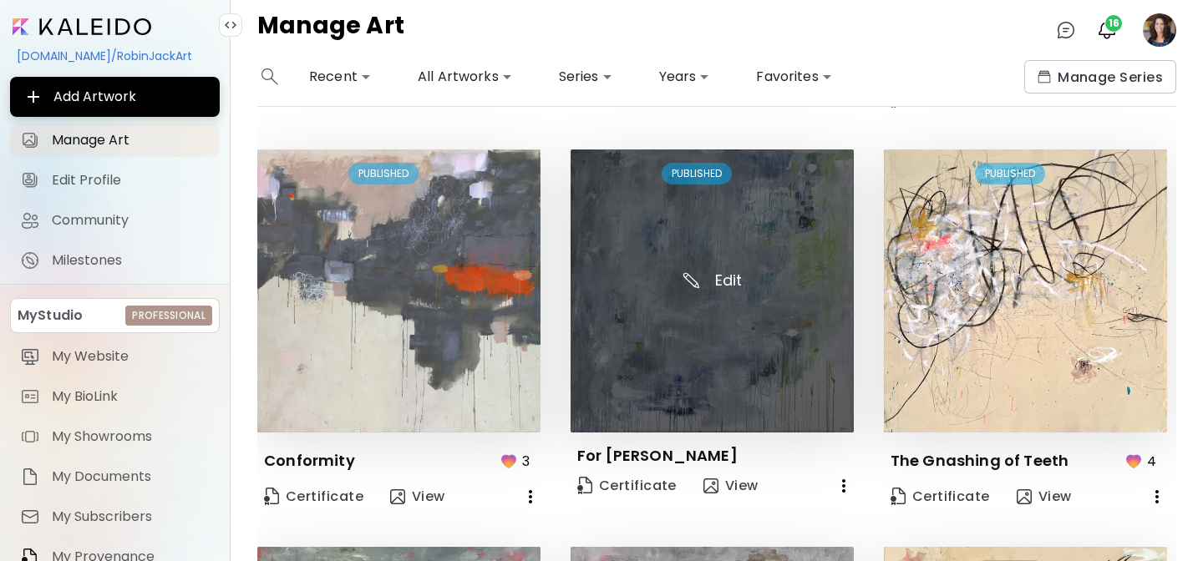
click at [717, 343] on img at bounding box center [712, 291] width 283 height 283
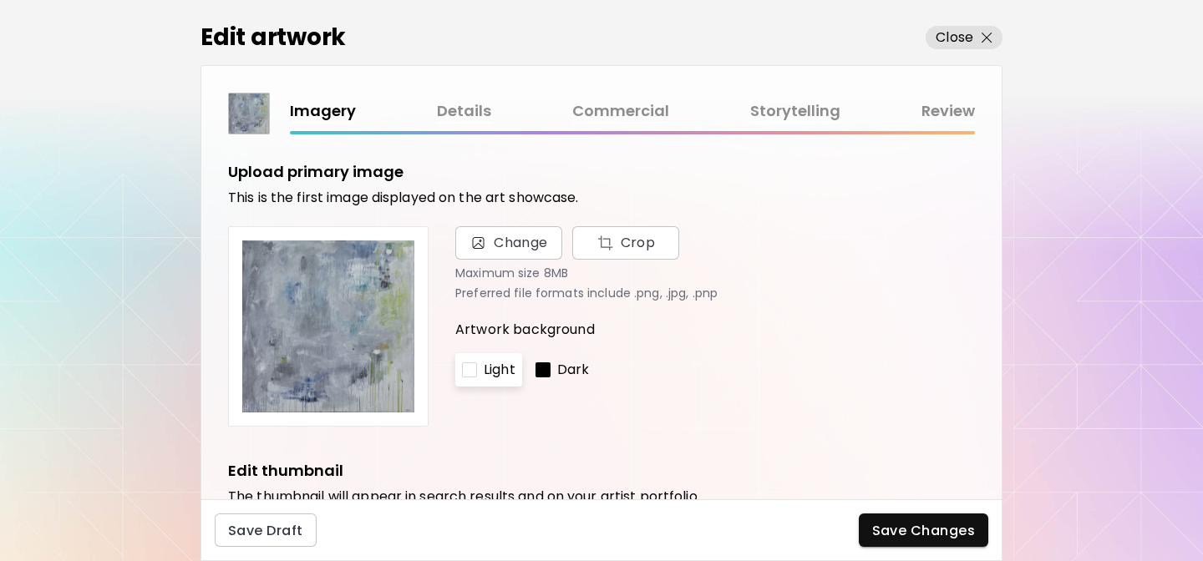
click at [460, 106] on link "Details" at bounding box center [464, 111] width 54 height 24
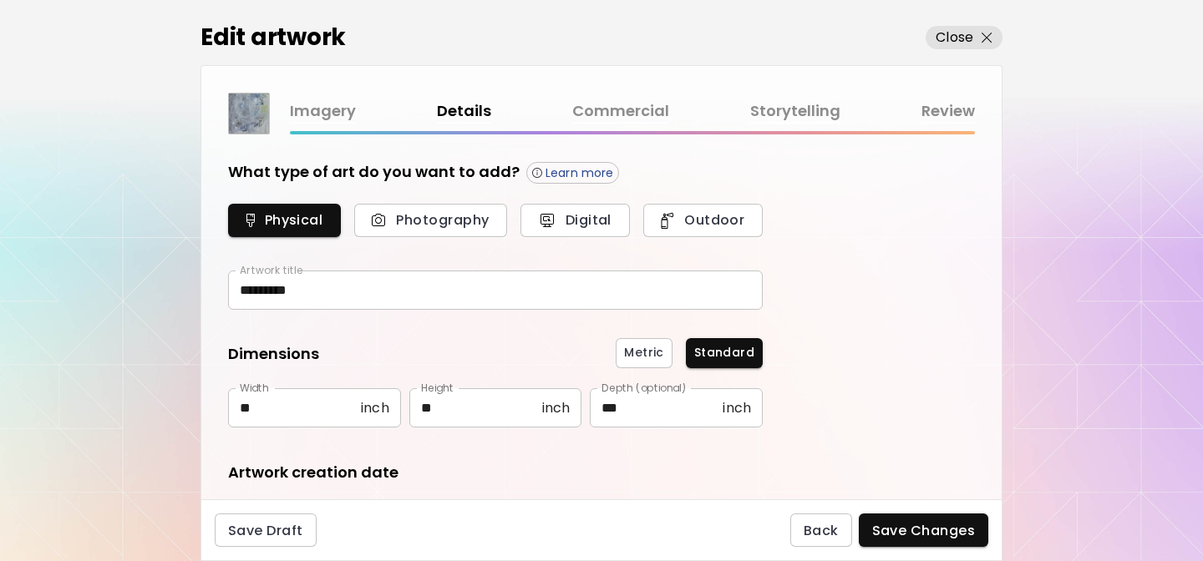
type input "********"
click at [951, 30] on p "Close" at bounding box center [955, 38] width 38 height 20
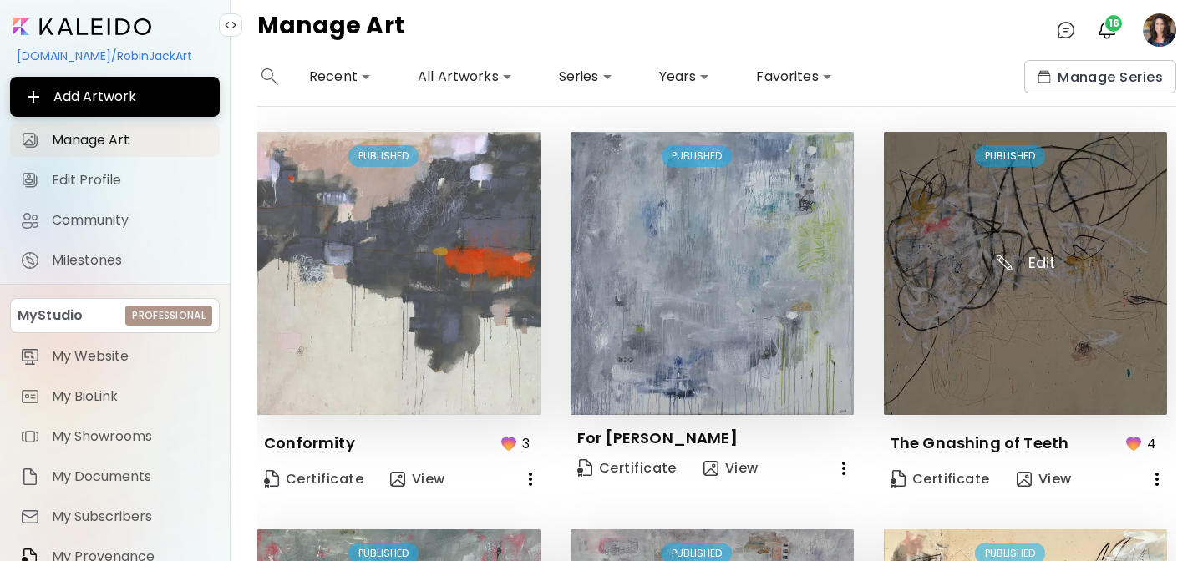
scroll to position [797, 0]
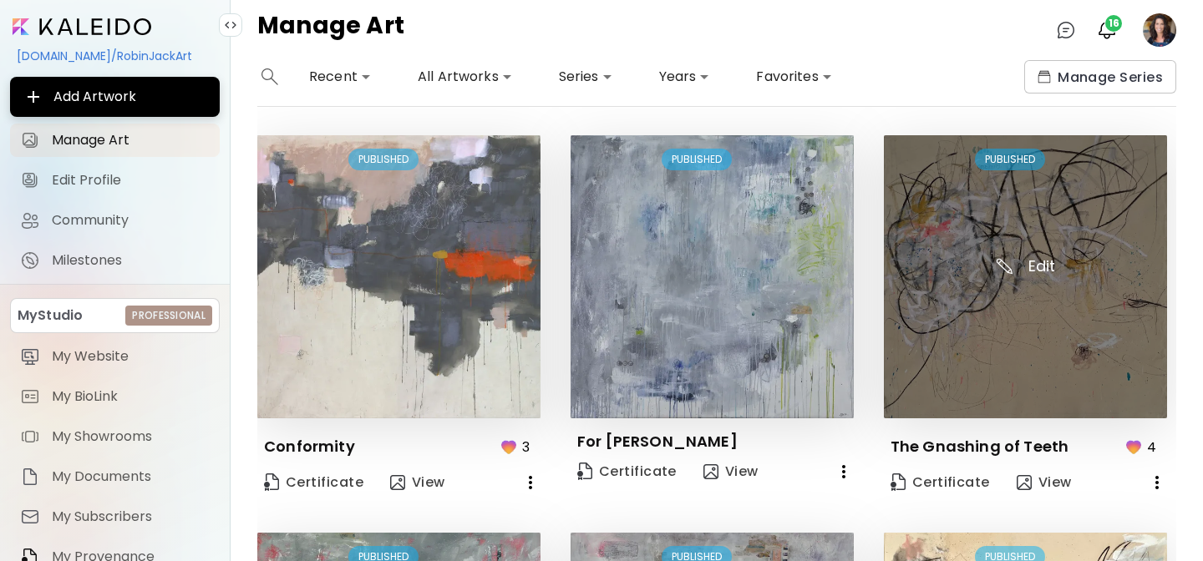
click at [1069, 206] on img at bounding box center [1025, 276] width 283 height 283
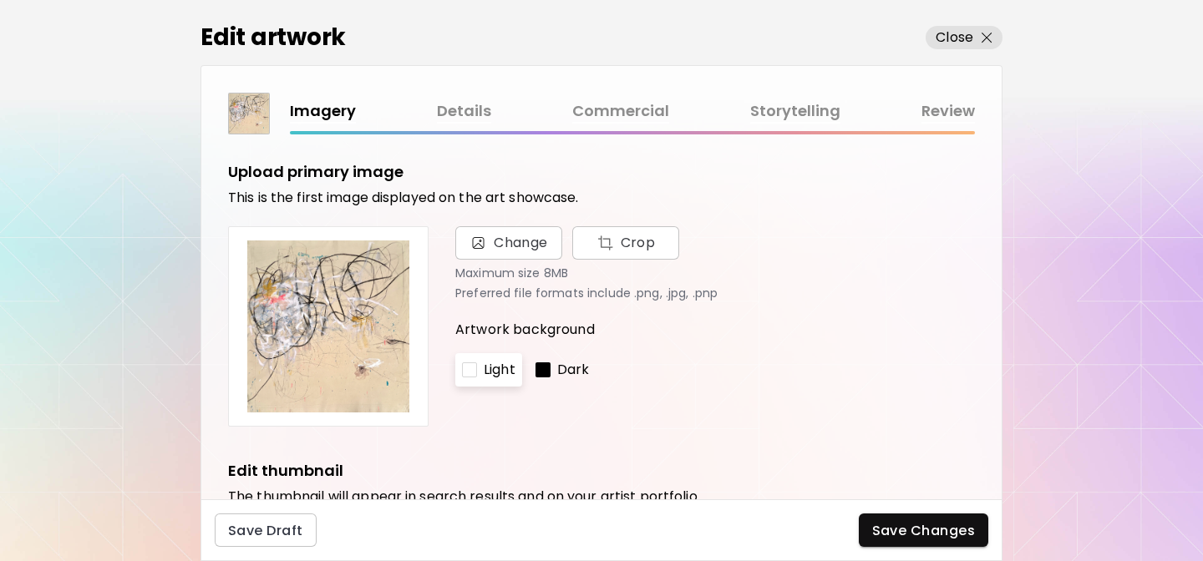
click at [466, 106] on link "Details" at bounding box center [464, 111] width 54 height 24
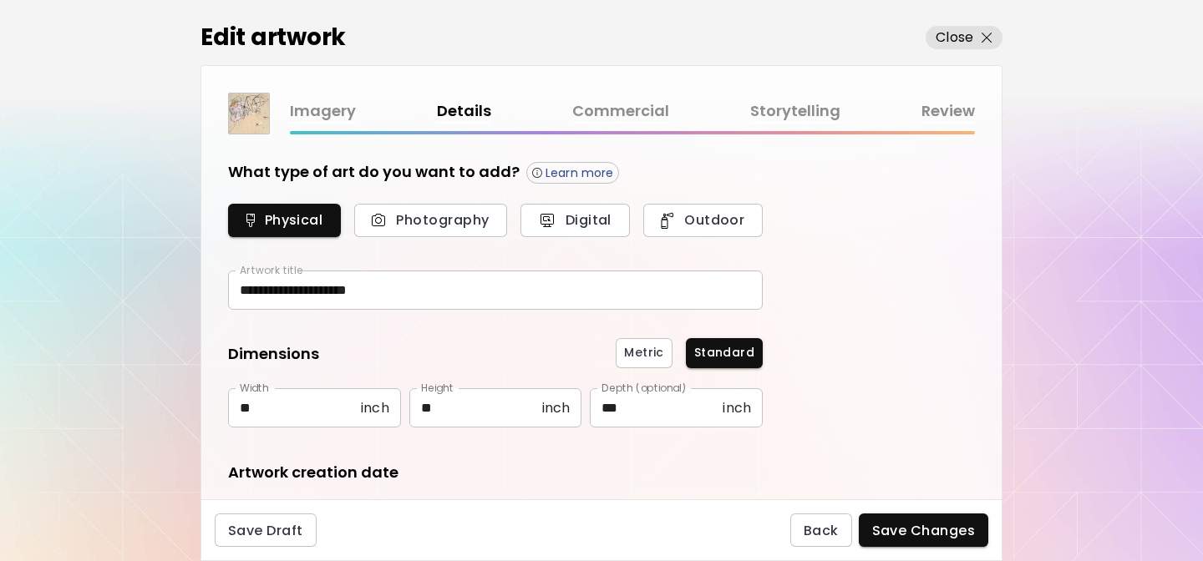
type input "********"
click at [772, 108] on link "Storytelling" at bounding box center [795, 111] width 90 height 24
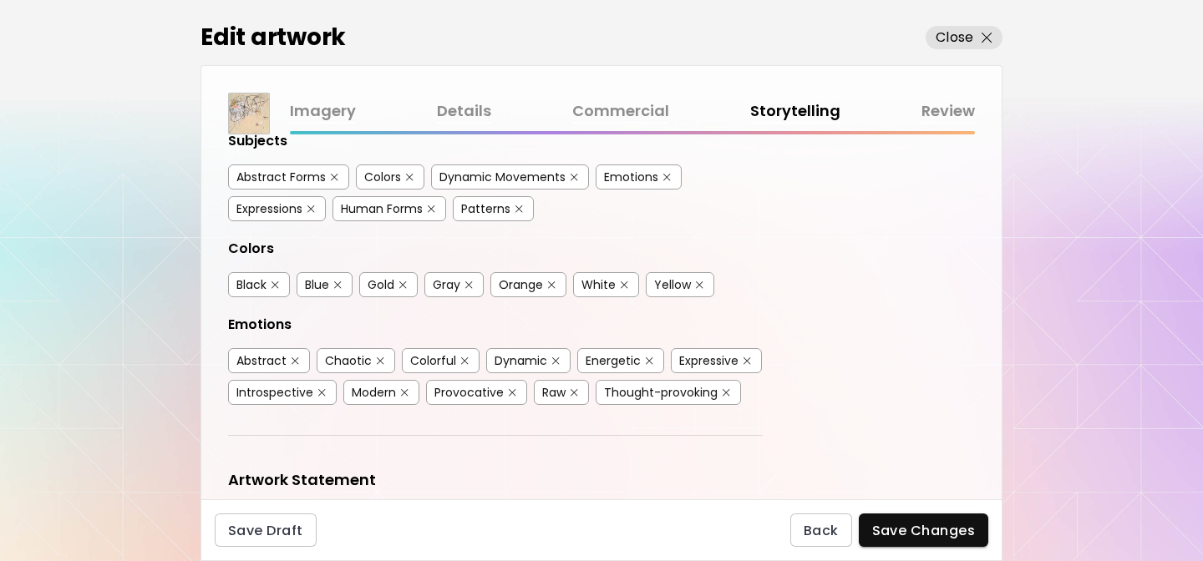
scroll to position [548, 0]
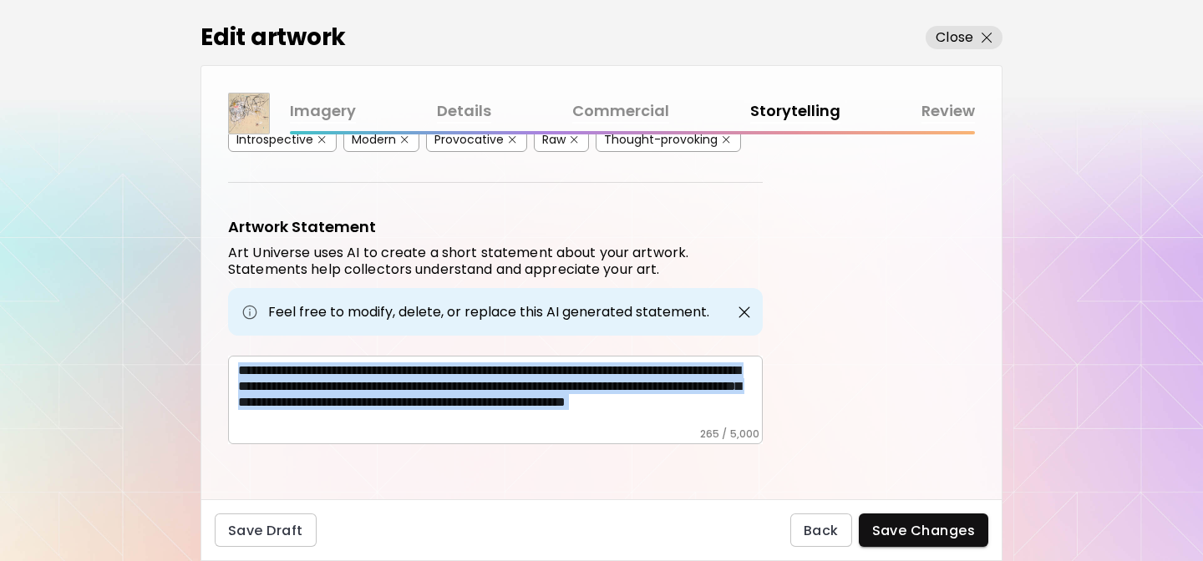
drag, startPoint x: 237, startPoint y: 363, endPoint x: 672, endPoint y: 462, distance: 445.7
click at [672, 462] on div "Artwork Tags Art Universe uses artificial intelligence (AI) to generate a list …" at bounding box center [601, 317] width 800 height 365
copy div "**********"
click at [977, 31] on span "Close" at bounding box center [964, 38] width 57 height 20
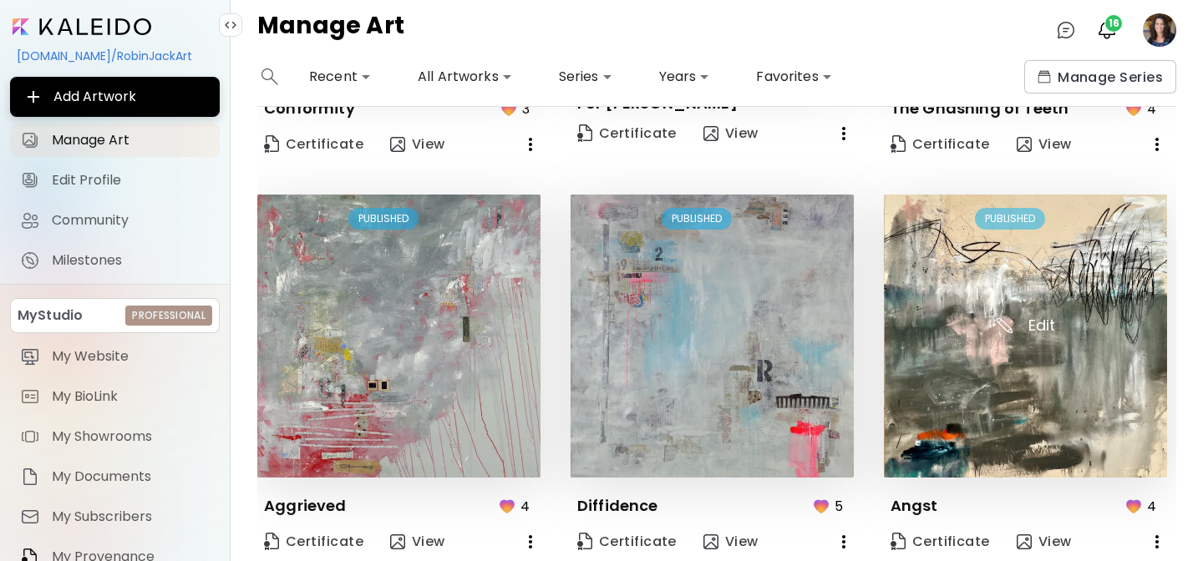
scroll to position [1203, 0]
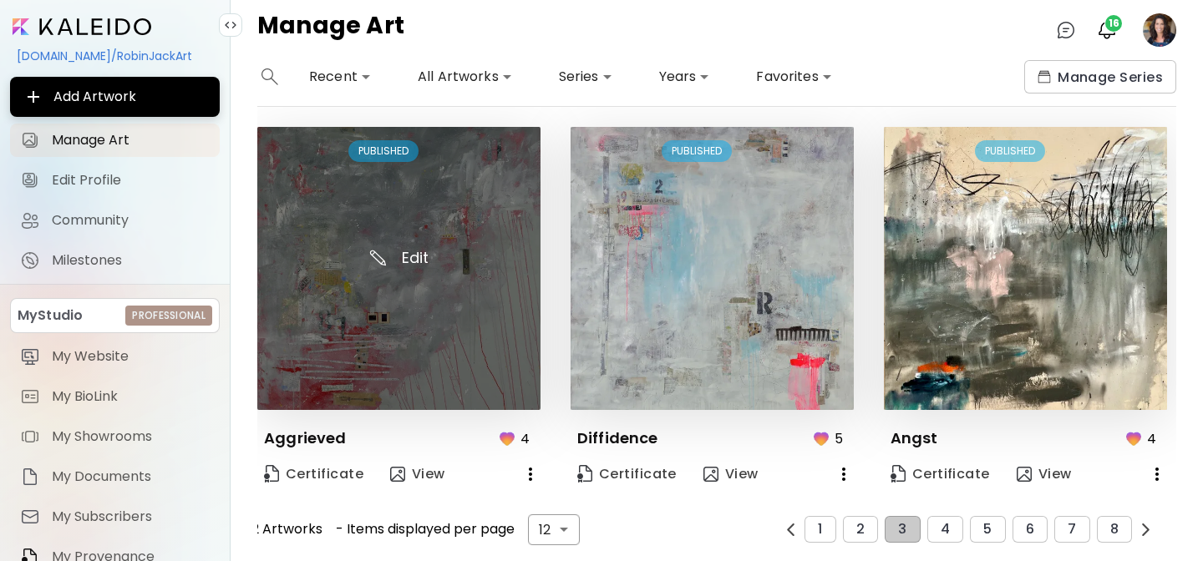
click at [466, 311] on img at bounding box center [398, 268] width 283 height 283
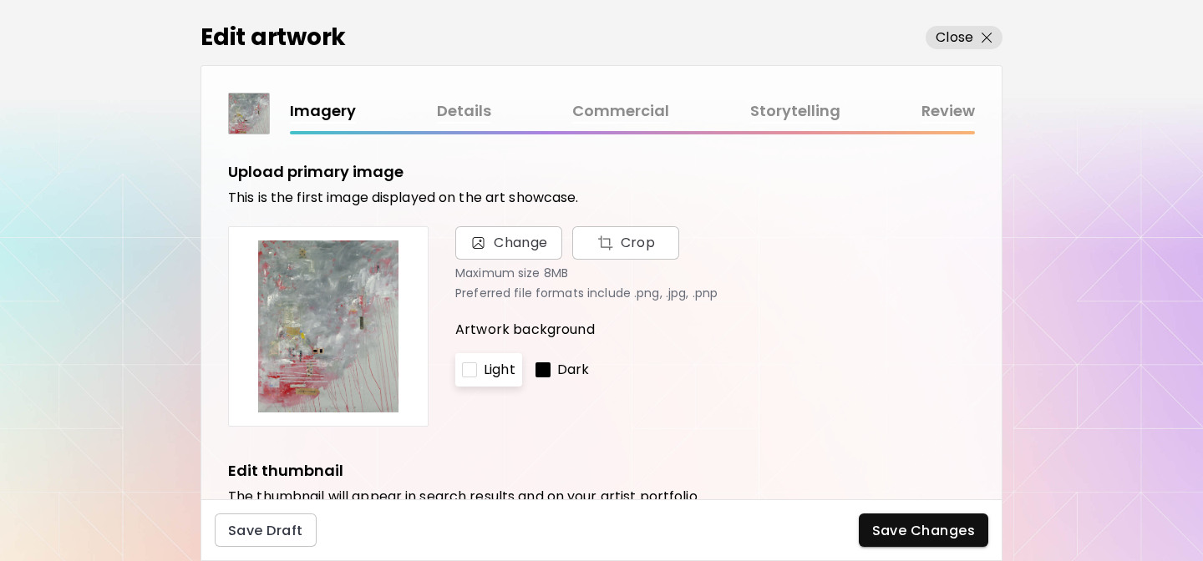
click at [786, 108] on link "Storytelling" at bounding box center [795, 111] width 90 height 24
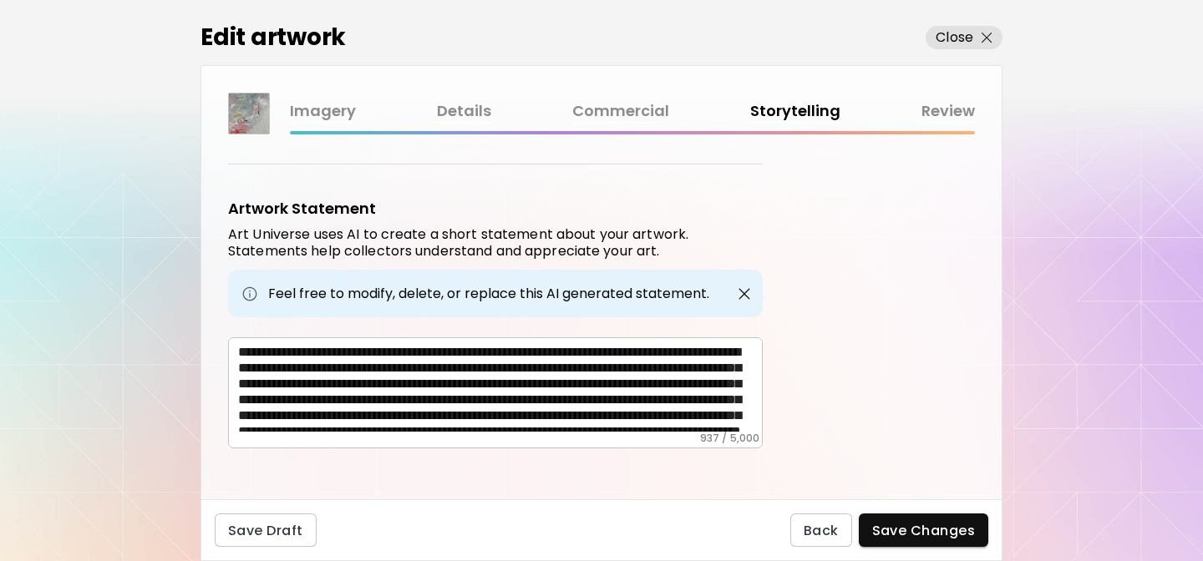
scroll to position [539, 0]
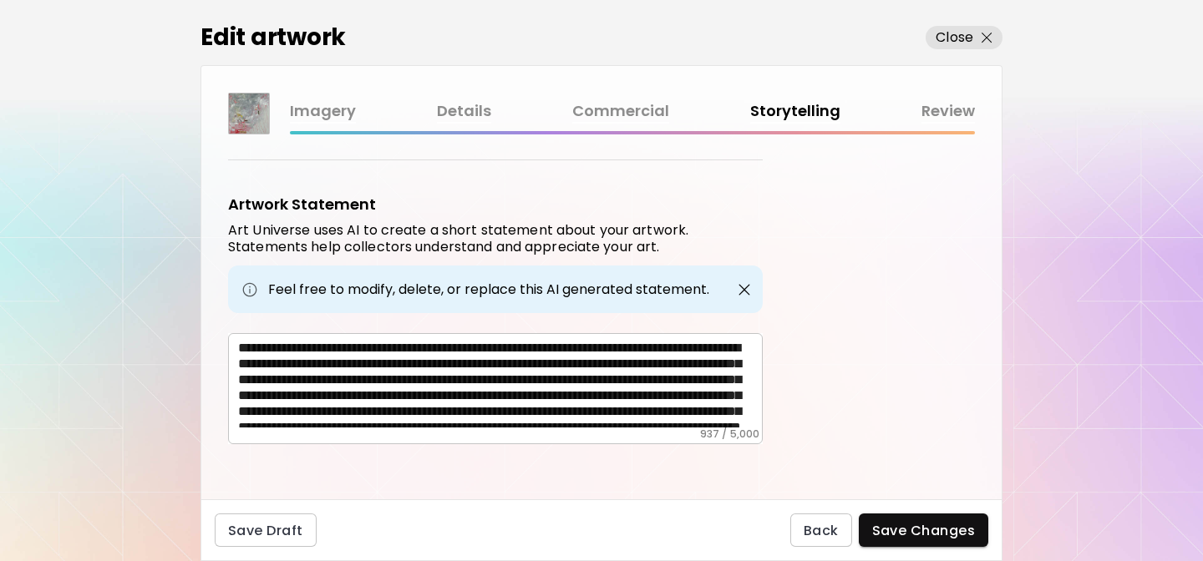
drag, startPoint x: 235, startPoint y: 337, endPoint x: 646, endPoint y: 417, distance: 418.8
click at [646, 417] on div "**********" at bounding box center [495, 388] width 535 height 111
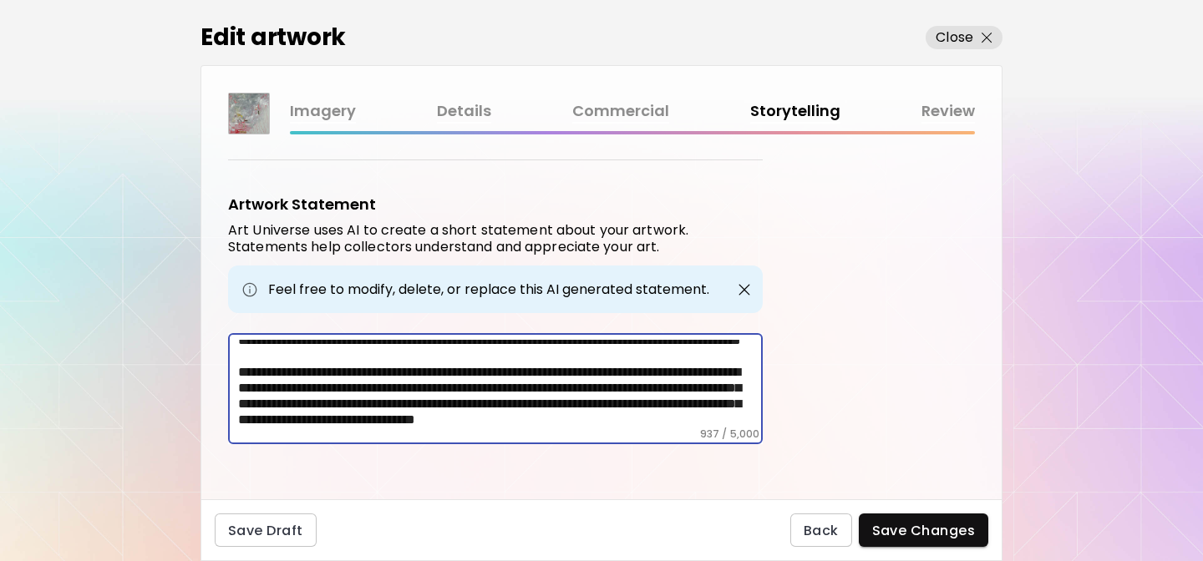
scroll to position [0, 0]
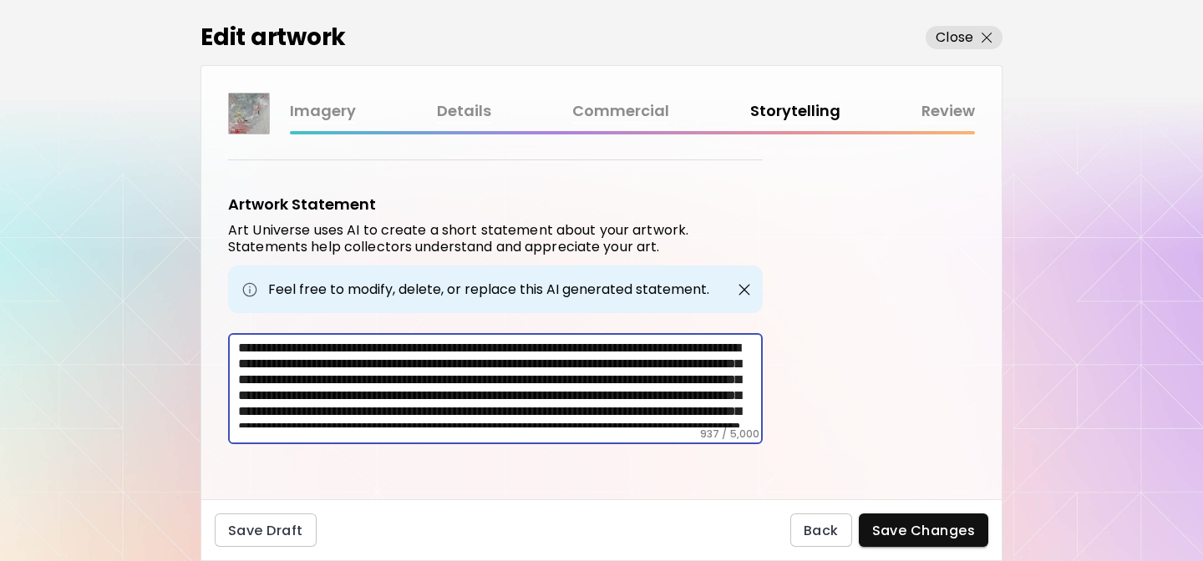
drag, startPoint x: 578, startPoint y: 419, endPoint x: 221, endPoint y: 291, distance: 378.9
click at [221, 292] on div "Artwork Tags Art Universe uses artificial intelligence (AI) to generate a list …" at bounding box center [601, 317] width 800 height 365
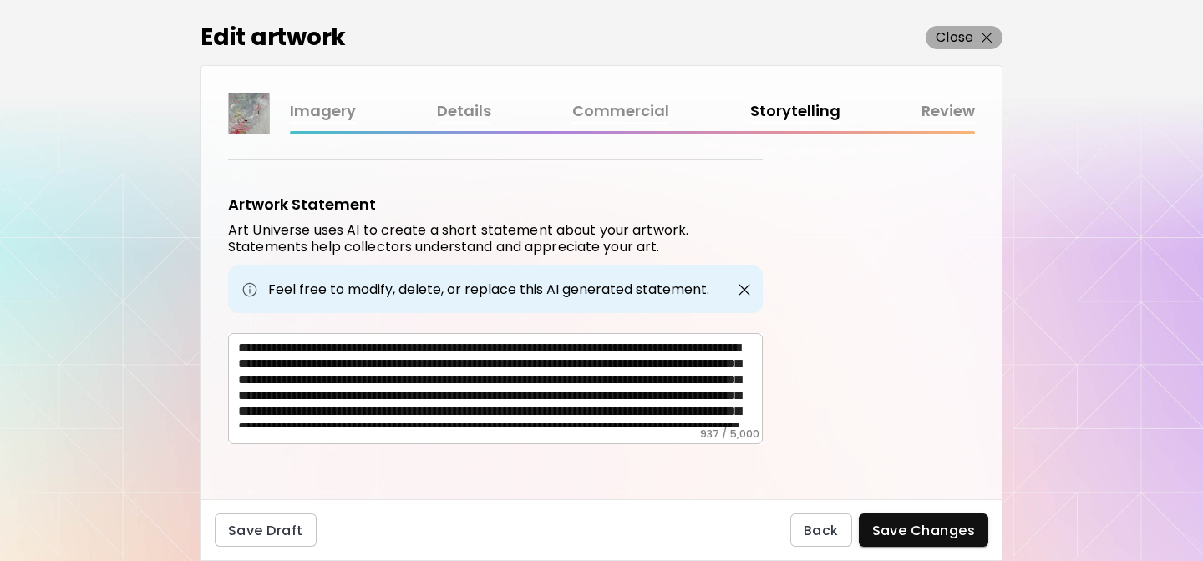
click at [956, 34] on p "Close" at bounding box center [955, 38] width 38 height 20
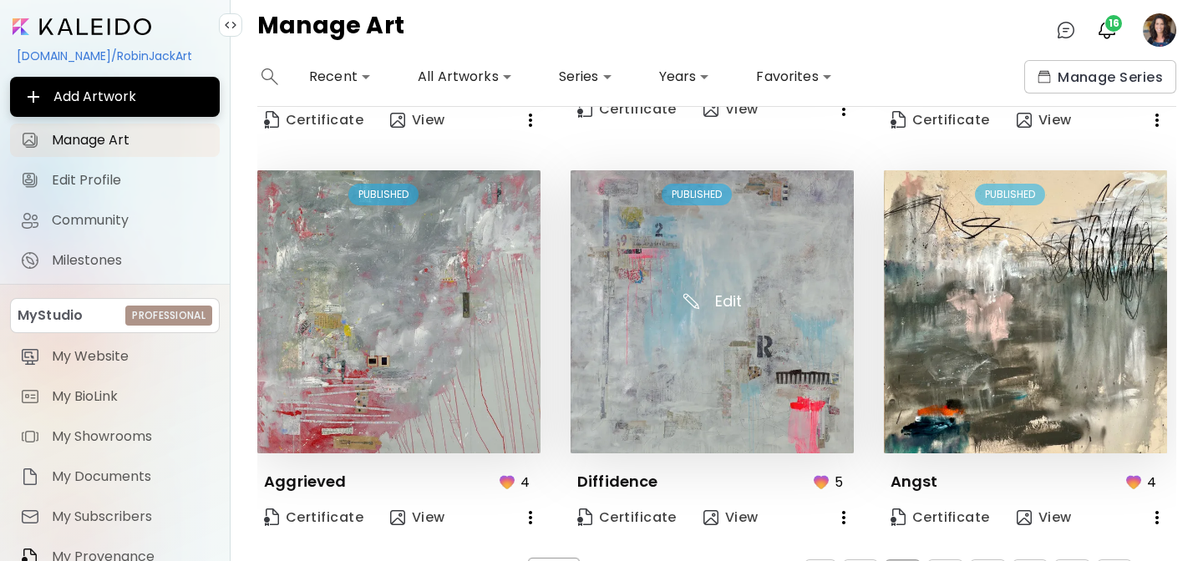
scroll to position [1203, 0]
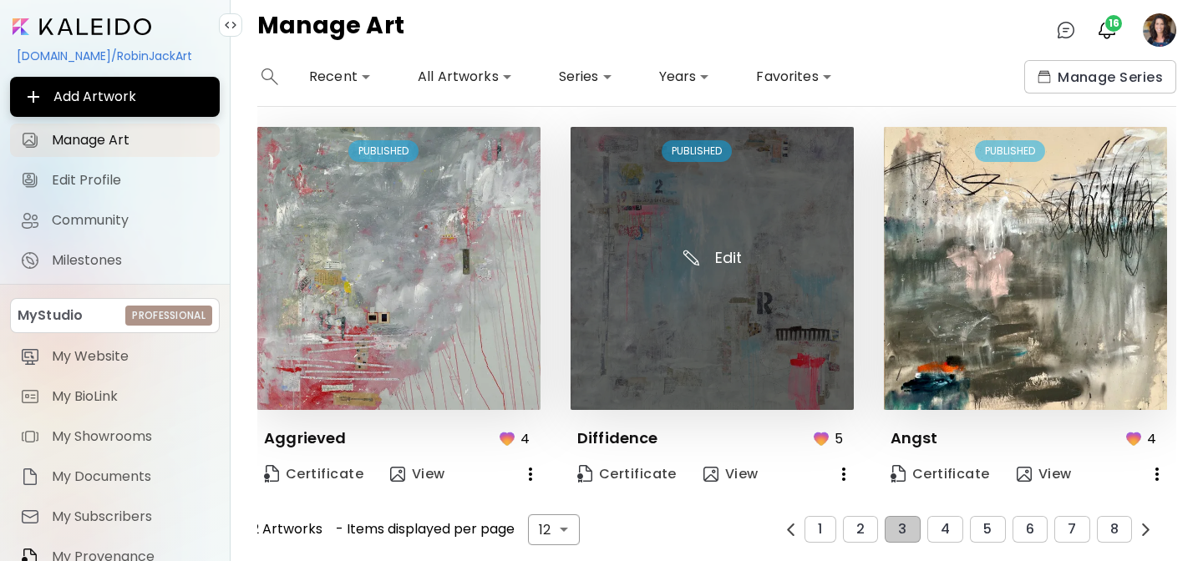
click at [686, 338] on img at bounding box center [712, 268] width 283 height 283
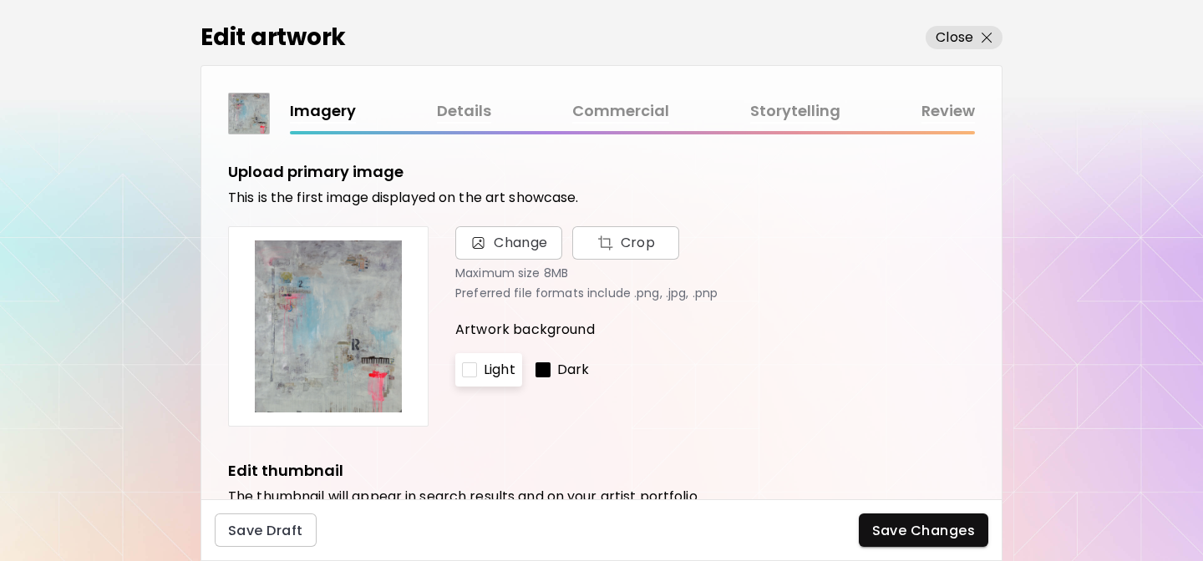
click at [786, 113] on link "Storytelling" at bounding box center [795, 111] width 90 height 24
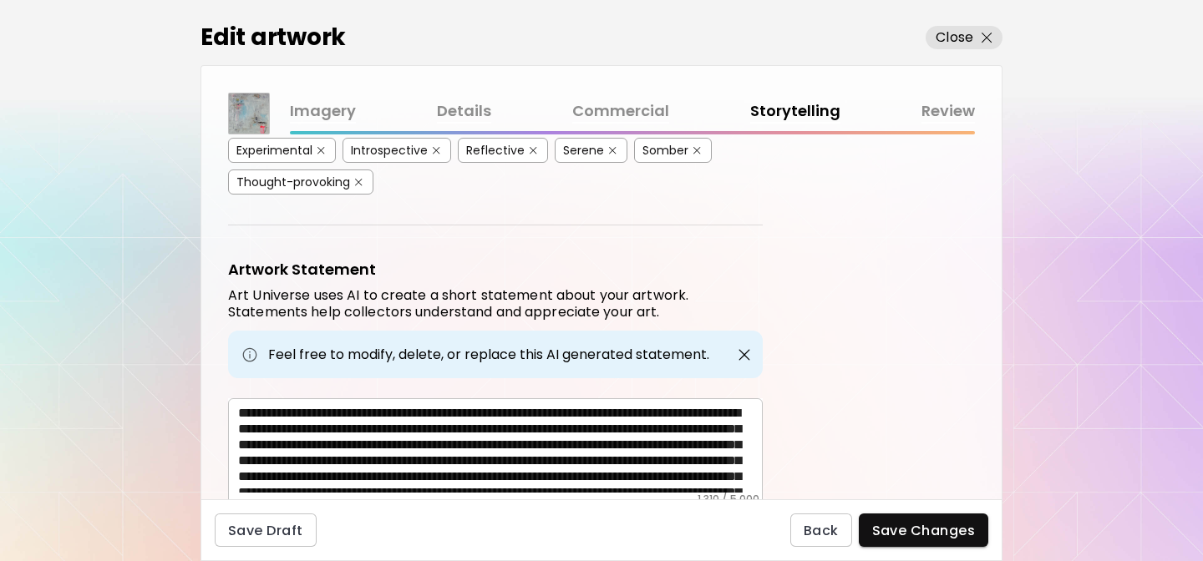
scroll to position [571, 0]
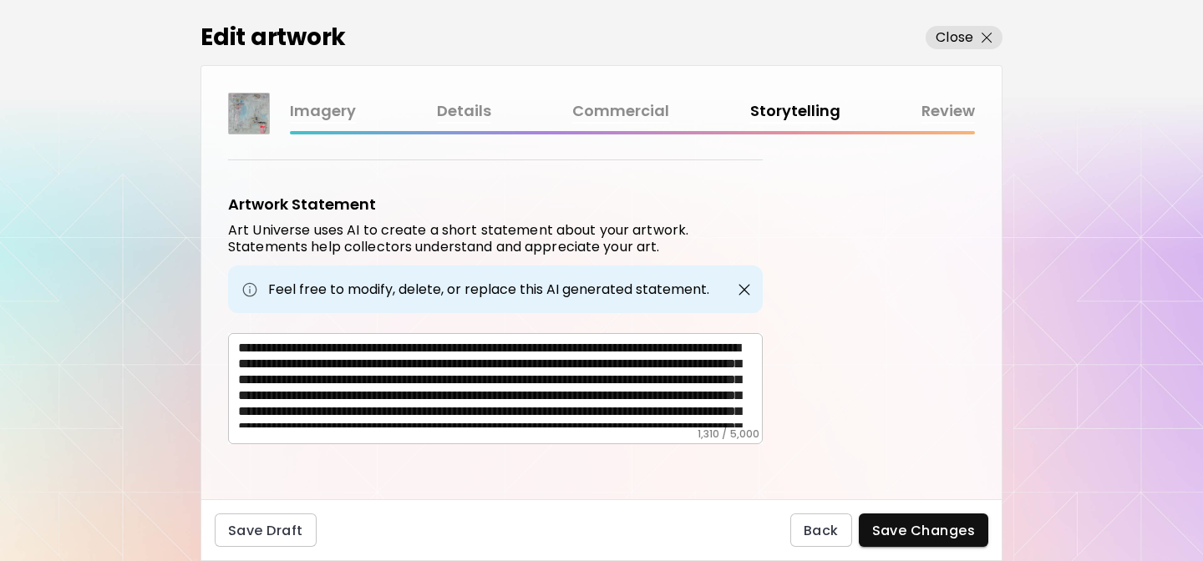
drag, startPoint x: 235, startPoint y: 343, endPoint x: 602, endPoint y: 393, distance: 370.3
click at [602, 393] on div "* ​" at bounding box center [495, 388] width 535 height 111
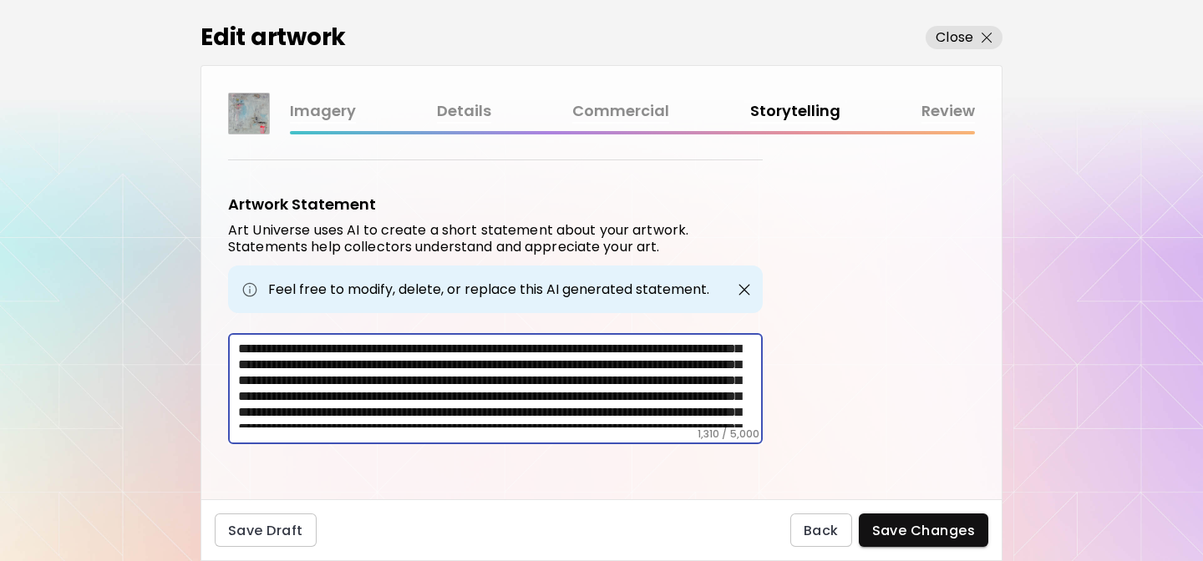
scroll to position [0, 0]
drag, startPoint x: 728, startPoint y: 399, endPoint x: 226, endPoint y: 302, distance: 511.2
click at [226, 302] on div "Artwork Tags Art Universe uses artificial intelligence (AI) to generate a list …" at bounding box center [601, 317] width 800 height 365
click at [956, 42] on p "Close" at bounding box center [955, 38] width 38 height 20
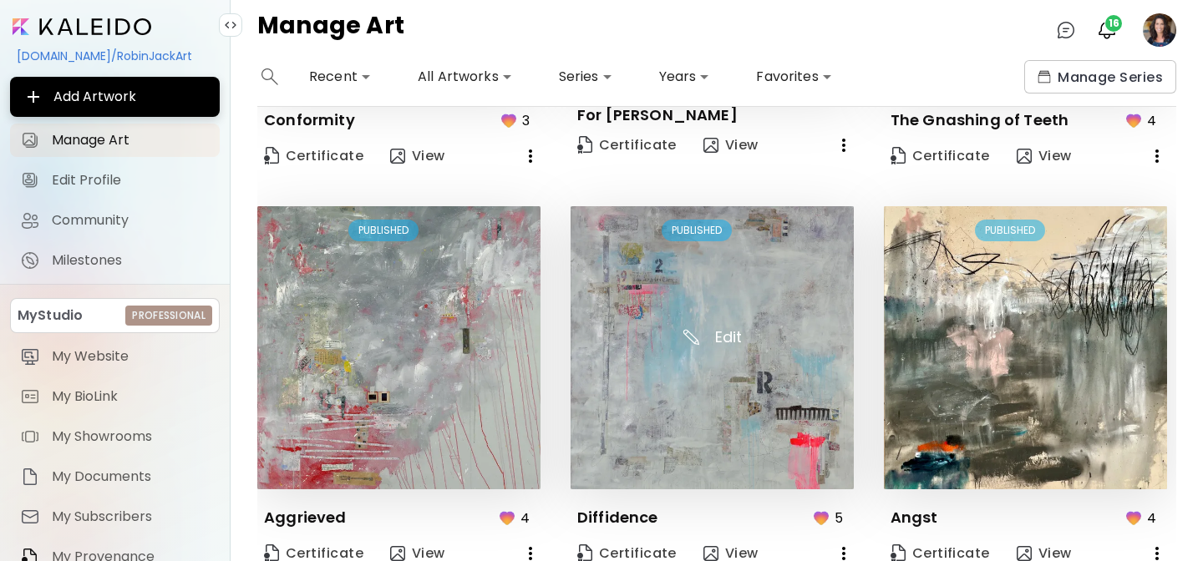
scroll to position [1203, 0]
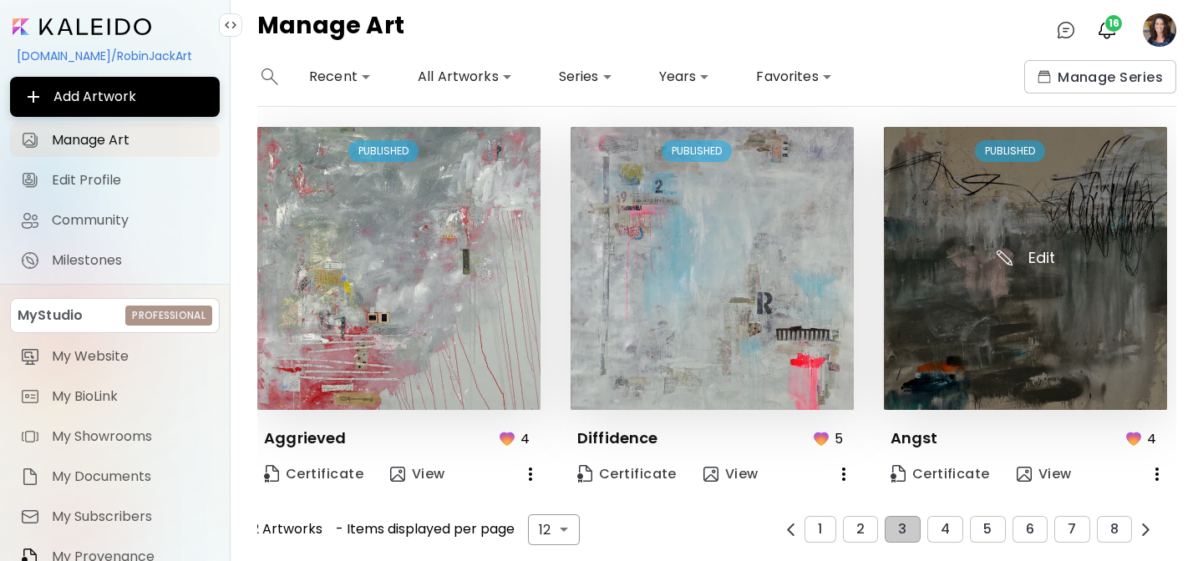
click at [942, 226] on img at bounding box center [1025, 268] width 283 height 283
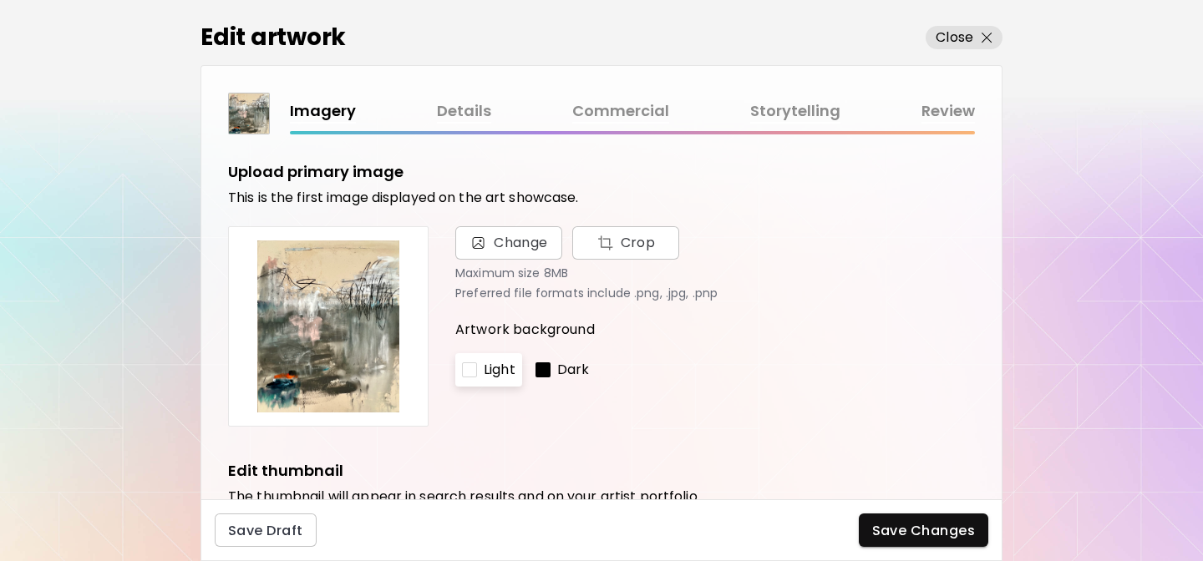
click at [476, 111] on link "Details" at bounding box center [464, 111] width 54 height 24
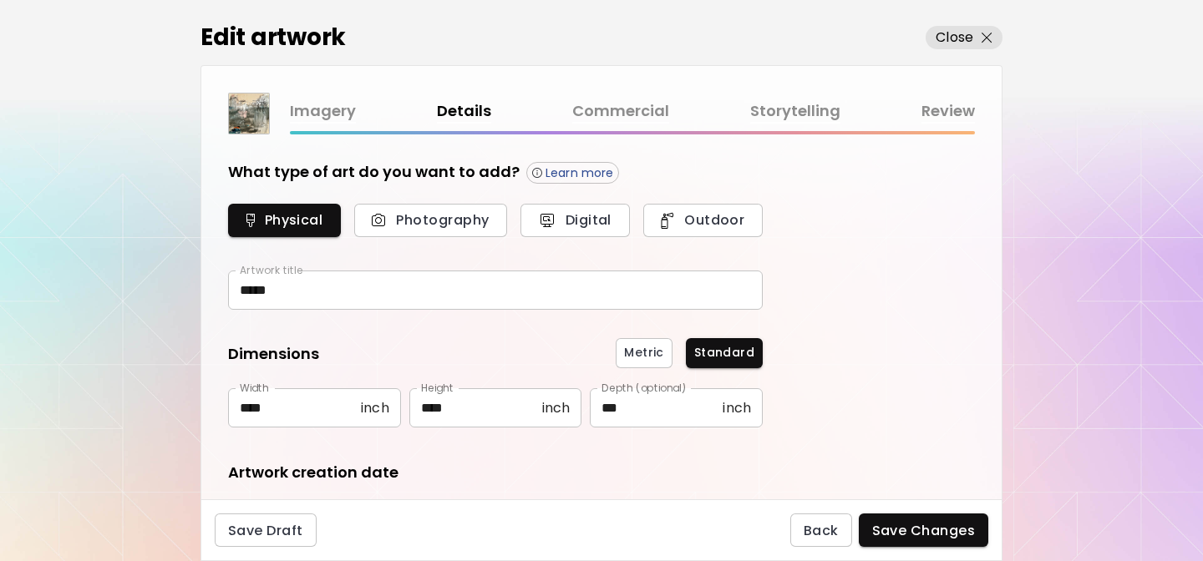
click at [780, 109] on link "Storytelling" at bounding box center [795, 111] width 90 height 24
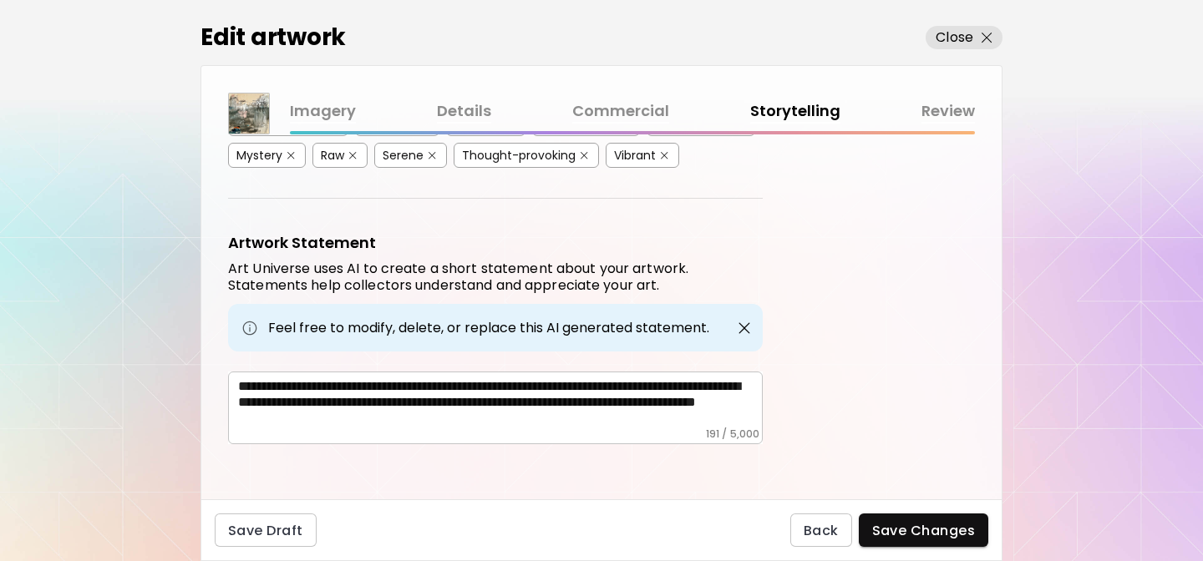
scroll to position [530, 0]
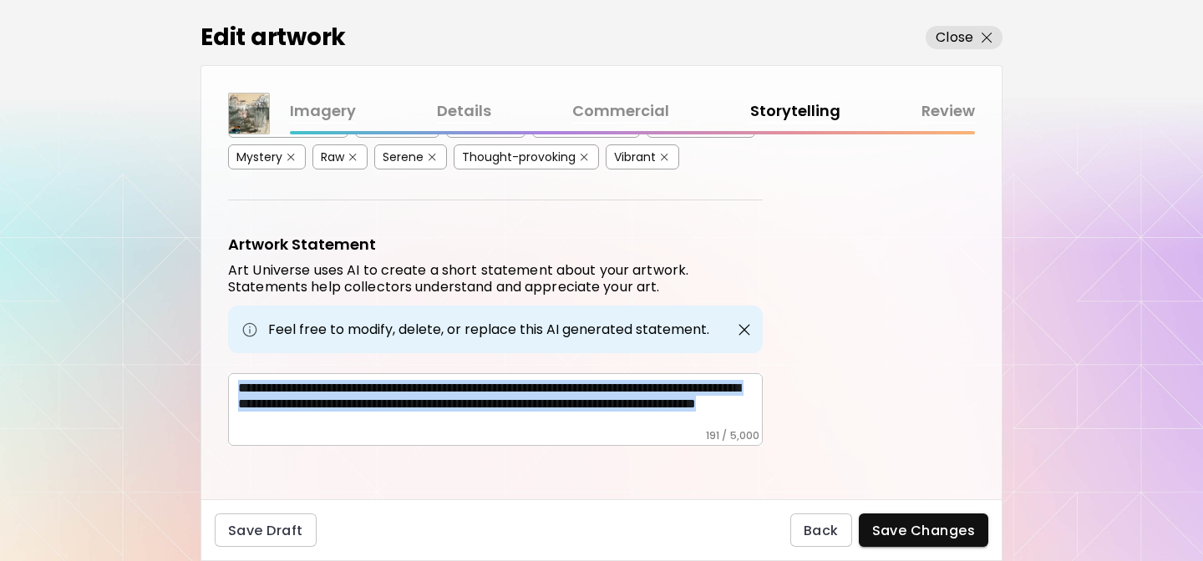
drag, startPoint x: 236, startPoint y: 383, endPoint x: 552, endPoint y: 439, distance: 321.4
click at [552, 439] on div "**********" at bounding box center [495, 409] width 535 height 73
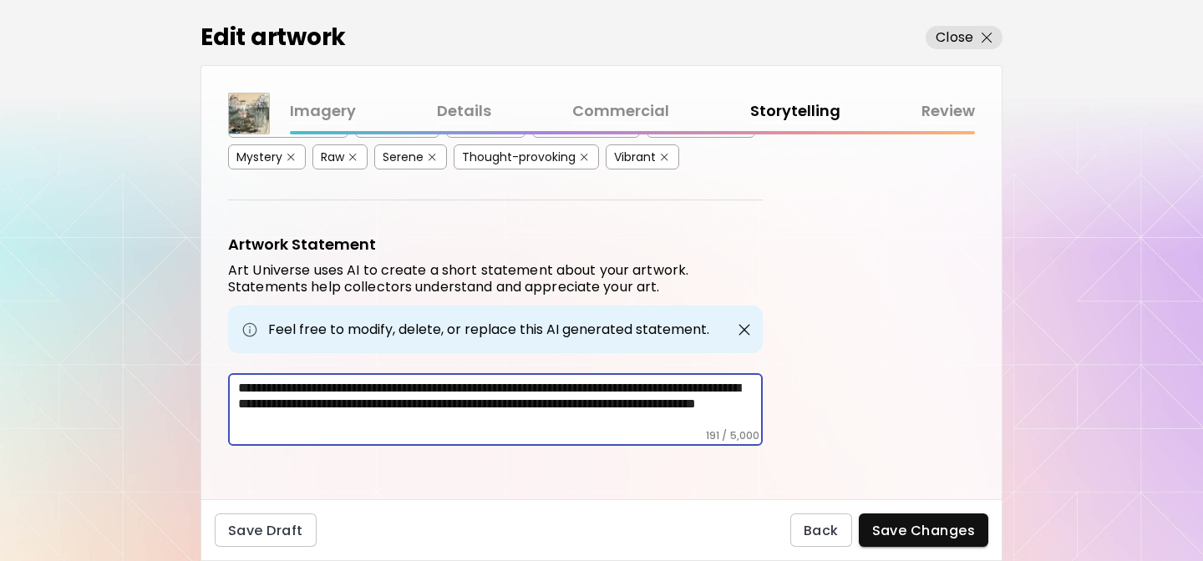
drag, startPoint x: 518, startPoint y: 417, endPoint x: 196, endPoint y: 364, distance: 325.9
click at [196, 364] on div "Edit artwork Close Imagery Details Commercial Storytelling Review Artwork Tags …" at bounding box center [601, 280] width 1203 height 561
click at [968, 37] on p "Close" at bounding box center [955, 38] width 38 height 20
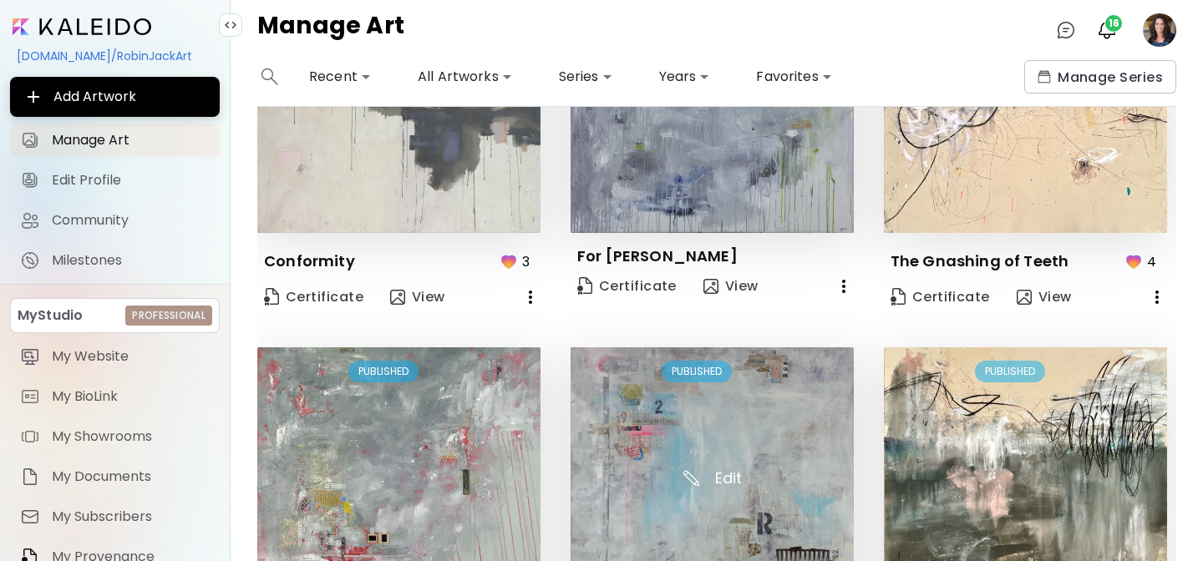
scroll to position [1203, 0]
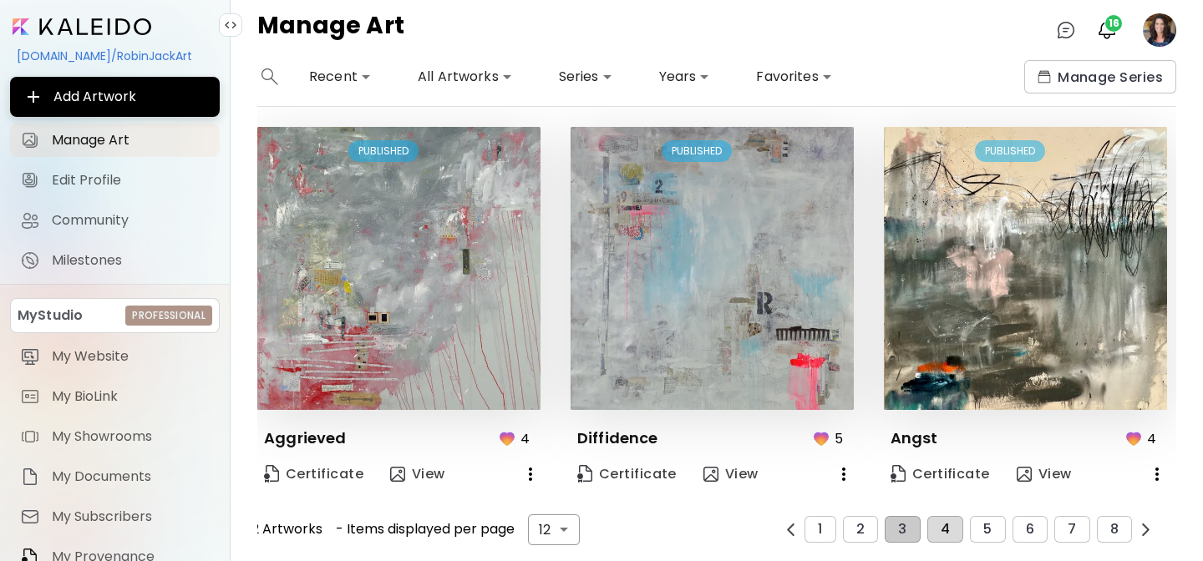
click at [942, 522] on span "4" at bounding box center [945, 529] width 9 height 15
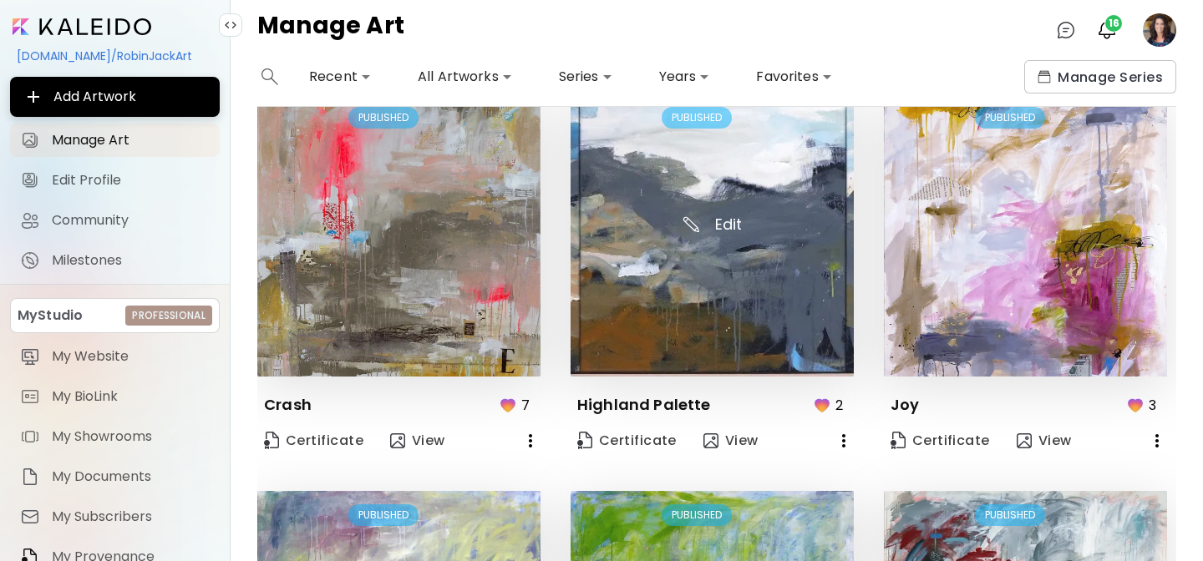
scroll to position [47, 0]
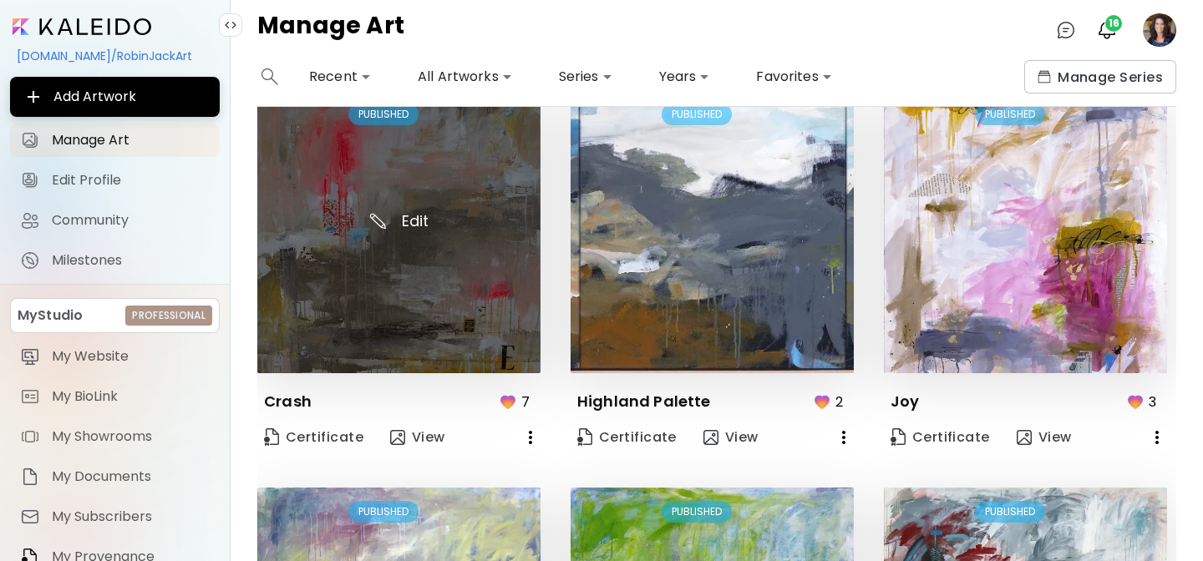
click at [403, 257] on img at bounding box center [398, 231] width 283 height 283
